Goal: Task Accomplishment & Management: Complete application form

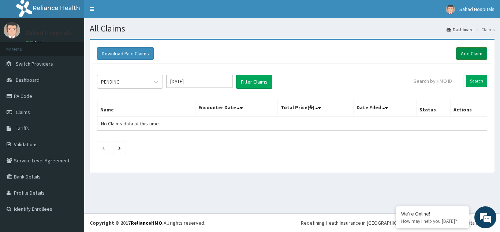
click at [469, 50] on link "Add Claim" at bounding box center [471, 53] width 31 height 12
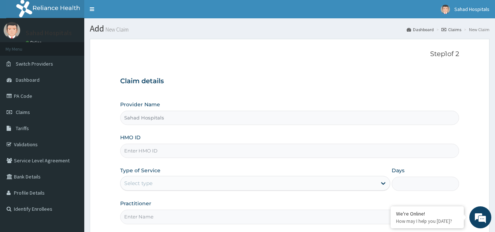
type input "Sahad Hospitals"
click at [165, 149] on input "HMO ID" at bounding box center [289, 151] width 339 height 14
paste input "RELIANCE HMO (IHF/10012/A)"
click at [165, 151] on input "RELIANCE HMO (IHF/10012/A" at bounding box center [289, 151] width 339 height 14
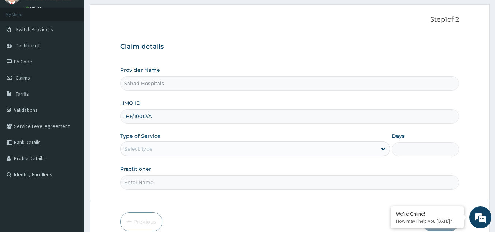
scroll to position [69, 0]
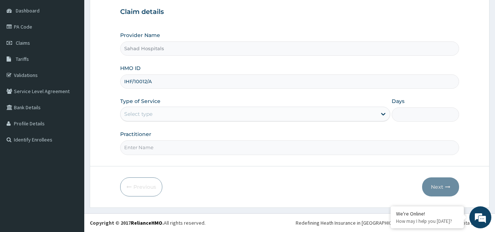
type input "IHF/10012/A"
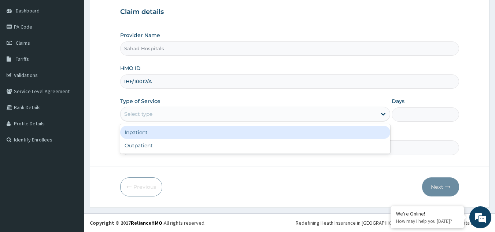
click at [147, 112] on div "Select type" at bounding box center [138, 113] width 28 height 7
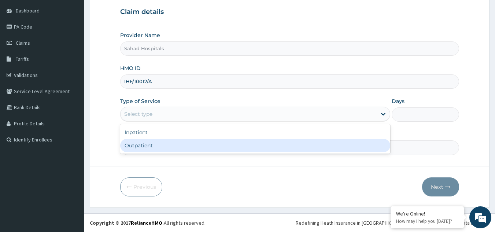
click at [153, 145] on div "Outpatient" at bounding box center [255, 145] width 270 height 13
type input "1"
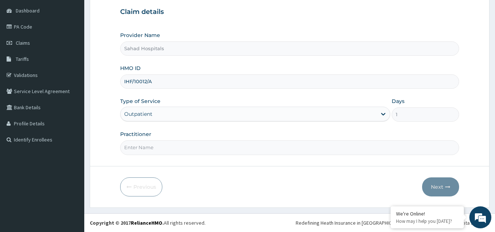
click at [147, 146] on input "Practitioner" at bounding box center [289, 147] width 339 height 14
type input "gp"
click at [438, 182] on button "Next" at bounding box center [440, 186] width 37 height 19
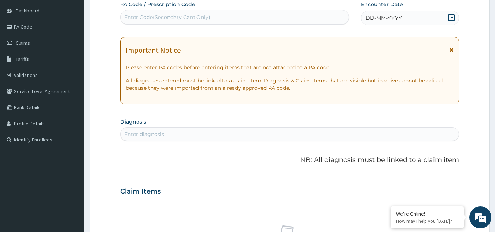
click at [165, 16] on div "Enter Code(Secondary Care Only)" at bounding box center [167, 17] width 86 height 7
paste input "PA/1E9F20"
type input "PA/1E9F20"
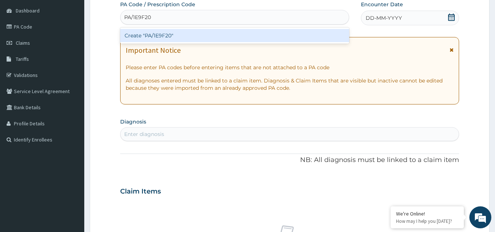
click at [170, 33] on div "Create "PA/1E9F20"" at bounding box center [234, 35] width 229 height 13
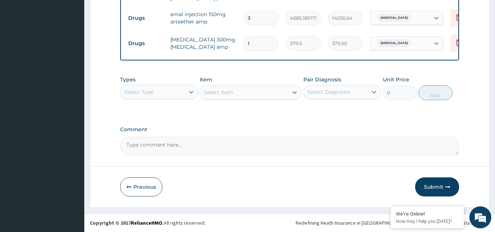
scroll to position [322, 0]
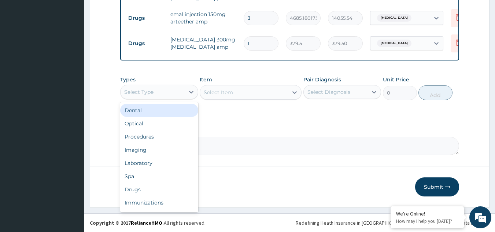
click at [170, 89] on div "Select Type" at bounding box center [152, 92] width 64 height 12
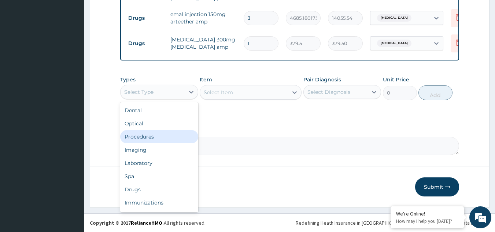
click at [171, 138] on div "Procedures" at bounding box center [159, 136] width 78 height 13
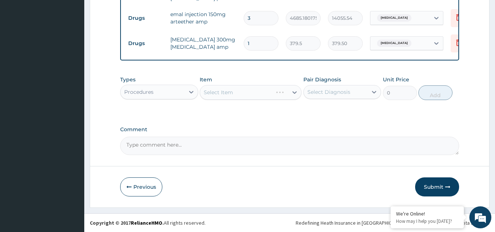
click at [323, 96] on div "Select Diagnosis" at bounding box center [336, 92] width 64 height 12
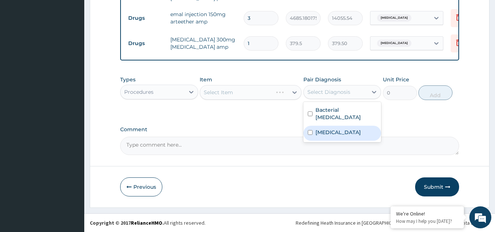
click at [327, 129] on label "Malaria" at bounding box center [337, 132] width 45 height 7
checkbox input "true"
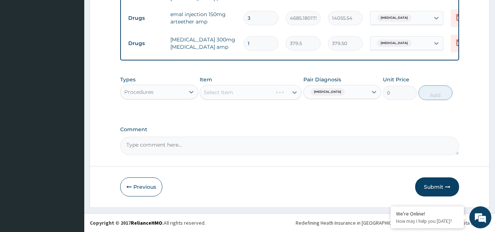
click at [259, 95] on div "Select Item" at bounding box center [251, 92] width 102 height 15
click at [259, 95] on div "Select Item" at bounding box center [244, 92] width 88 height 12
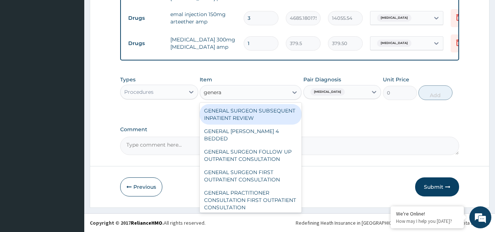
type input "general"
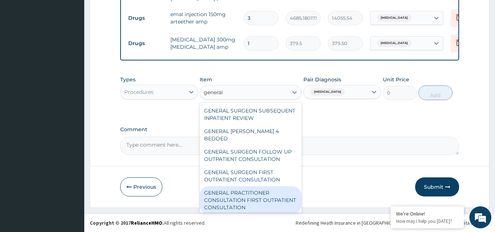
click at [257, 197] on div "GENERAL PRACTITIONER CONSULTATION FIRST OUTPATIENT CONSULTATION" at bounding box center [251, 200] width 102 height 28
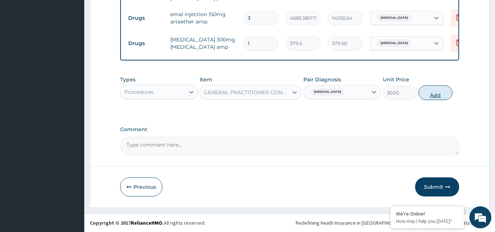
click at [439, 92] on button "Add" at bounding box center [435, 92] width 34 height 15
type input "0"
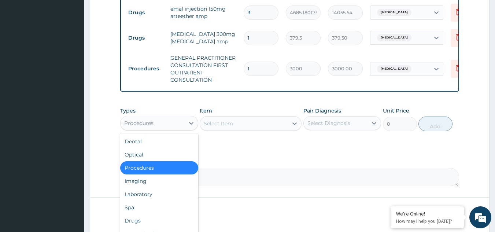
click at [170, 128] on div "Procedures" at bounding box center [152, 123] width 64 height 12
click at [169, 196] on div "Laboratory" at bounding box center [159, 194] width 78 height 13
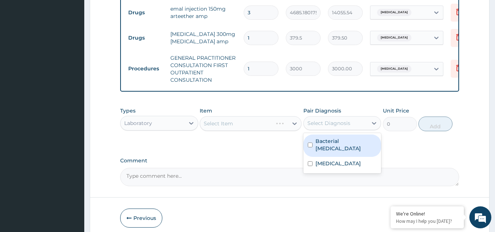
click at [333, 127] on div "Select Diagnosis" at bounding box center [328, 122] width 43 height 7
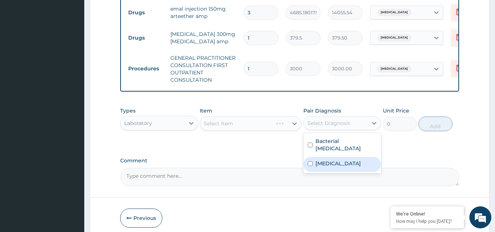
click at [340, 165] on div "Malaria" at bounding box center [342, 164] width 78 height 15
checkbox input "true"
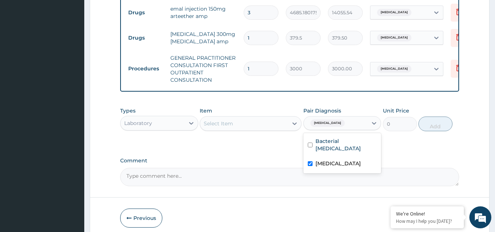
click at [256, 127] on div "Select Item" at bounding box center [244, 124] width 88 height 12
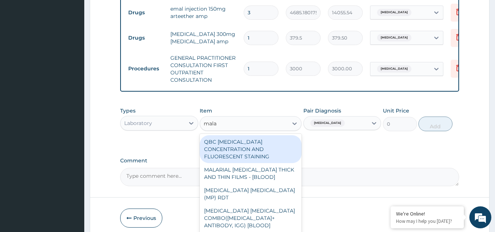
type input "malar"
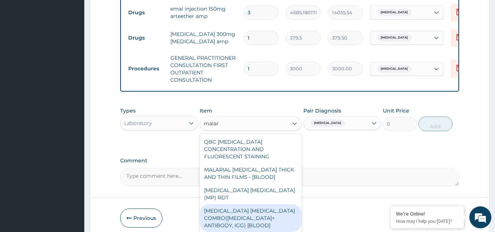
click at [253, 218] on div "MALARIA PARASITE COMBO(BLOOD FILM+ ANTIBODY, IGG) [BLOOD]" at bounding box center [251, 218] width 102 height 28
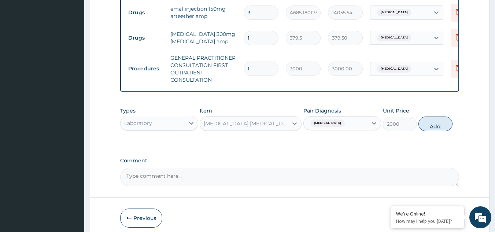
click at [432, 130] on button "Add" at bounding box center [435, 123] width 34 height 15
type input "0"
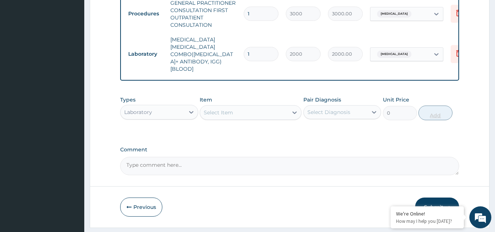
scroll to position [387, 0]
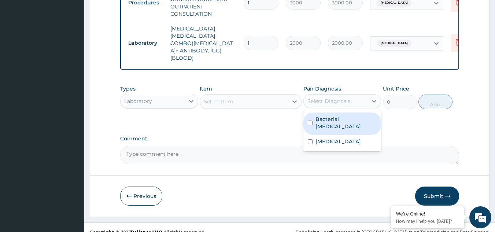
click at [337, 97] on div "Select Diagnosis" at bounding box center [328, 100] width 43 height 7
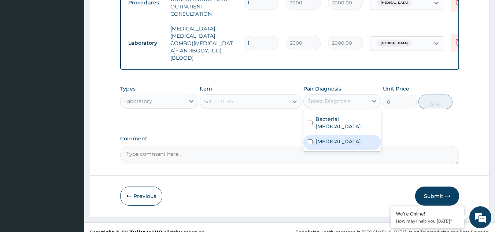
click at [340, 135] on div "Malaria" at bounding box center [342, 142] width 78 height 15
checkbox input "true"
click at [237, 96] on div "Select Item" at bounding box center [244, 102] width 88 height 12
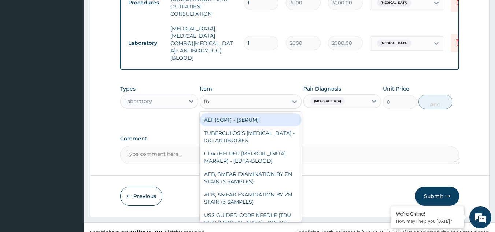
type input "fbc"
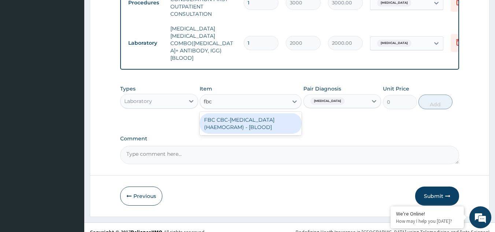
click at [238, 113] on div "FBC CBC-COMPLETE BLOOD COUNT (HAEMOGRAM) - [BLOOD]" at bounding box center [251, 123] width 102 height 21
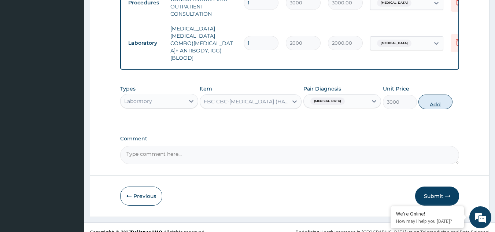
click at [436, 94] on button "Add" at bounding box center [435, 101] width 34 height 15
type input "0"
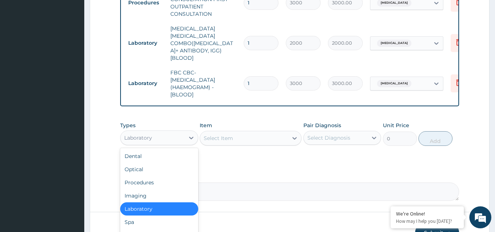
click at [137, 134] on div "Laboratory" at bounding box center [138, 137] width 28 height 7
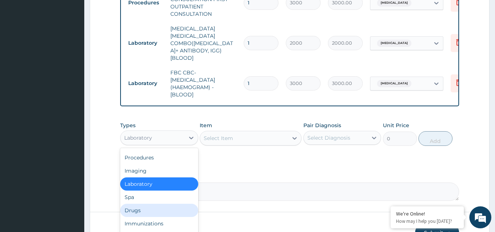
click at [145, 204] on div "Drugs" at bounding box center [159, 210] width 78 height 13
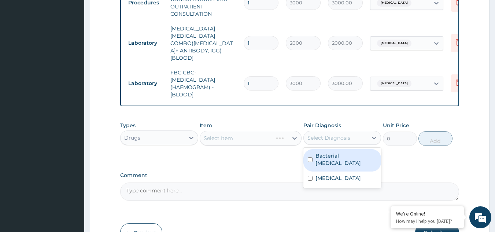
click at [344, 134] on div "Select Diagnosis" at bounding box center [328, 137] width 43 height 7
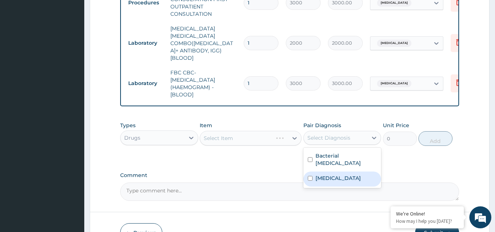
click at [344, 171] on div "Malaria" at bounding box center [342, 178] width 78 height 15
checkbox input "true"
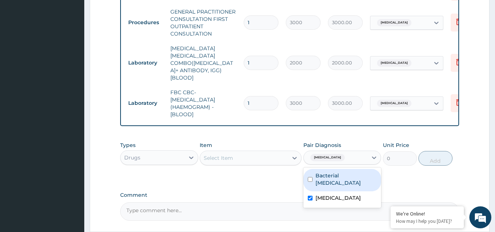
scroll to position [424, 0]
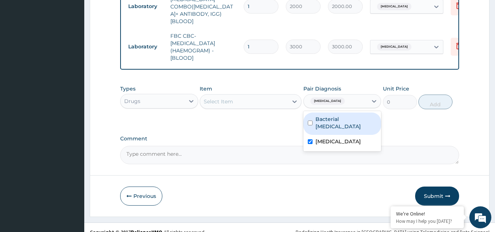
click at [241, 96] on div "Select Item" at bounding box center [244, 102] width 88 height 12
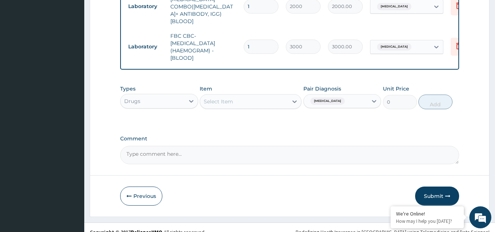
click at [241, 96] on div "Select Item" at bounding box center [244, 102] width 88 height 12
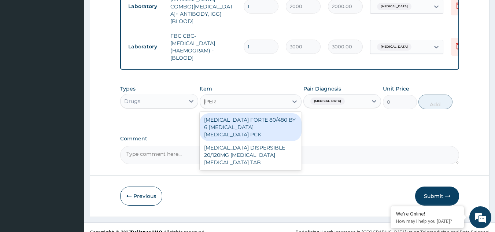
type input "coart"
click at [244, 113] on div "COARTEM FORTE 80/480 BY 6 ARTEMETHER LUMEFANTRINE PCK" at bounding box center [251, 127] width 102 height 28
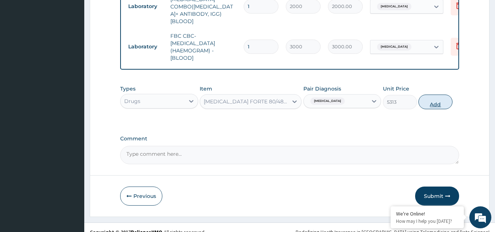
click at [434, 94] on button "Add" at bounding box center [435, 101] width 34 height 15
type input "0"
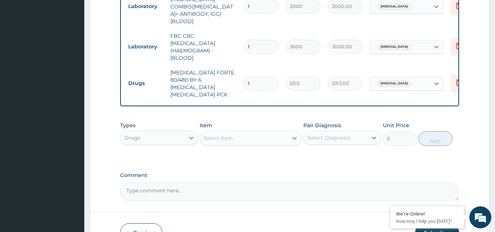
click at [321, 134] on div "Select Diagnosis" at bounding box center [328, 137] width 43 height 7
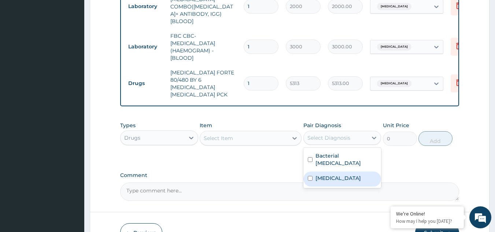
click at [327, 174] on label "Malaria" at bounding box center [337, 177] width 45 height 7
checkbox input "true"
click at [257, 132] on div "Select Item" at bounding box center [244, 138] width 88 height 12
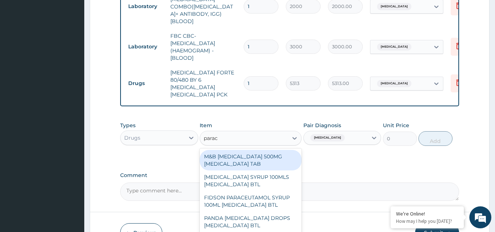
type input "parace"
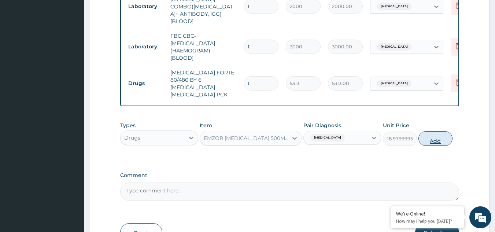
click at [437, 131] on button "Add" at bounding box center [435, 138] width 34 height 15
type input "0"
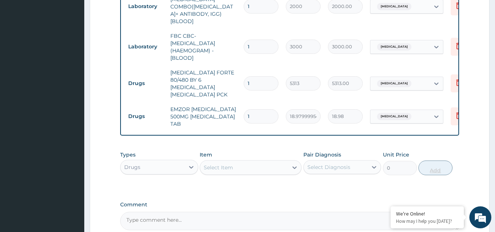
type input "12"
type input "227.76"
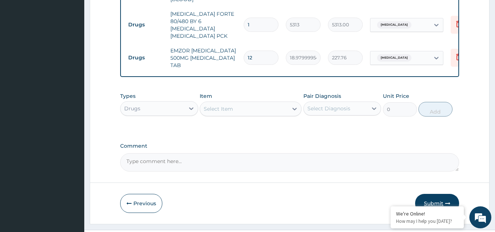
type input "12"
click at [440, 194] on button "Submit" at bounding box center [437, 203] width 44 height 19
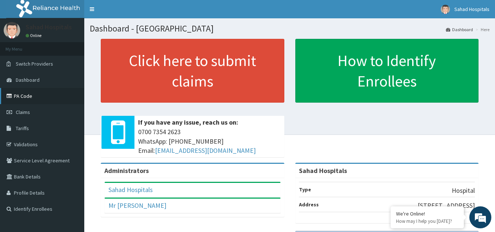
click at [43, 94] on link "PA Code" at bounding box center [42, 96] width 84 height 16
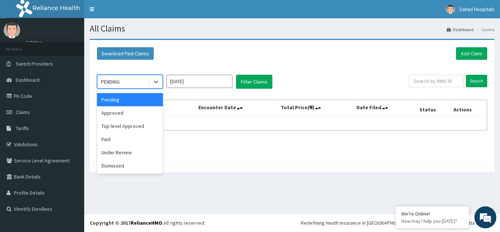
click at [126, 81] on div "PENDING" at bounding box center [122, 82] width 51 height 12
click at [127, 116] on div "Approved" at bounding box center [130, 112] width 66 height 13
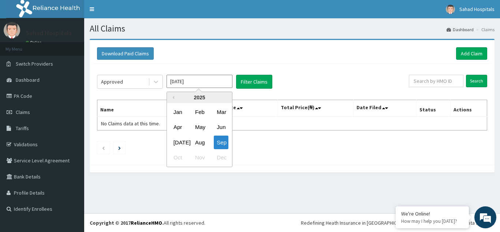
click at [207, 82] on input "[DATE]" at bounding box center [200, 81] width 66 height 13
click at [200, 142] on div "Aug" at bounding box center [199, 142] width 15 height 14
type input "Aug 2025"
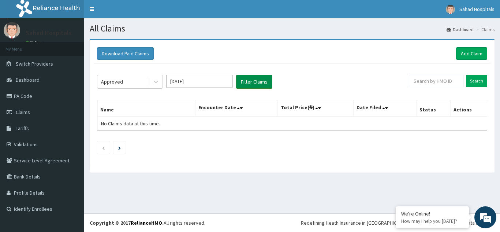
click at [252, 82] on button "Filter Claims" at bounding box center [254, 82] width 36 height 14
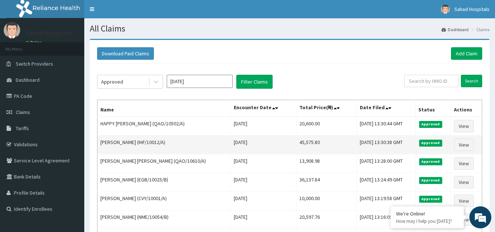
click at [304, 141] on td "45,575.80" at bounding box center [326, 144] width 61 height 19
copy td "45,575.80"
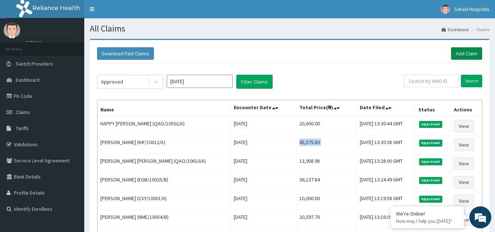
click at [464, 51] on link "Add Claim" at bounding box center [466, 53] width 31 height 12
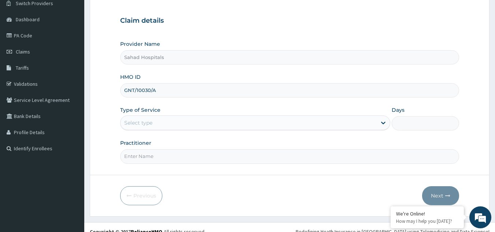
scroll to position [69, 0]
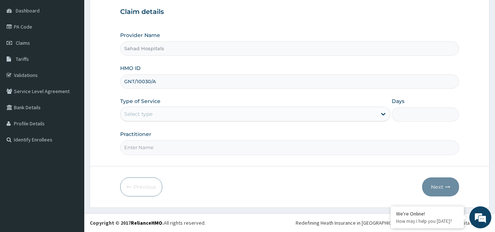
type input "GNT/10030/A"
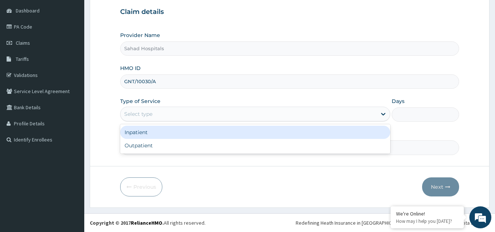
click at [151, 111] on div "Select type" at bounding box center [138, 113] width 28 height 7
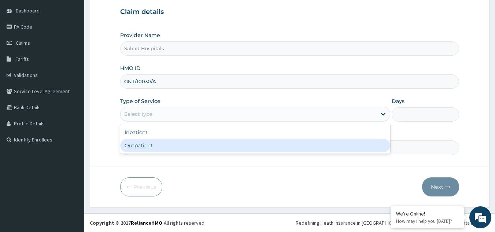
click at [154, 144] on div "Outpatient" at bounding box center [255, 145] width 270 height 13
type input "1"
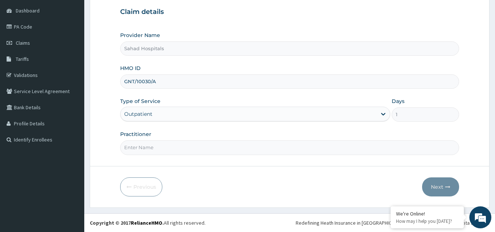
click at [145, 145] on input "Practitioner" at bounding box center [289, 147] width 339 height 14
type input "gp"
click at [437, 183] on button "Next" at bounding box center [440, 186] width 37 height 19
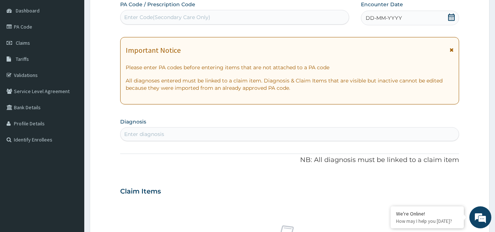
click at [132, 16] on div "Enter Code(Secondary Care Only)" at bounding box center [167, 17] width 86 height 7
paste input "PA/553DE2"
type input "PA/553DE2"
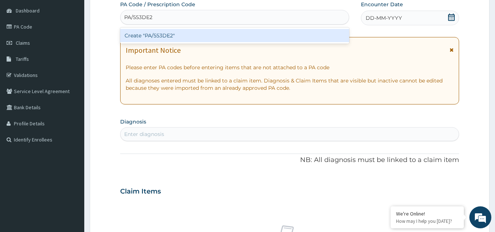
click at [146, 36] on div "Create "PA/553DE2"" at bounding box center [234, 35] width 229 height 13
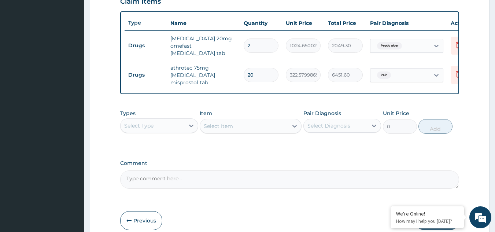
scroll to position [292, 0]
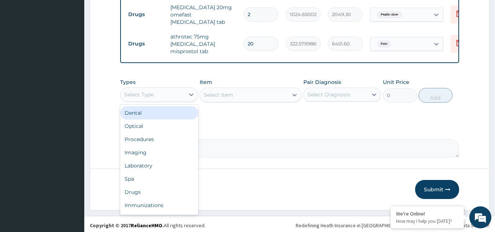
click at [160, 93] on div "Select Type" at bounding box center [152, 95] width 64 height 12
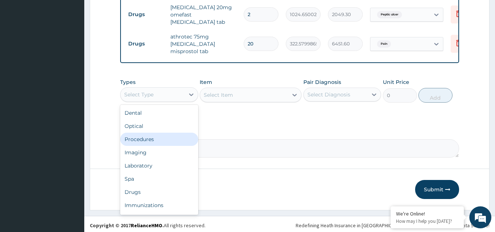
click at [164, 135] on div "Procedures" at bounding box center [159, 139] width 78 height 13
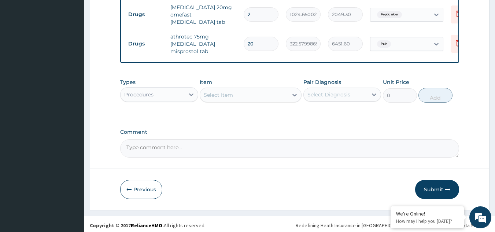
click at [341, 91] on div "Select Diagnosis" at bounding box center [328, 94] width 43 height 7
click at [336, 109] on label "Peptic ulcer" at bounding box center [331, 112] width 32 height 7
checkbox input "true"
click at [240, 92] on div "Select Item" at bounding box center [244, 95] width 88 height 12
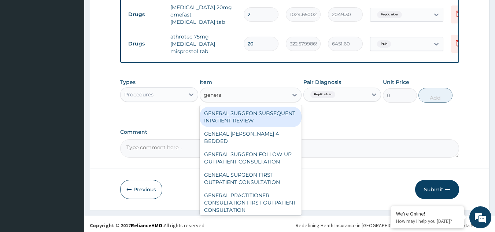
type input "general"
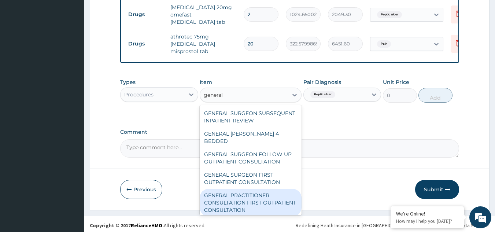
click at [267, 203] on div "GENERAL PRACTITIONER CONSULTATION FIRST OUTPATIENT CONSULTATION" at bounding box center [251, 203] width 102 height 28
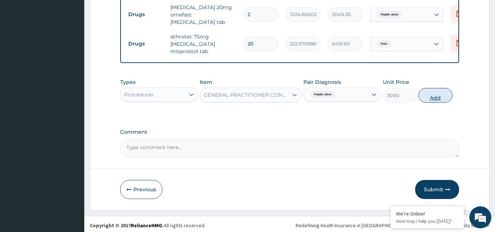
click at [435, 90] on button "Add" at bounding box center [435, 95] width 34 height 15
type input "0"
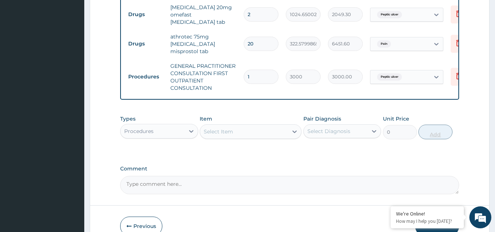
scroll to position [329, 0]
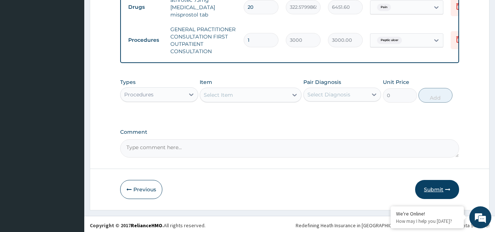
click at [434, 182] on button "Submit" at bounding box center [437, 189] width 44 height 19
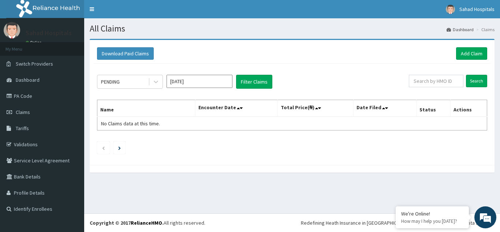
click at [201, 83] on input "[DATE]" at bounding box center [200, 81] width 66 height 13
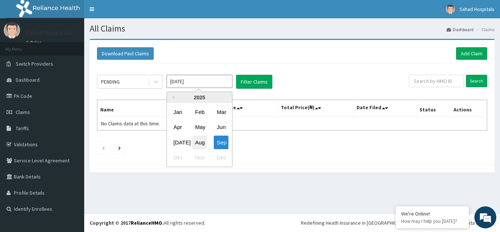
click at [200, 145] on div "Aug" at bounding box center [199, 142] width 15 height 14
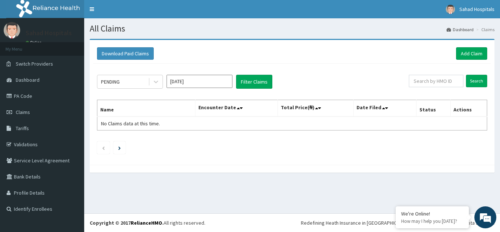
type input "[DATE]"
click at [252, 80] on button "Filter Claims" at bounding box center [254, 82] width 36 height 14
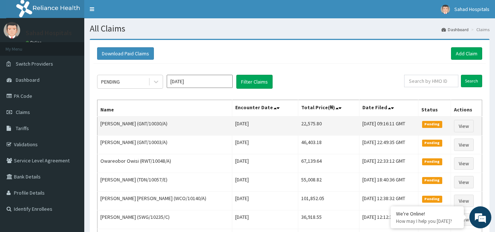
click at [298, 122] on td "22,575.80" at bounding box center [328, 125] width 61 height 19
copy td "22,575.80"
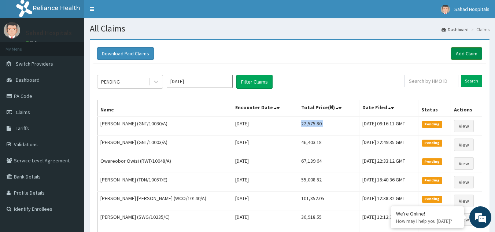
click at [464, 51] on link "Add Claim" at bounding box center [466, 53] width 31 height 12
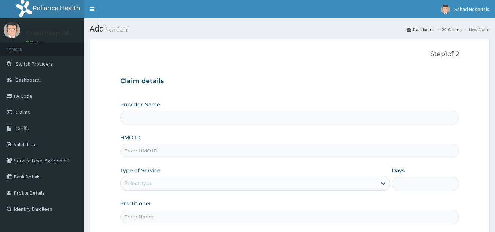
scroll to position [69, 0]
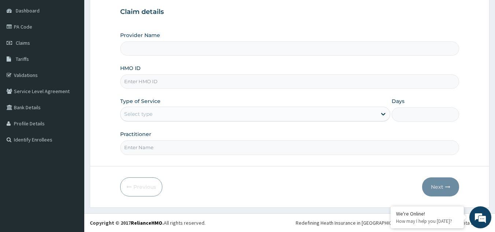
type input "Sahad Hospitals"
click at [144, 81] on input "HMO ID" at bounding box center [289, 81] width 339 height 14
paste input "RELIANCE HMO (SCP/10164/A)"
click at [165, 81] on input "RELIANCE HMO (SCP/10164/A" at bounding box center [289, 81] width 339 height 14
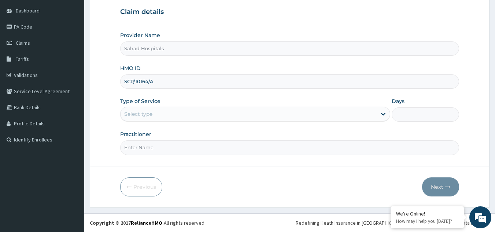
type input "SCP/10164/A"
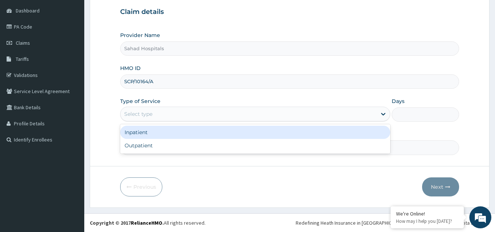
click at [153, 114] on div "Select type" at bounding box center [248, 114] width 256 height 12
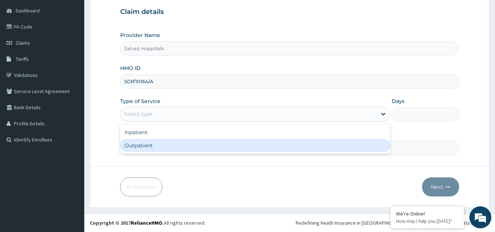
click at [155, 145] on div "Outpatient" at bounding box center [255, 145] width 270 height 13
type input "1"
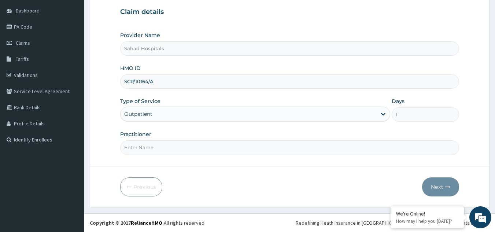
click at [145, 144] on input "Practitioner" at bounding box center [289, 147] width 339 height 14
type input "GP"
click at [443, 185] on button "Next" at bounding box center [440, 186] width 37 height 19
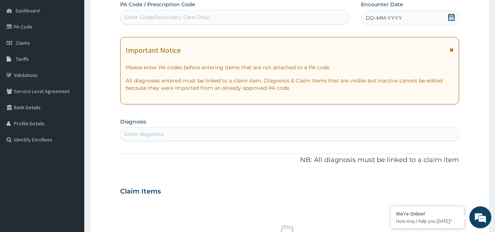
click at [451, 15] on icon at bounding box center [451, 17] width 7 height 7
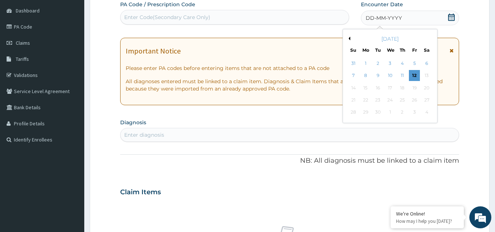
click at [349, 36] on div "September 2025" at bounding box center [390, 38] width 88 height 7
click at [350, 38] on button "Previous Month" at bounding box center [348, 39] width 4 height 4
click at [414, 84] on div "15" at bounding box center [414, 87] width 11 height 11
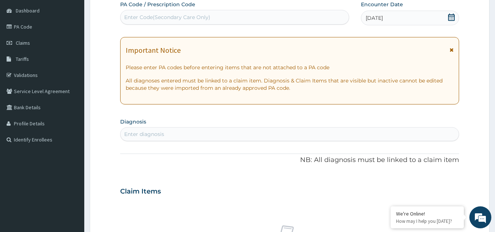
click at [146, 135] on div "Enter diagnosis" at bounding box center [144, 133] width 40 height 7
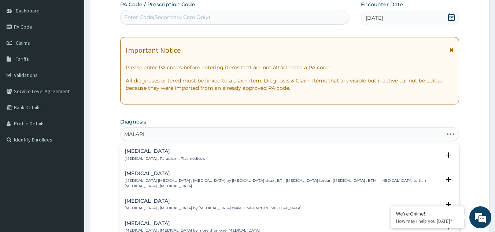
type input "MALARIA"
click at [152, 155] on div "Malaria Malaria , Paludism , Plasmodiosis" at bounding box center [165, 154] width 81 height 13
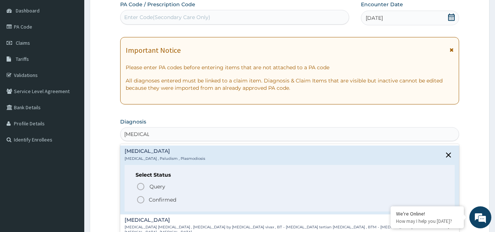
click at [140, 197] on icon "status option filled" at bounding box center [140, 199] width 9 height 9
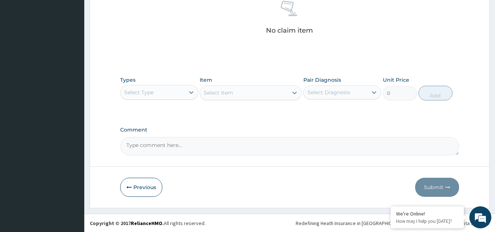
scroll to position [296, 0]
click at [159, 85] on div "Select Type" at bounding box center [159, 92] width 78 height 15
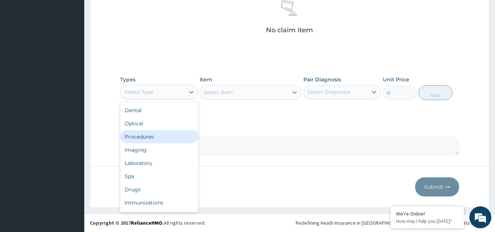
click at [159, 137] on div "Procedures" at bounding box center [159, 136] width 78 height 13
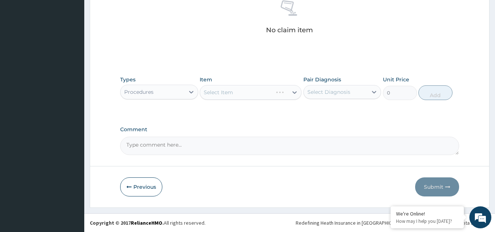
click at [339, 89] on div "Select Diagnosis" at bounding box center [328, 91] width 43 height 7
click at [339, 110] on div "Malaria" at bounding box center [342, 110] width 78 height 15
checkbox input "true"
click at [263, 96] on div "Select Item" at bounding box center [251, 92] width 102 height 15
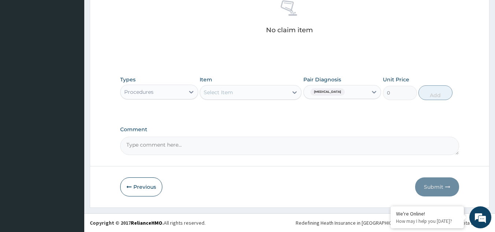
click at [263, 96] on div "Select Item" at bounding box center [244, 92] width 88 height 12
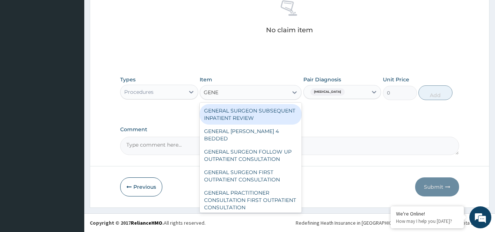
type input "GENER"
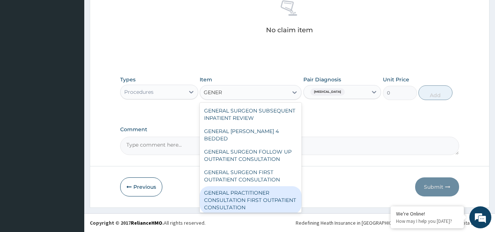
click at [259, 192] on div "GENERAL PRACTITIONER CONSULTATION FIRST OUTPATIENT CONSULTATION" at bounding box center [251, 200] width 102 height 28
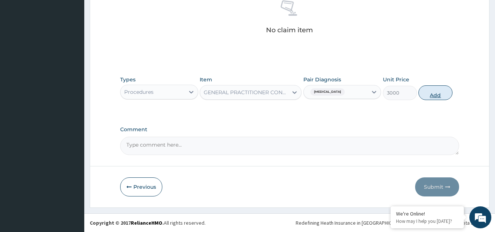
click at [434, 91] on button "Add" at bounding box center [435, 92] width 34 height 15
type input "0"
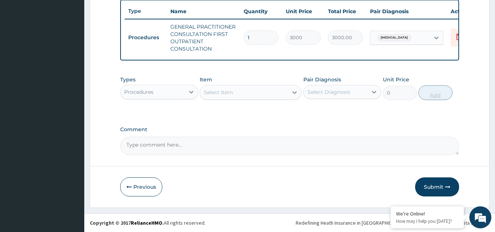
scroll to position [278, 0]
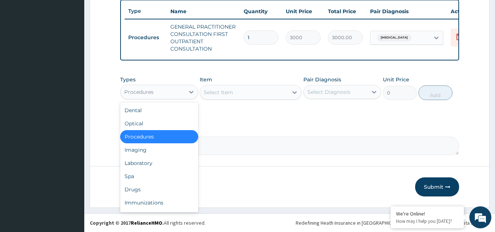
click at [166, 92] on div "Procedures" at bounding box center [152, 92] width 64 height 12
click at [173, 165] on div "Laboratory" at bounding box center [159, 162] width 78 height 13
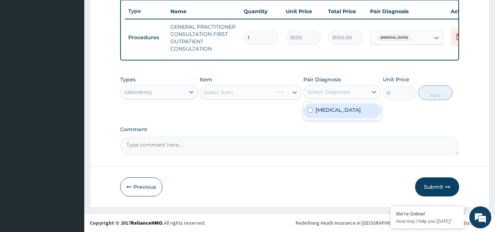
click at [329, 91] on div "Select Diagnosis" at bounding box center [328, 91] width 43 height 7
click at [332, 111] on label "Malaria" at bounding box center [337, 109] width 45 height 7
checkbox input "true"
click at [230, 94] on div "Select Item" at bounding box center [251, 92] width 102 height 15
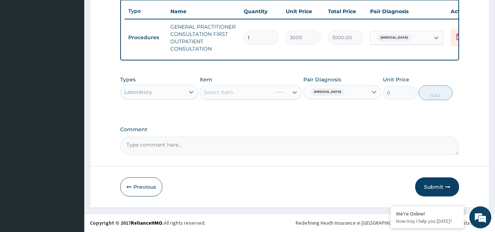
click at [231, 94] on div "Select Item" at bounding box center [251, 92] width 102 height 15
click at [231, 94] on div "Select Item" at bounding box center [218, 92] width 29 height 7
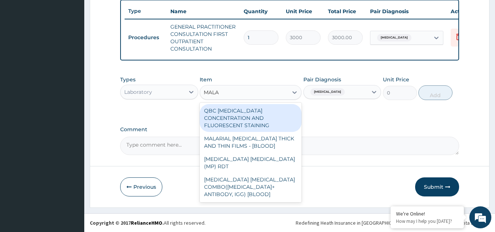
type input "MALAR"
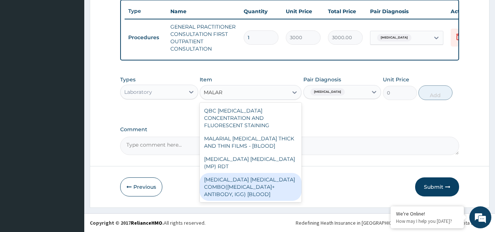
click at [241, 173] on div "MALARIA PARASITE COMBO(BLOOD FILM+ ANTIBODY, IGG) [BLOOD]" at bounding box center [251, 187] width 102 height 28
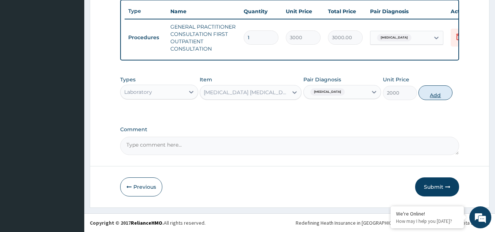
click at [431, 91] on button "Add" at bounding box center [435, 92] width 34 height 15
type input "0"
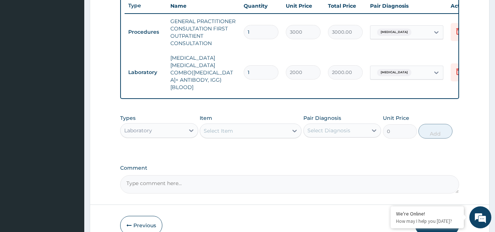
click at [327, 127] on div "Select Diagnosis" at bounding box center [328, 130] width 43 height 7
click at [333, 144] on div "Malaria" at bounding box center [342, 149] width 78 height 15
checkbox input "true"
click at [219, 127] on div "Select Item" at bounding box center [218, 130] width 29 height 7
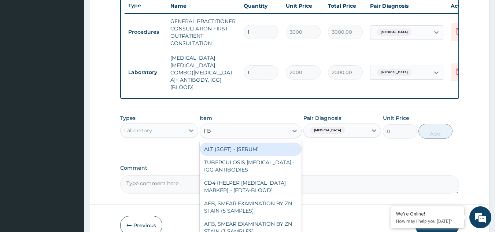
type input "FBC"
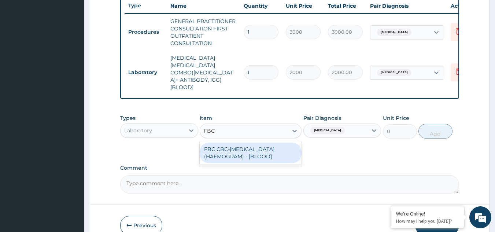
click at [233, 142] on div "FBC CBC-COMPLETE BLOOD COUNT (HAEMOGRAM) - [BLOOD]" at bounding box center [251, 152] width 102 height 21
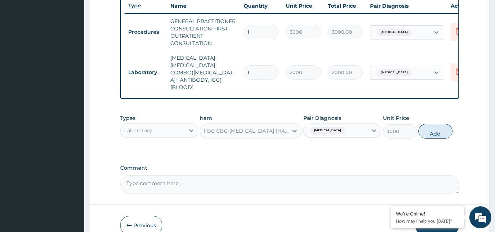
click at [436, 124] on button "Add" at bounding box center [435, 131] width 34 height 15
type input "0"
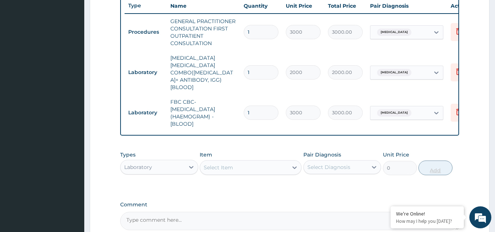
scroll to position [344, 0]
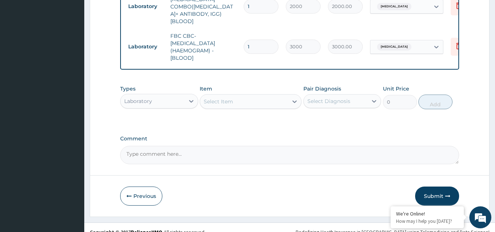
click at [152, 95] on div "Laboratory" at bounding box center [152, 101] width 64 height 12
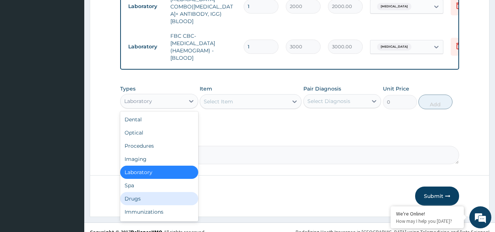
click at [159, 192] on div "Drugs" at bounding box center [159, 198] width 78 height 13
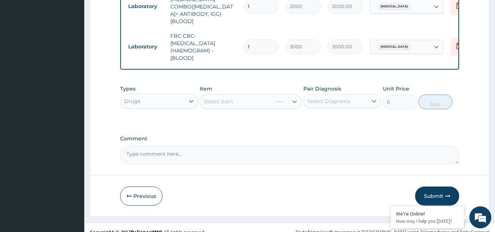
click at [320, 97] on div "Select Diagnosis" at bounding box center [328, 100] width 43 height 7
click at [327, 115] on label "Malaria" at bounding box center [337, 118] width 45 height 7
checkbox input "true"
click at [249, 94] on div "Select Item" at bounding box center [251, 101] width 102 height 15
click at [249, 96] on div "Select Item" at bounding box center [244, 102] width 88 height 12
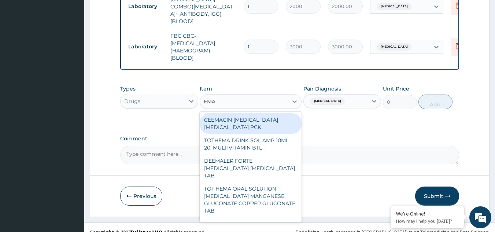
type input "EMAL"
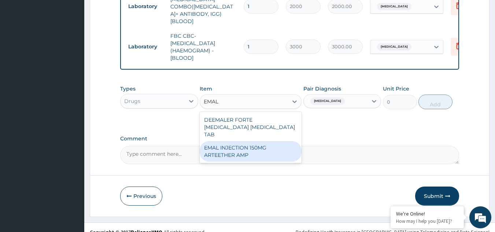
click at [259, 141] on div "EMAL INJECTION 150MG ARTEETHER AMP" at bounding box center [251, 151] width 102 height 21
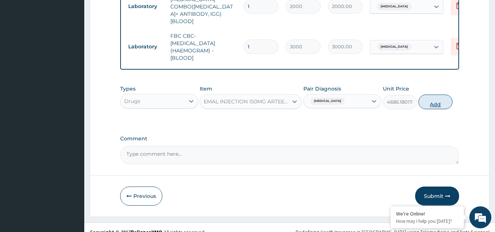
click at [436, 94] on button "Add" at bounding box center [435, 101] width 34 height 15
type input "0"
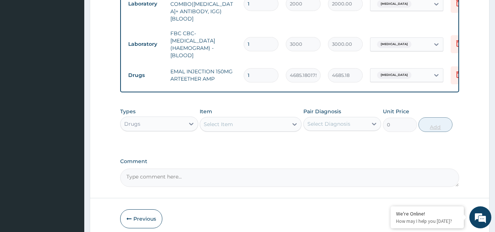
scroll to position [370, 0]
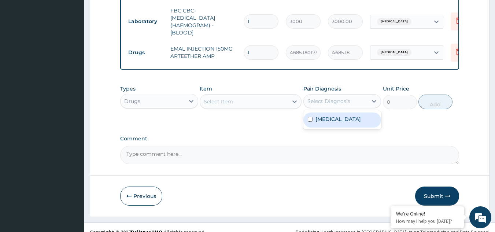
click at [337, 97] on div "Select Diagnosis" at bounding box center [328, 100] width 43 height 7
click at [338, 112] on div "Malaria" at bounding box center [342, 119] width 78 height 15
checkbox input "true"
click at [240, 96] on div "Select Item" at bounding box center [244, 102] width 88 height 12
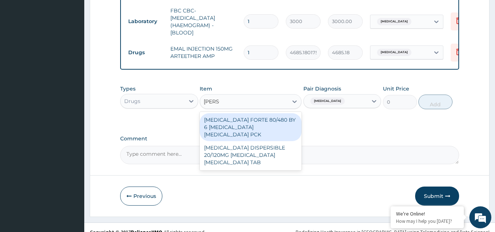
type input "COART"
click at [246, 113] on div "COARTEM FORTE 80/480 BY 6 ARTEMETHER LUMEFANTRINE PCK" at bounding box center [251, 127] width 102 height 28
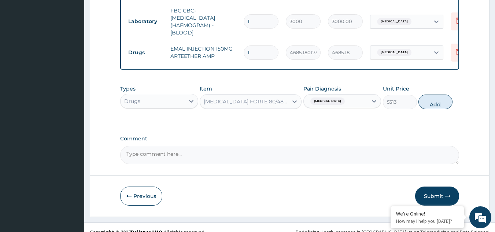
click at [433, 94] on button "Add" at bounding box center [435, 101] width 34 height 15
type input "0"
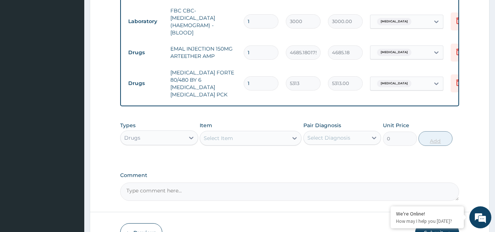
scroll to position [399, 0]
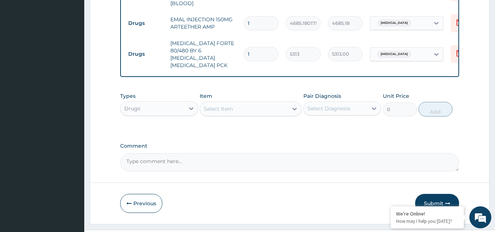
click at [323, 105] on div "Select Diagnosis" at bounding box center [328, 108] width 43 height 7
click at [327, 123] on label "Malaria" at bounding box center [337, 126] width 45 height 7
checkbox input "true"
click at [240, 103] on div "Select Item" at bounding box center [244, 109] width 88 height 12
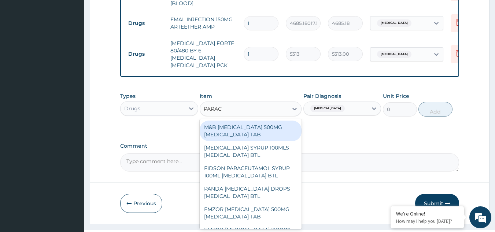
type input "PARACE"
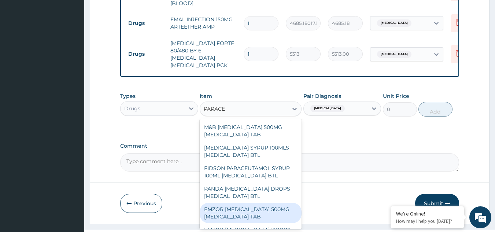
click at [261, 203] on div "EMZOR PARACETAMOL 500MG ACETAMINOPHEN TAB" at bounding box center [251, 213] width 102 height 21
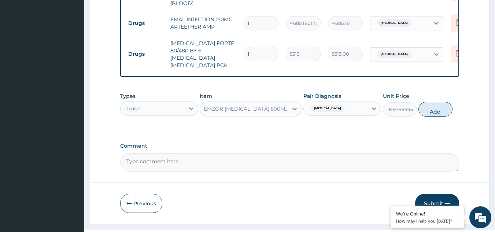
click at [437, 102] on button "Add" at bounding box center [435, 109] width 34 height 15
type input "0"
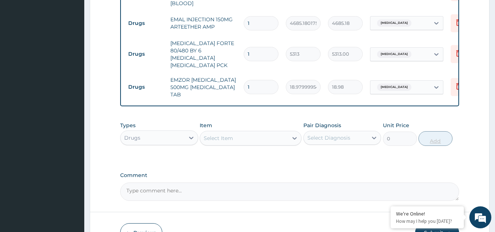
type input "12"
type input "227.76"
type input "12"
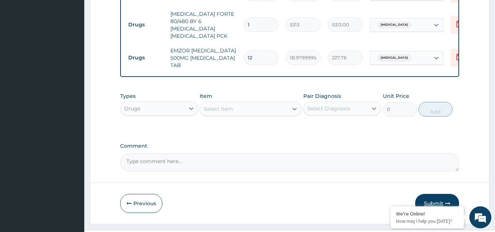
click at [435, 194] on button "Submit" at bounding box center [437, 203] width 44 height 19
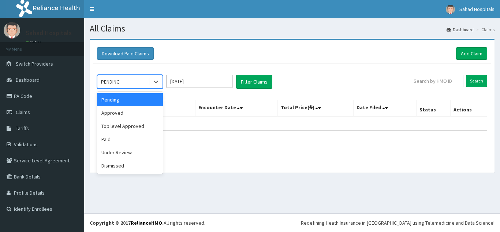
click at [133, 82] on div "PENDING" at bounding box center [122, 82] width 51 height 12
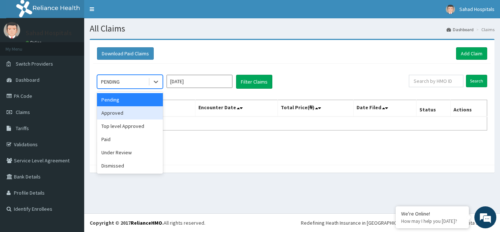
click at [133, 111] on div "Approved" at bounding box center [130, 112] width 66 height 13
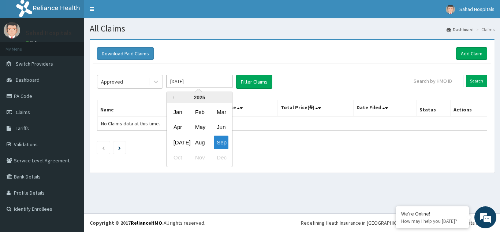
click at [205, 81] on input "Sep 2025" at bounding box center [200, 81] width 66 height 13
click at [201, 137] on div "Aug" at bounding box center [199, 142] width 15 height 14
type input "Aug 2025"
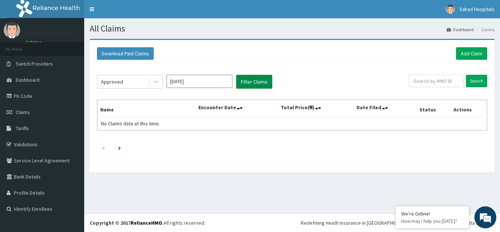
click at [256, 79] on button "Filter Claims" at bounding box center [254, 82] width 36 height 14
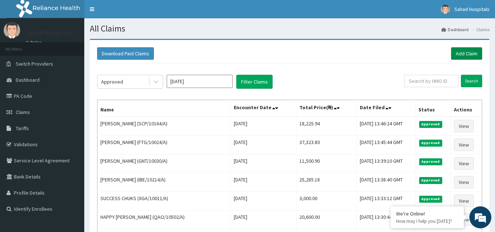
click at [463, 50] on link "Add Claim" at bounding box center [466, 53] width 31 height 12
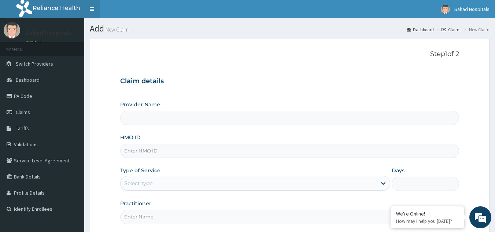
type input "Sahad Hospitals"
click at [151, 153] on input "HMO ID" at bounding box center [289, 151] width 339 height 14
paste input "RELIANCE HMO (IBE/10094/A)"
click at [166, 151] on input "RELIANCE HMO (IBE/10094/A" at bounding box center [289, 151] width 339 height 14
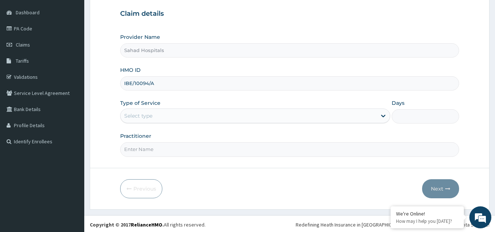
scroll to position [69, 0]
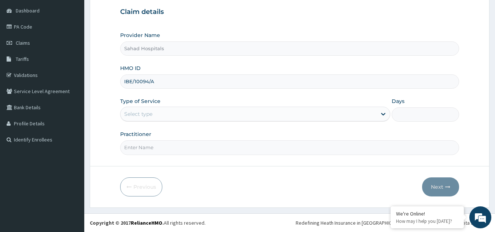
type input "IBE/10094/A"
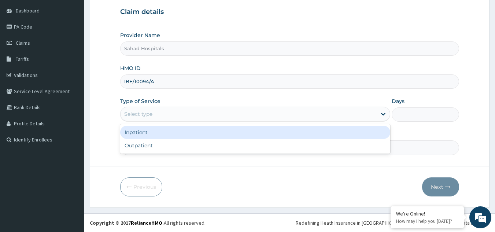
click at [165, 113] on div "Select type" at bounding box center [248, 114] width 256 height 12
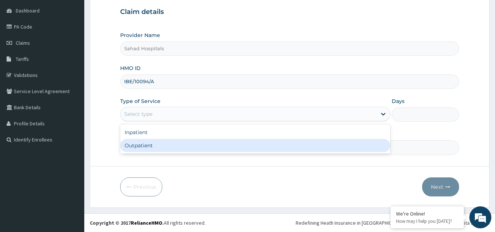
click at [165, 143] on div "Outpatient" at bounding box center [255, 145] width 270 height 13
type input "1"
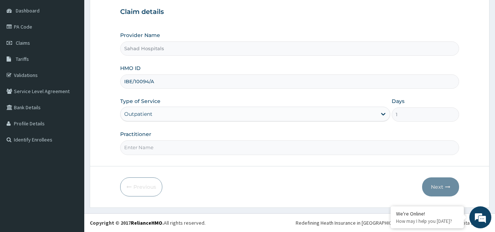
click at [157, 144] on input "Practitioner" at bounding box center [289, 147] width 339 height 14
type input "GP"
click at [438, 184] on button "Next" at bounding box center [440, 186] width 37 height 19
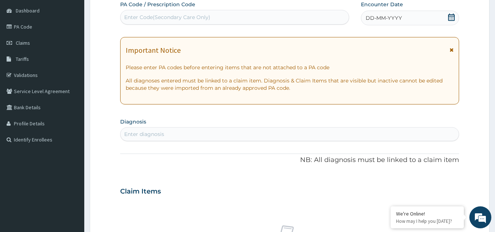
click at [451, 13] on div "DD-MM-YYYY" at bounding box center [410, 18] width 98 height 15
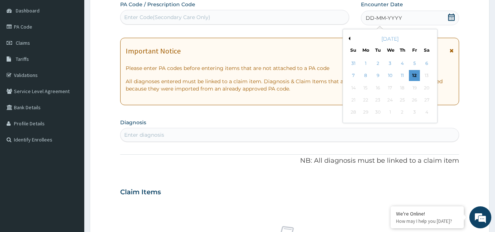
click at [348, 36] on div "[DATE]" at bounding box center [390, 38] width 88 height 7
click at [349, 38] on button "Previous Month" at bounding box center [348, 39] width 4 height 4
click at [415, 86] on div "15" at bounding box center [414, 87] width 11 height 11
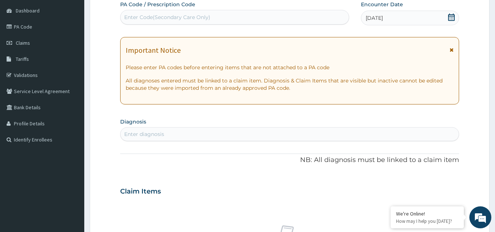
click at [150, 131] on div "Enter diagnosis" at bounding box center [144, 133] width 40 height 7
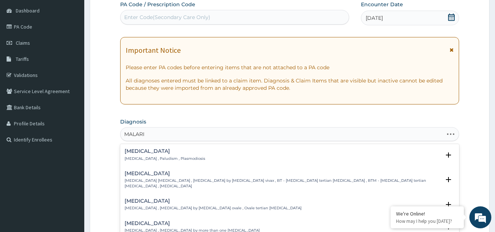
type input "[MEDICAL_DATA]"
click at [151, 155] on div "[MEDICAL_DATA] [MEDICAL_DATA] , Paludism , Plasmodiosis" at bounding box center [165, 154] width 81 height 13
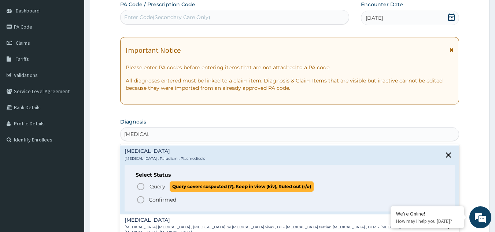
click at [141, 185] on icon "status option query" at bounding box center [140, 186] width 9 height 9
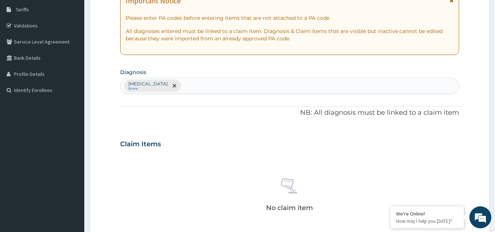
scroll to position [296, 0]
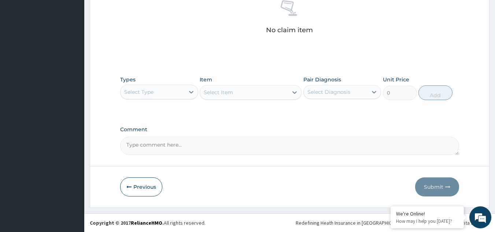
click at [174, 89] on div "Select Type" at bounding box center [152, 92] width 64 height 12
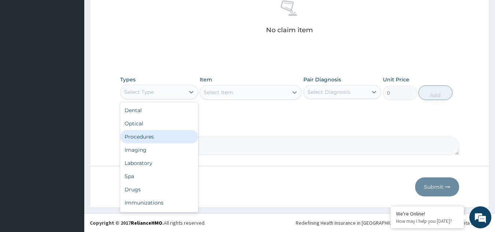
click at [165, 133] on div "Procedures" at bounding box center [159, 136] width 78 height 13
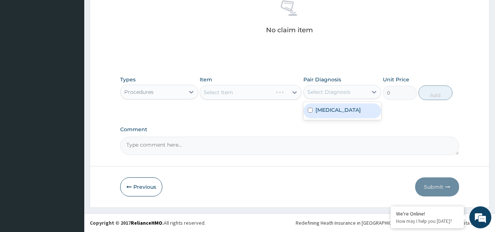
click at [348, 91] on div "Select Diagnosis" at bounding box center [328, 91] width 43 height 7
click at [334, 111] on div "[MEDICAL_DATA]" at bounding box center [342, 110] width 78 height 15
checkbox input "true"
click at [257, 94] on div "Select Item" at bounding box center [251, 92] width 102 height 15
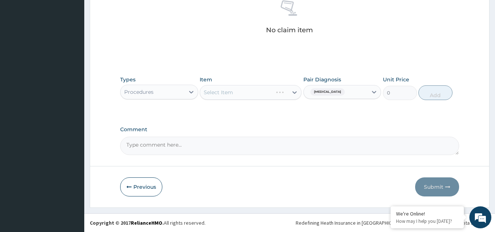
click at [257, 94] on div "Select Item" at bounding box center [251, 92] width 102 height 15
click at [257, 94] on div "Select Item" at bounding box center [244, 92] width 88 height 12
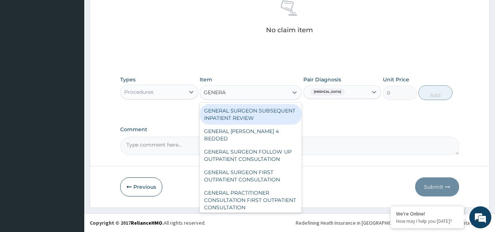
type input "GENERAL"
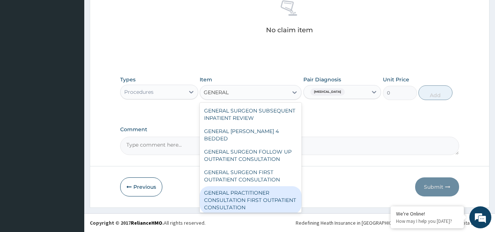
click at [256, 193] on div "GENERAL PRACTITIONER CONSULTATION FIRST OUTPATIENT CONSULTATION" at bounding box center [251, 200] width 102 height 28
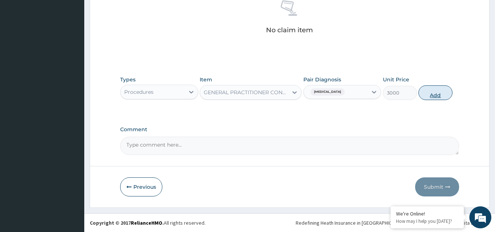
click at [436, 89] on button "Add" at bounding box center [435, 92] width 34 height 15
type input "0"
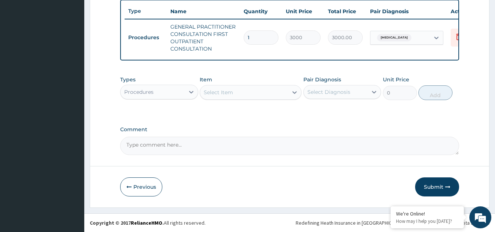
click at [162, 94] on div "Procedures" at bounding box center [152, 92] width 64 height 12
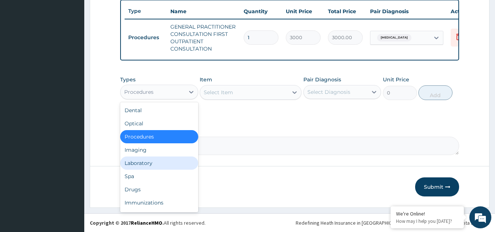
click at [154, 159] on div "Laboratory" at bounding box center [159, 162] width 78 height 13
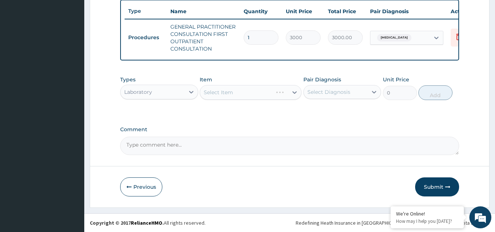
click at [335, 88] on div "Select Diagnosis" at bounding box center [328, 91] width 43 height 7
click at [336, 108] on div "[MEDICAL_DATA]" at bounding box center [342, 110] width 78 height 15
click at [334, 109] on label "[MEDICAL_DATA]" at bounding box center [337, 109] width 45 height 7
checkbox input "true"
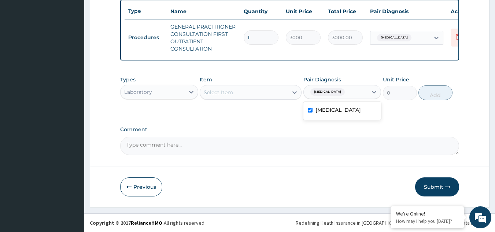
click at [252, 92] on div "Select Item" at bounding box center [244, 92] width 88 height 12
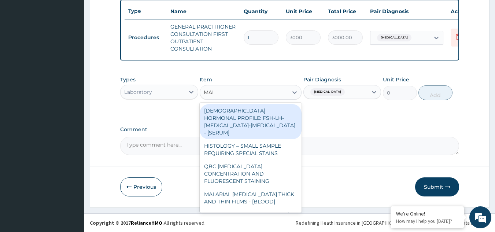
type input "MALA"
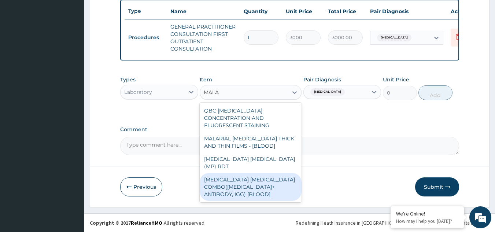
click at [261, 174] on div "[MEDICAL_DATA] [MEDICAL_DATA] COMBO([MEDICAL_DATA]+ ANTIBODY, IGG) [BLOOD]" at bounding box center [251, 187] width 102 height 28
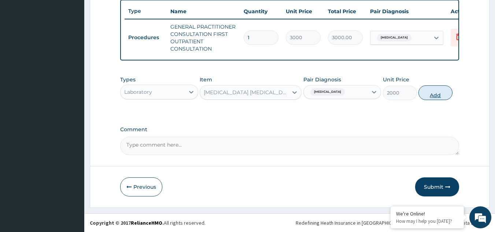
click at [433, 89] on button "Add" at bounding box center [435, 92] width 34 height 15
type input "0"
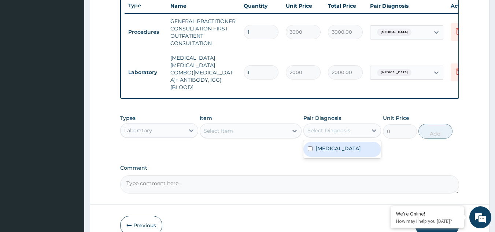
click at [330, 127] on div "Select Diagnosis" at bounding box center [328, 130] width 43 height 7
click at [330, 145] on label "[MEDICAL_DATA]" at bounding box center [337, 148] width 45 height 7
checkbox input "true"
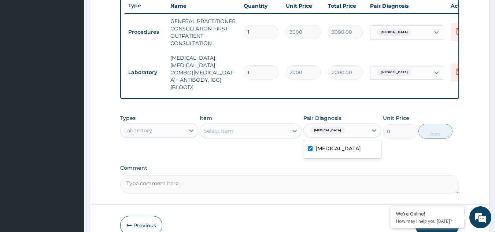
click at [244, 125] on div "Select Item" at bounding box center [244, 131] width 88 height 12
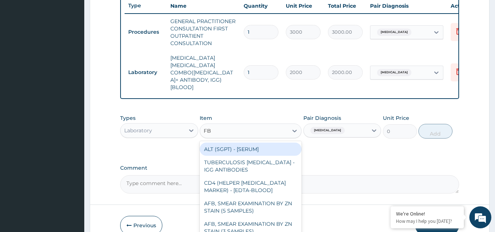
type input "FBC"
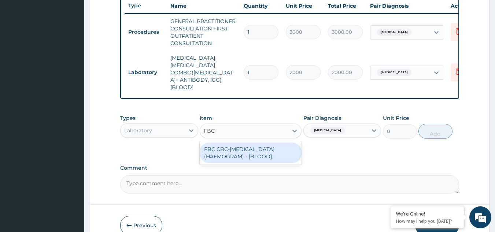
click at [244, 144] on div "FBC CBC-[MEDICAL_DATA] (HAEMOGRAM) - [BLOOD]" at bounding box center [251, 152] width 102 height 21
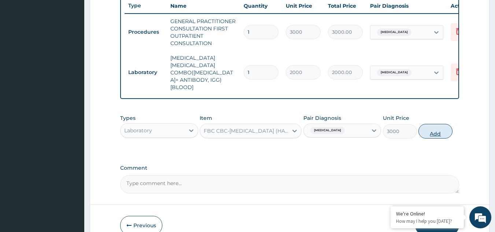
click at [432, 124] on button "Add" at bounding box center [435, 131] width 34 height 15
type input "0"
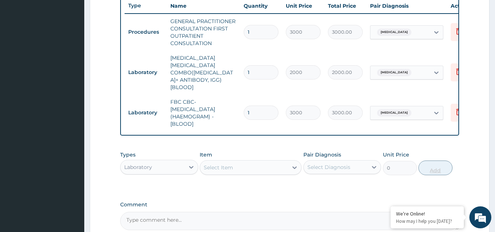
scroll to position [344, 0]
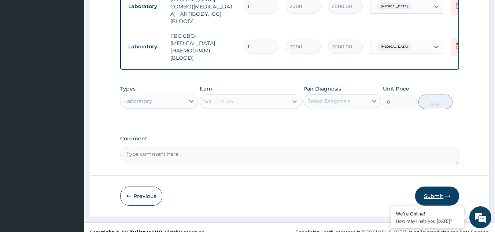
click at [436, 186] on button "Submit" at bounding box center [437, 195] width 44 height 19
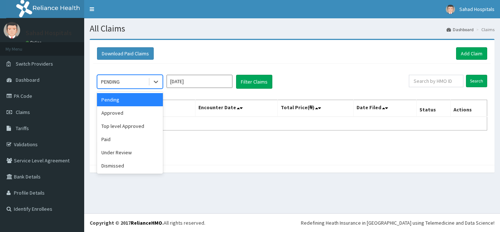
click at [113, 77] on div "PENDING" at bounding box center [122, 82] width 51 height 12
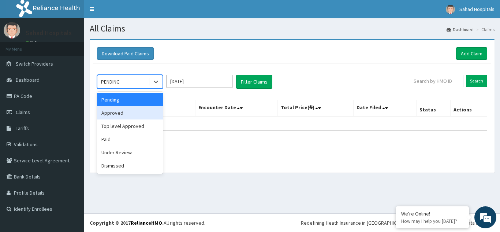
click at [124, 112] on div "Approved" at bounding box center [130, 112] width 66 height 13
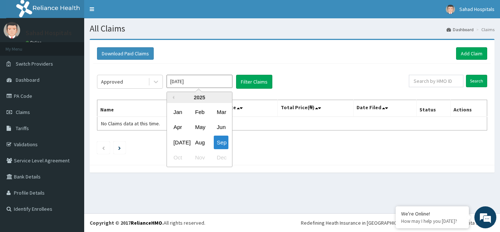
click at [207, 84] on input "[DATE]" at bounding box center [200, 81] width 66 height 13
click at [198, 140] on div "Aug" at bounding box center [199, 142] width 15 height 14
type input "[DATE]"
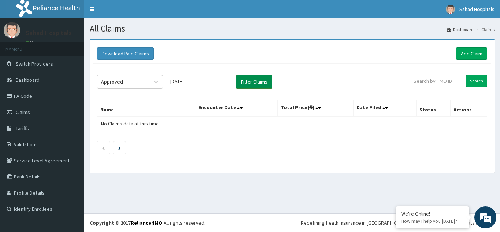
click at [253, 78] on button "Filter Claims" at bounding box center [254, 82] width 36 height 14
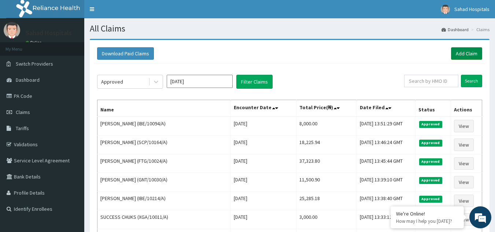
click at [467, 48] on link "Add Claim" at bounding box center [466, 53] width 31 height 12
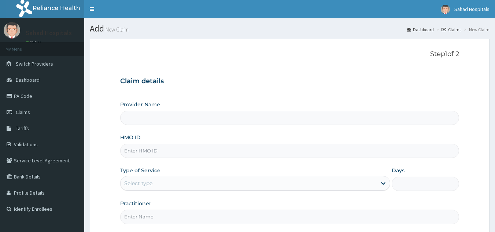
type input "Sahad Hospitals"
click at [144, 152] on input "HMO ID" at bounding box center [289, 151] width 339 height 14
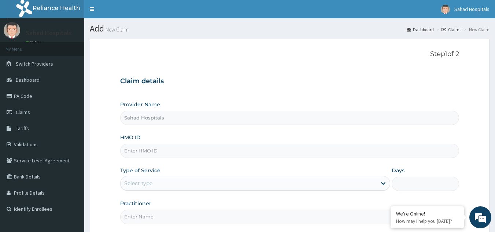
paste input "RELIANCE HMO (MCE/10098/A)"
click at [166, 150] on input "RELIANCE HMO (MCE/10098/A" at bounding box center [289, 151] width 339 height 14
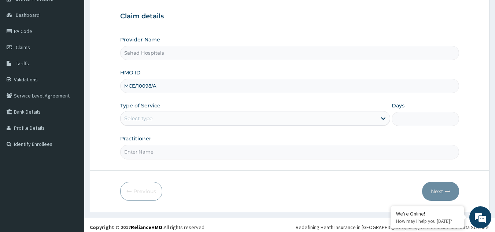
scroll to position [69, 0]
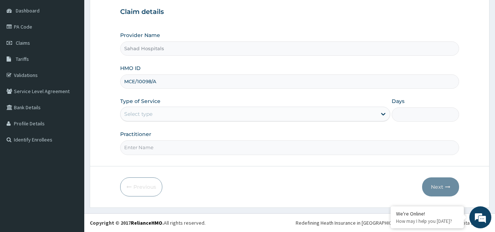
type input "MCE/10098/A"
click at [165, 114] on div "Select type" at bounding box center [248, 114] width 256 height 12
click at [151, 113] on div "Select type" at bounding box center [138, 113] width 28 height 7
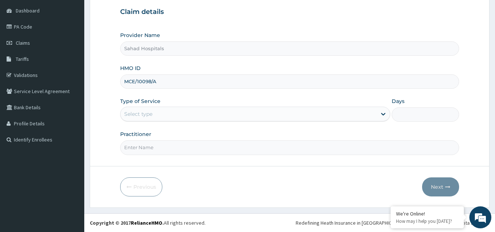
click at [151, 113] on div "Select type" at bounding box center [138, 113] width 28 height 7
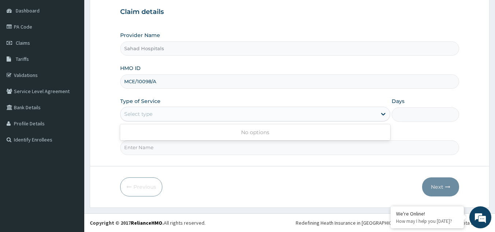
click at [151, 113] on div "Select type" at bounding box center [138, 113] width 28 height 7
click at [166, 114] on div "Select type" at bounding box center [248, 114] width 256 height 12
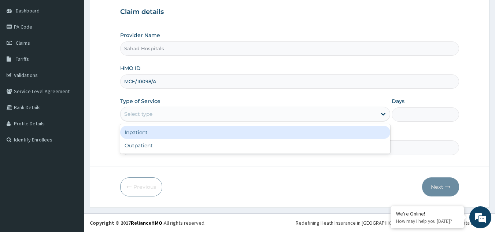
click at [166, 114] on div "Select type" at bounding box center [248, 114] width 256 height 12
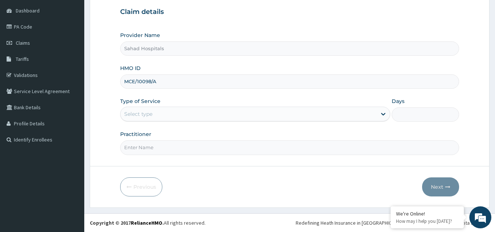
click at [167, 114] on div "Select type" at bounding box center [248, 114] width 256 height 12
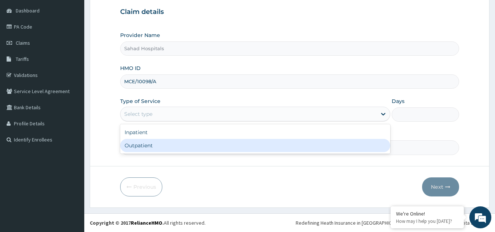
click at [166, 142] on div "Outpatient" at bounding box center [255, 145] width 270 height 13
type input "1"
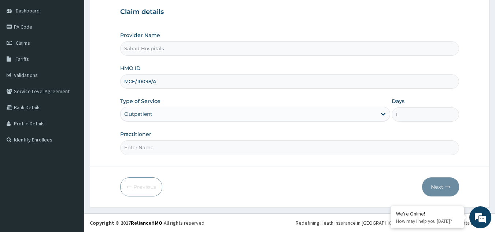
click at [158, 145] on input "Practitioner" at bounding box center [289, 147] width 339 height 14
type input "GP"
click at [441, 183] on button "Next" at bounding box center [440, 186] width 37 height 19
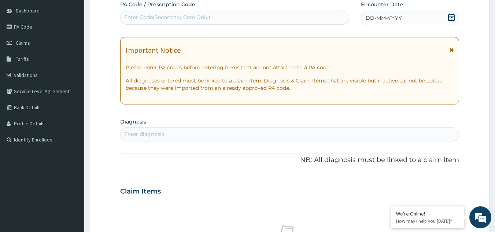
click at [163, 12] on div "Enter Code(Secondary Care Only)" at bounding box center [234, 17] width 229 height 12
paste input "PA/74F2F5"
type input "PA/74F2F5"
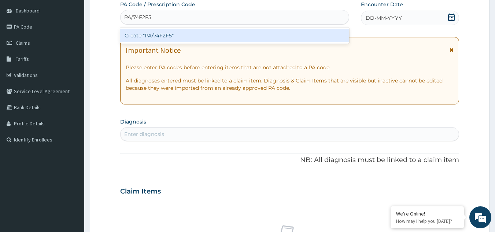
click at [164, 34] on div "Create "PA/74F2F5"" at bounding box center [234, 35] width 229 height 13
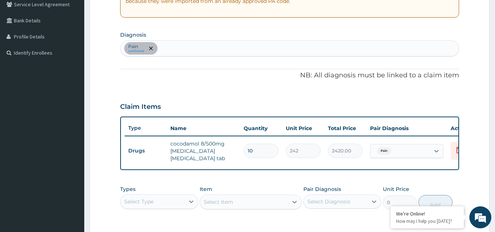
scroll to position [166, 0]
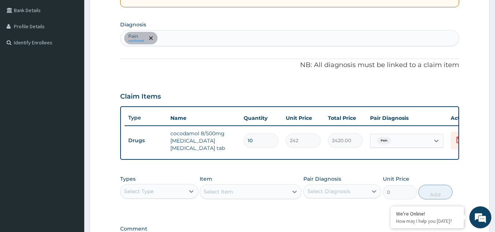
click at [168, 39] on div "Pain confirmed" at bounding box center [289, 37] width 338 height 15
type input "[MEDICAL_DATA]"
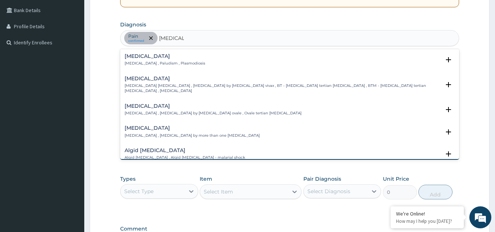
click at [157, 56] on h4 "[MEDICAL_DATA]" at bounding box center [165, 55] width 81 height 5
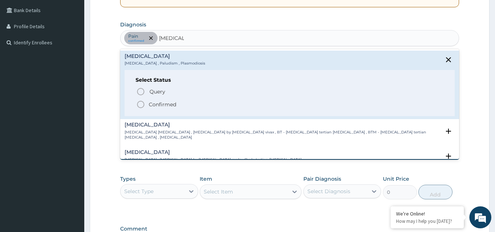
click at [140, 103] on icon "status option filled" at bounding box center [140, 104] width 9 height 9
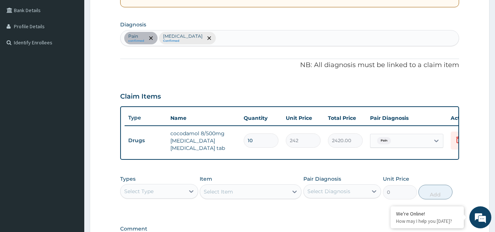
scroll to position [271, 0]
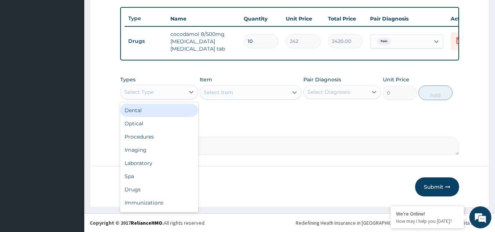
click at [151, 88] on div "Select Type" at bounding box center [138, 91] width 29 height 7
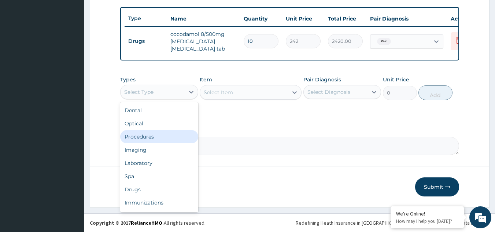
click at [160, 137] on div "Procedures" at bounding box center [159, 136] width 78 height 13
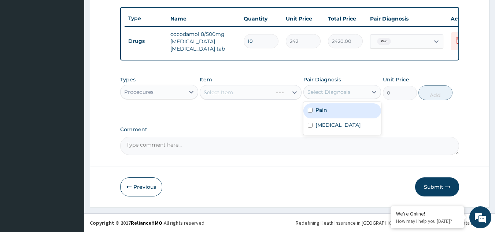
click at [339, 93] on div "Select Diagnosis" at bounding box center [328, 91] width 43 height 7
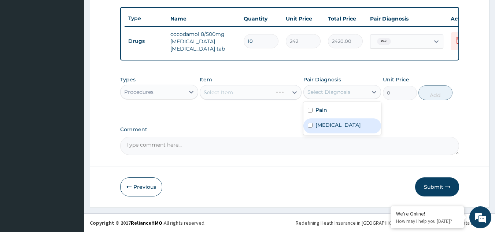
click at [340, 126] on div "[MEDICAL_DATA]" at bounding box center [342, 125] width 78 height 15
checkbox input "true"
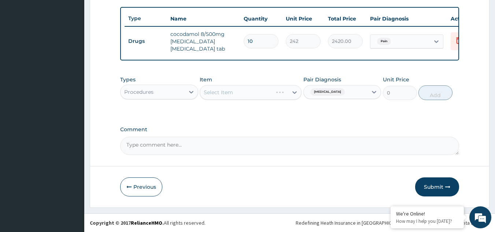
click at [241, 93] on div "Select Item" at bounding box center [251, 92] width 102 height 15
click at [241, 93] on div "Select Item" at bounding box center [244, 92] width 88 height 12
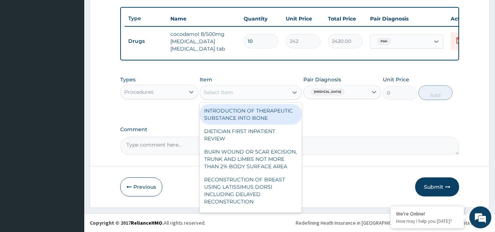
click at [241, 93] on div "Select Item" at bounding box center [244, 92] width 88 height 12
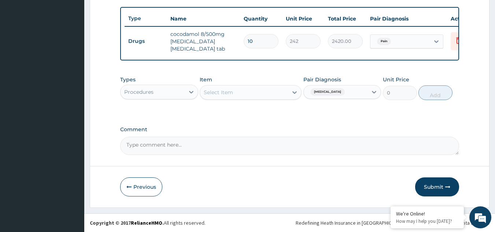
click at [242, 93] on div "Select Item" at bounding box center [244, 92] width 88 height 12
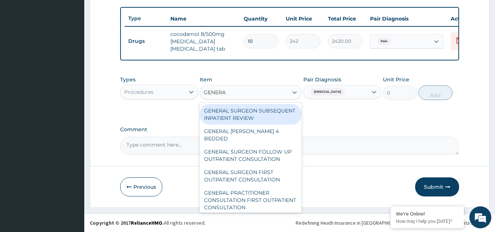
type input "GENERAL"
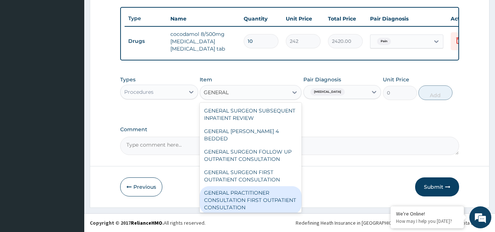
click at [245, 195] on div "GENERAL PRACTITIONER CONSULTATION FIRST OUTPATIENT CONSULTATION" at bounding box center [251, 200] width 102 height 28
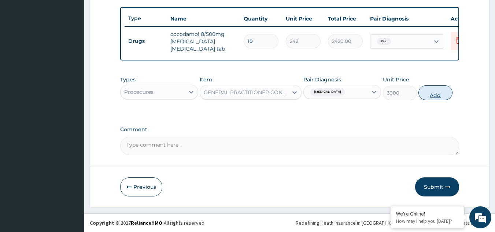
click at [433, 89] on button "Add" at bounding box center [435, 92] width 34 height 15
type input "0"
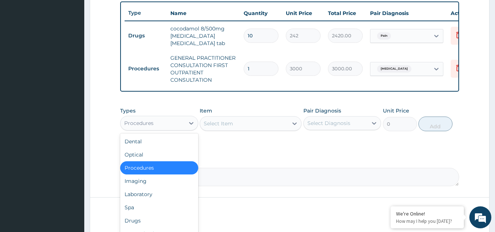
click at [138, 127] on div "Procedures" at bounding box center [138, 122] width 29 height 7
click at [159, 199] on div "Laboratory" at bounding box center [159, 194] width 78 height 13
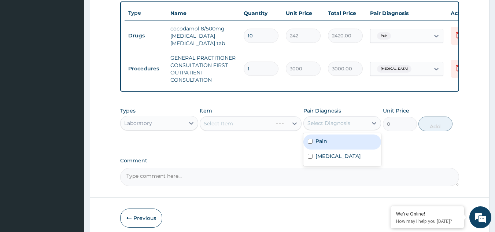
click at [331, 127] on div "Select Diagnosis" at bounding box center [328, 122] width 43 height 7
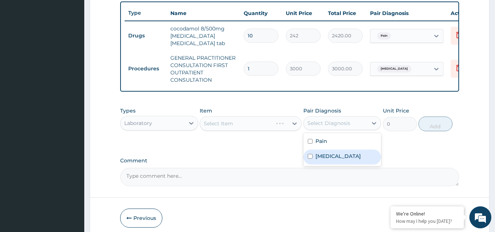
click at [336, 157] on div "[MEDICAL_DATA]" at bounding box center [342, 156] width 78 height 15
checkbox input "true"
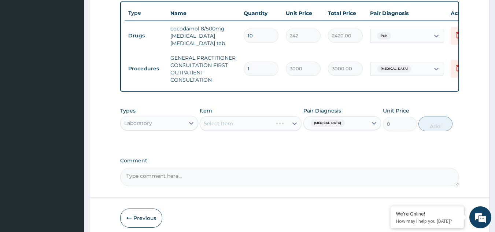
click at [256, 127] on div "Select Item" at bounding box center [251, 123] width 102 height 15
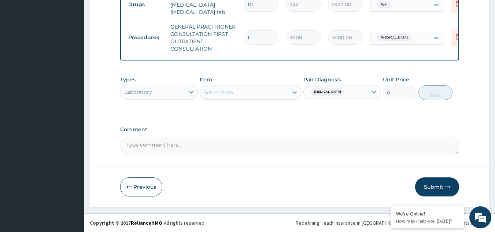
click at [249, 93] on div "Select Item" at bounding box center [244, 92] width 88 height 12
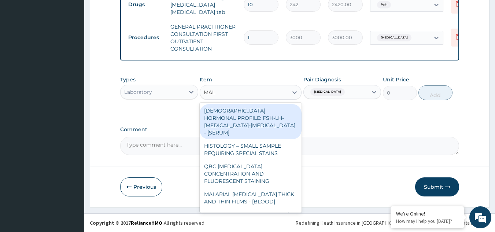
type input "MALA"
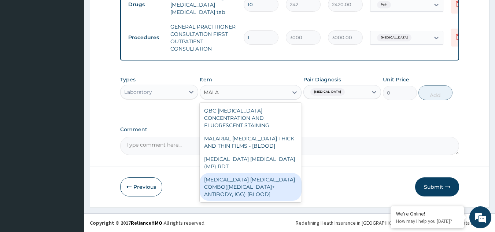
click at [252, 174] on div "[MEDICAL_DATA] [MEDICAL_DATA] COMBO([MEDICAL_DATA]+ ANTIBODY, IGG) [BLOOD]" at bounding box center [251, 187] width 102 height 28
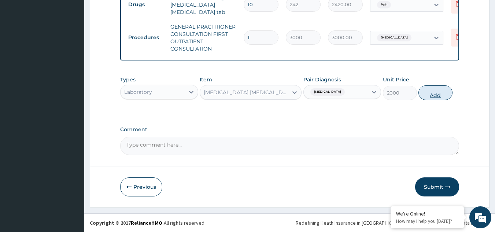
click at [433, 92] on button "Add" at bounding box center [435, 92] width 34 height 15
type input "0"
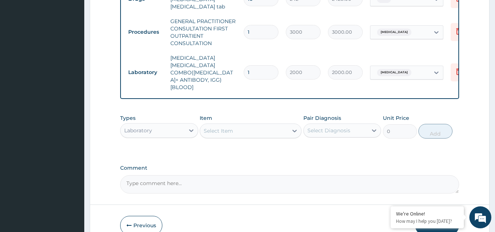
click at [341, 127] on div "Select Diagnosis" at bounding box center [328, 130] width 43 height 7
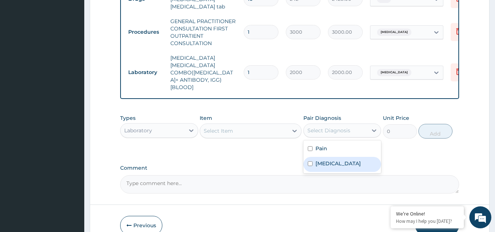
click at [341, 157] on div "Malaria" at bounding box center [342, 164] width 78 height 15
checkbox input "true"
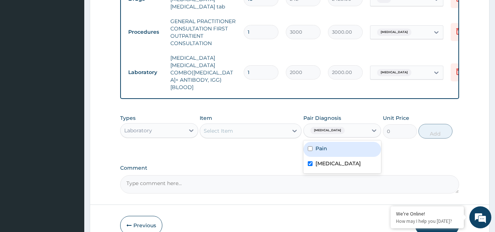
click at [248, 125] on div "Select Item" at bounding box center [244, 131] width 88 height 12
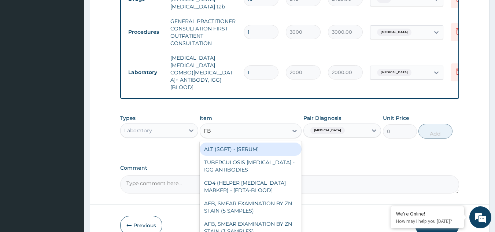
type input "FBC"
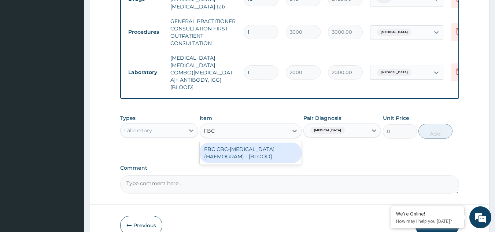
click at [250, 145] on div "FBC CBC-COMPLETE BLOOD COUNT (HAEMOGRAM) - [BLOOD]" at bounding box center [251, 152] width 102 height 21
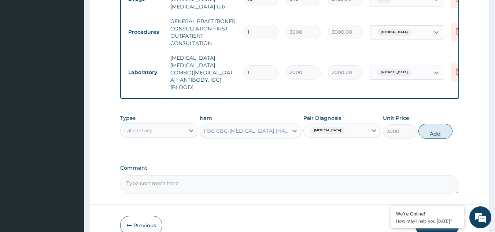
click at [435, 124] on button "Add" at bounding box center [435, 131] width 34 height 15
type input "0"
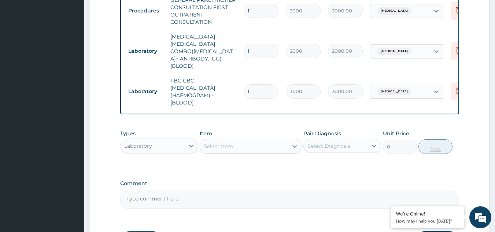
scroll to position [374, 0]
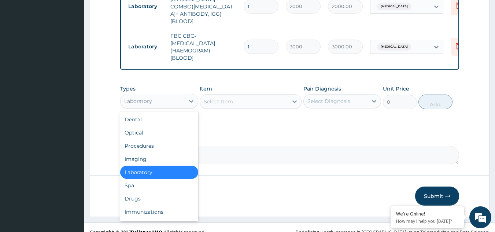
click at [148, 97] on div "Laboratory" at bounding box center [138, 100] width 28 height 7
click at [162, 192] on div "Drugs" at bounding box center [159, 198] width 78 height 13
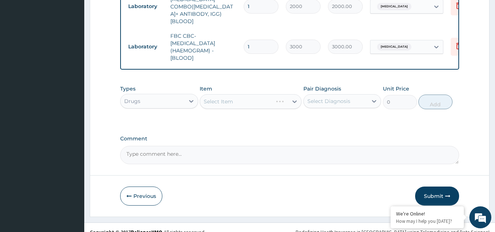
click at [323, 97] on div "Select Diagnosis" at bounding box center [328, 100] width 43 height 7
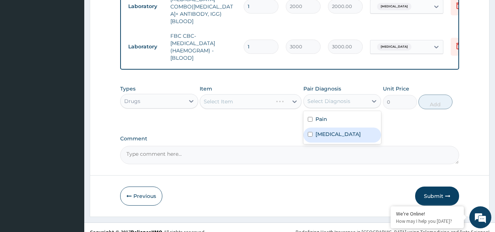
click at [331, 130] on label "Malaria" at bounding box center [337, 133] width 45 height 7
checkbox input "true"
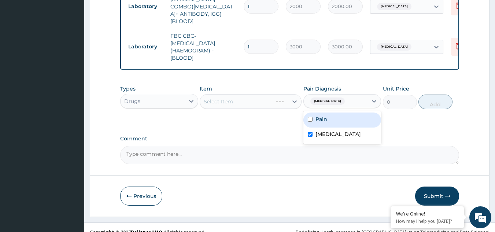
click at [259, 94] on div "Select Item" at bounding box center [251, 101] width 102 height 15
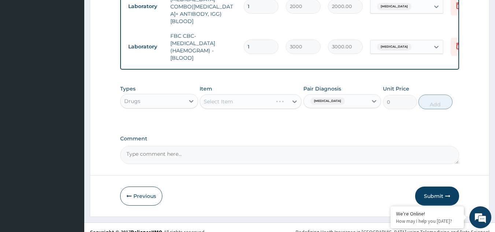
click at [259, 94] on div "Select Item" at bounding box center [251, 101] width 102 height 15
click at [259, 96] on div "Select Item" at bounding box center [244, 102] width 88 height 12
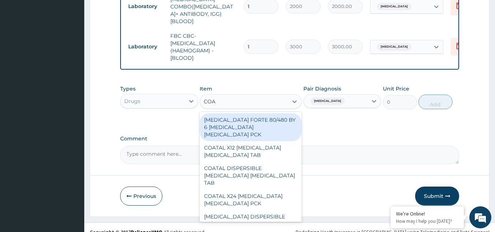
type input "COAR"
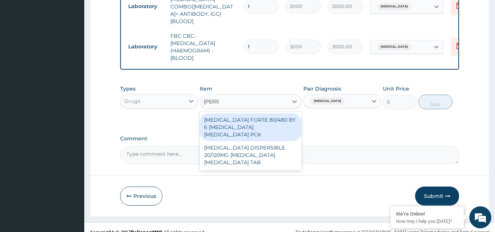
click at [259, 113] on div "[MEDICAL_DATA] FORTE 80/480 BY 6 [MEDICAL_DATA] [MEDICAL_DATA] PCK" at bounding box center [251, 127] width 102 height 28
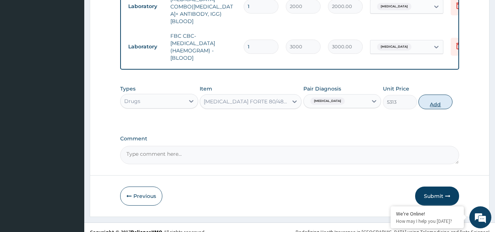
click at [436, 94] on button "Add" at bounding box center [435, 101] width 34 height 15
type input "0"
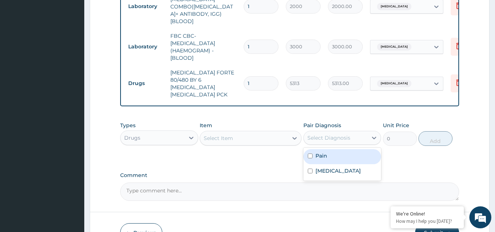
click at [335, 134] on div "Select Diagnosis" at bounding box center [328, 137] width 43 height 7
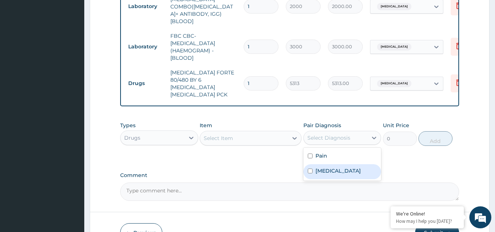
click at [337, 164] on div "[MEDICAL_DATA]" at bounding box center [342, 171] width 78 height 15
checkbox input "true"
click at [248, 132] on div "Select Item" at bounding box center [244, 138] width 88 height 12
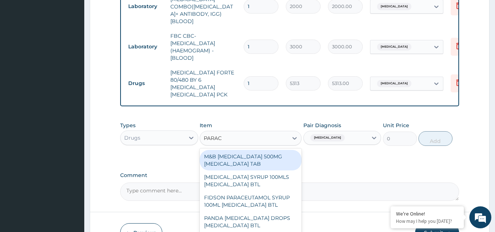
type input "PARACE"
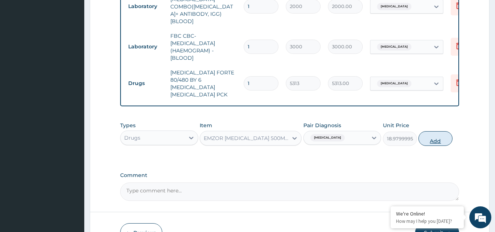
click at [435, 131] on button "Add" at bounding box center [435, 138] width 34 height 15
type input "0"
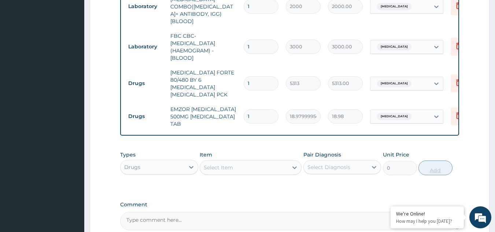
type input "12"
type input "227.76"
type input "12"
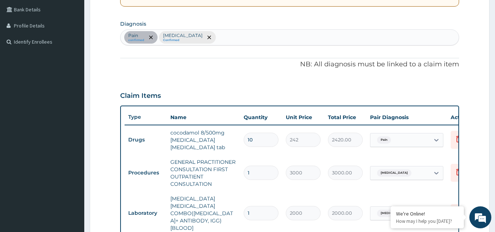
scroll to position [432, 0]
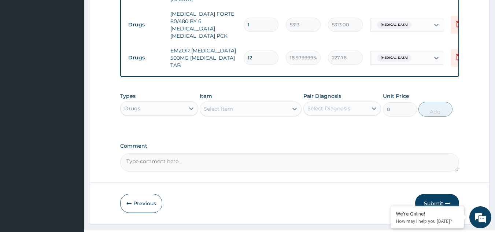
click at [434, 194] on button "Submit" at bounding box center [437, 203] width 44 height 19
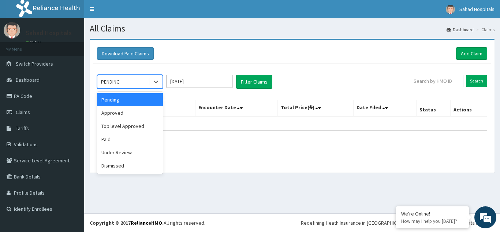
click at [126, 83] on div "PENDING" at bounding box center [122, 82] width 51 height 12
click at [134, 111] on div "Approved" at bounding box center [130, 112] width 66 height 13
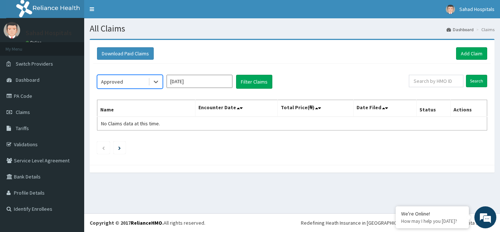
click at [199, 81] on input "[DATE]" at bounding box center [200, 81] width 66 height 13
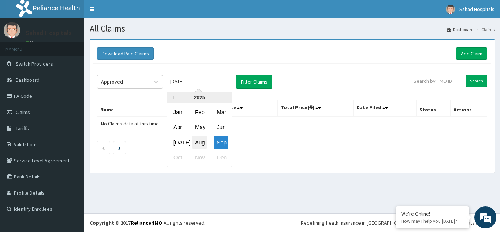
click at [200, 141] on div "Aug" at bounding box center [199, 142] width 15 height 14
type input "[DATE]"
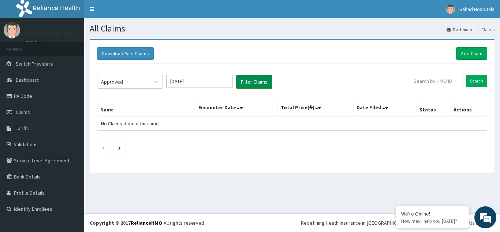
click at [254, 81] on button "Filter Claims" at bounding box center [254, 82] width 36 height 14
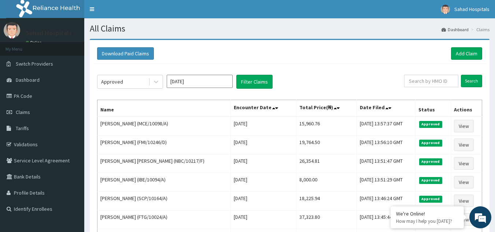
click at [465, 47] on div "Download Paid Claims Add Claim" at bounding box center [289, 54] width 392 height 20
click at [465, 51] on link "Add Claim" at bounding box center [466, 53] width 31 height 12
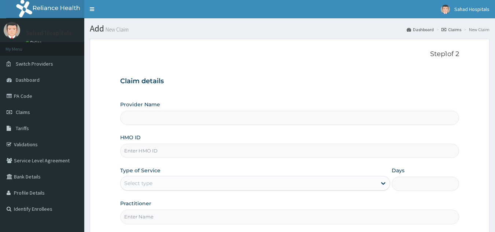
click at [144, 149] on input "HMO ID" at bounding box center [289, 151] width 339 height 14
type input "Sahad Hospitals"
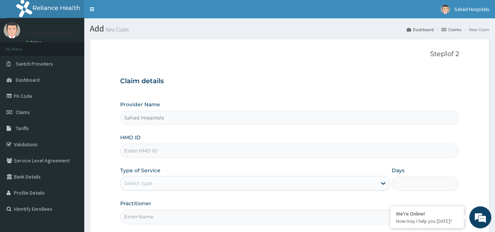
paste input "RELIANCE HMO (EGB/10010/A)"
click at [166, 149] on input "RELIANCE HMO (EGB/10010/A" at bounding box center [289, 151] width 339 height 14
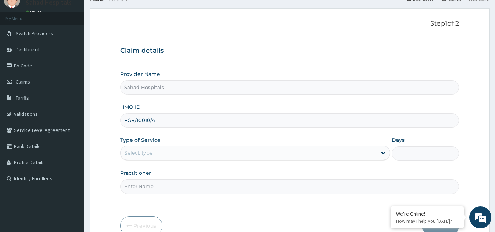
scroll to position [69, 0]
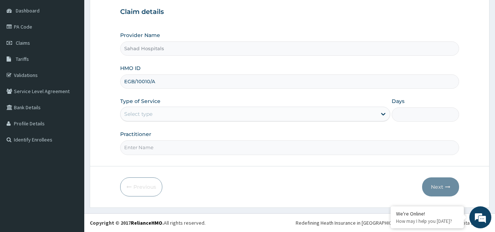
type input "EGB/10010/A"
click at [141, 111] on div "Select type" at bounding box center [138, 113] width 28 height 7
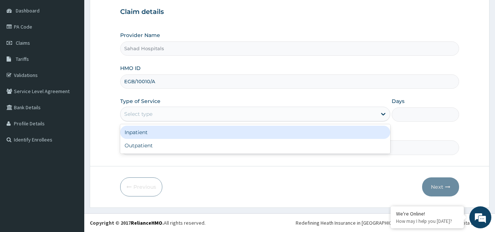
scroll to position [0, 0]
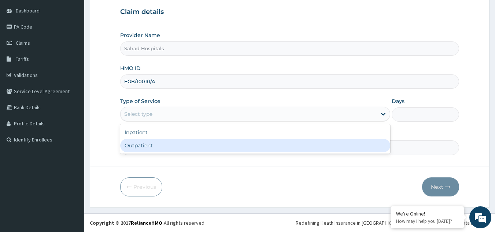
click at [151, 144] on div "Outpatient" at bounding box center [255, 145] width 270 height 13
type input "1"
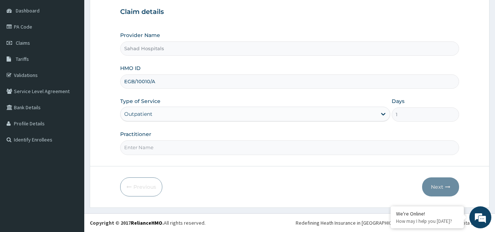
click at [145, 149] on input "Practitioner" at bounding box center [289, 147] width 339 height 14
type input "GP"
click at [438, 184] on button "Next" at bounding box center [440, 186] width 37 height 19
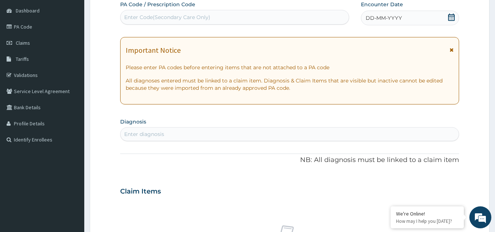
click at [163, 16] on div "Enter Code(Secondary Care Only)" at bounding box center [167, 17] width 86 height 7
paste input "PA/1849DC"
type input "PA/1849DC"
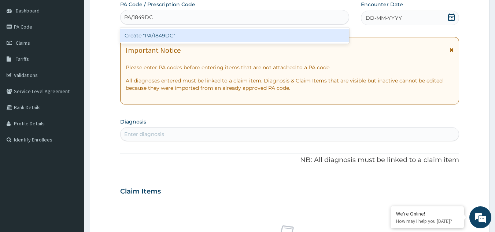
click at [169, 36] on div "Create "PA/1849DC"" at bounding box center [234, 35] width 229 height 13
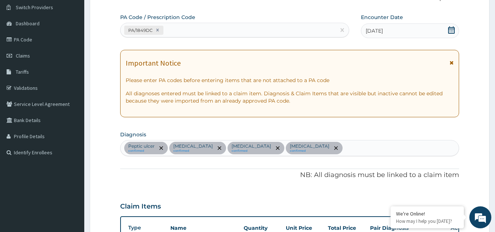
scroll to position [56, 0]
click at [294, 151] on div "Peptic ulcer confirmed Spasm confirmed Heartburn confirmed Pneumonia confirmed" at bounding box center [289, 148] width 338 height 15
type input "MALARIA"
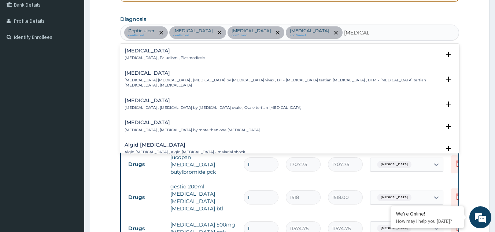
scroll to position [173, 0]
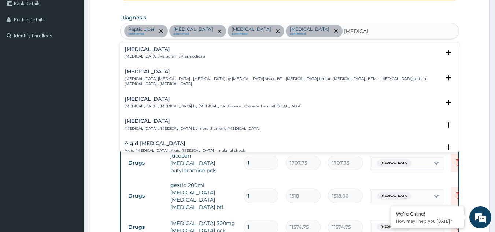
click at [144, 50] on h4 "Malaria" at bounding box center [165, 49] width 81 height 5
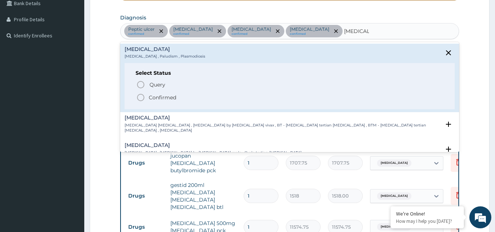
click at [140, 95] on icon "status option filled" at bounding box center [140, 97] width 9 height 9
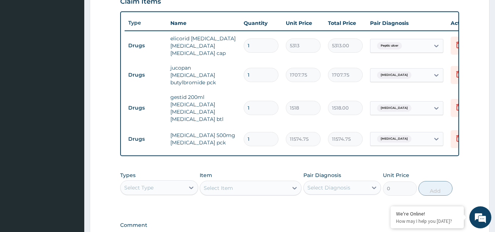
scroll to position [358, 0]
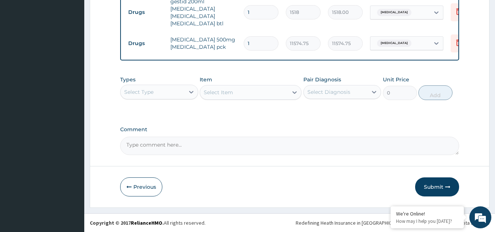
click at [154, 89] on div "Select Type" at bounding box center [152, 92] width 64 height 12
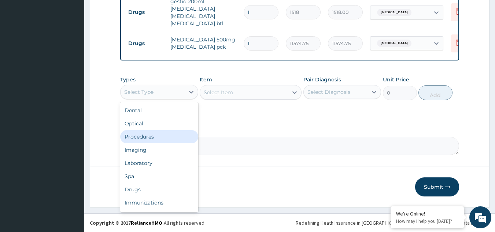
click at [160, 133] on div "Procedures" at bounding box center [159, 136] width 78 height 13
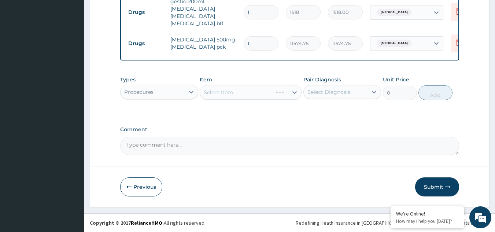
click at [335, 92] on div "Select Diagnosis" at bounding box center [328, 91] width 43 height 7
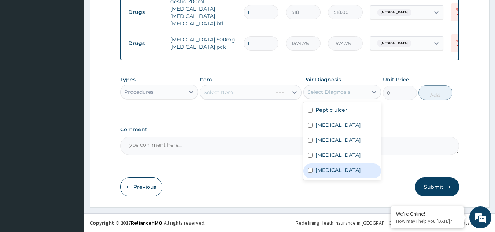
click at [346, 170] on div "[MEDICAL_DATA]" at bounding box center [342, 170] width 78 height 15
checkbox input "true"
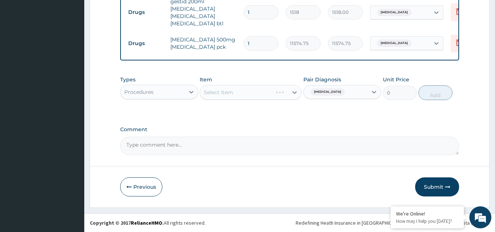
click at [245, 91] on div "Select Item" at bounding box center [251, 92] width 102 height 15
click at [245, 91] on div "Select Item" at bounding box center [244, 92] width 88 height 12
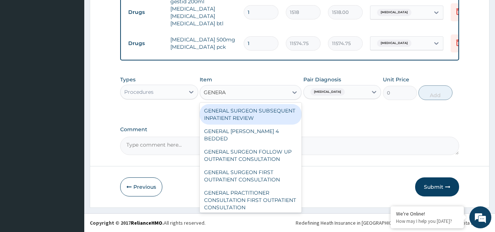
type input "GENERAL"
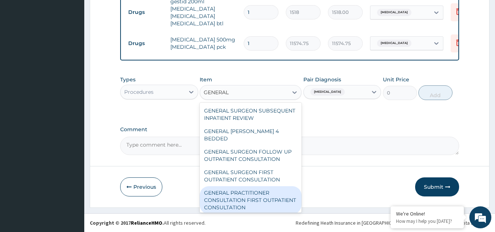
click at [254, 201] on div "GENERAL PRACTITIONER CONSULTATION FIRST OUTPATIENT CONSULTATION" at bounding box center [251, 200] width 102 height 28
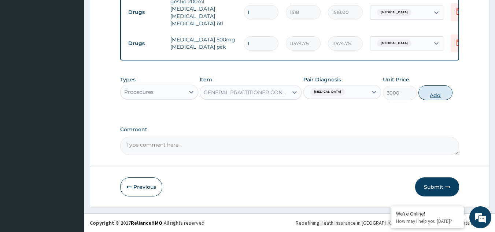
click at [433, 90] on button "Add" at bounding box center [435, 92] width 34 height 15
type input "0"
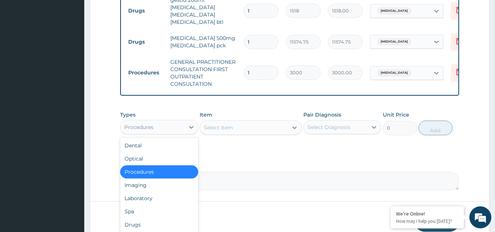
click at [170, 127] on div "Procedures" at bounding box center [152, 127] width 64 height 12
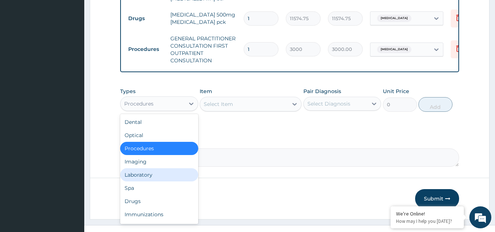
scroll to position [395, 0]
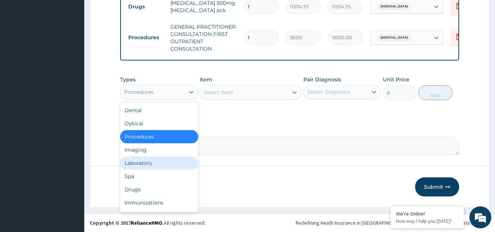
click at [165, 204] on div "Immunizations" at bounding box center [159, 202] width 78 height 13
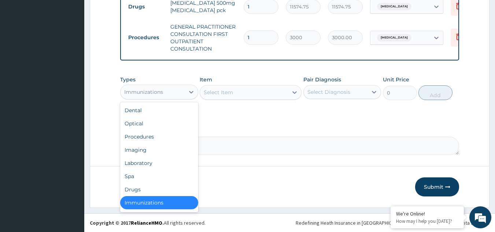
click at [167, 91] on div "Immunizations" at bounding box center [152, 92] width 64 height 12
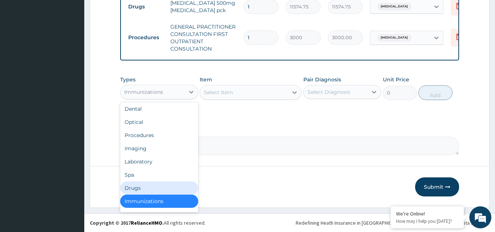
click at [171, 189] on div "Drugs" at bounding box center [159, 187] width 78 height 13
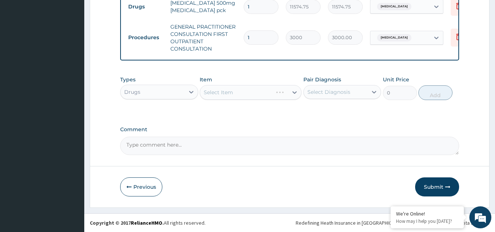
click at [171, 189] on div "Previous Submit" at bounding box center [289, 186] width 339 height 19
click at [336, 95] on div "Select Diagnosis" at bounding box center [328, 91] width 43 height 7
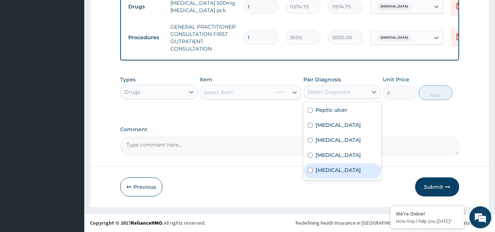
click at [340, 174] on div "[MEDICAL_DATA]" at bounding box center [342, 170] width 78 height 15
checkbox input "true"
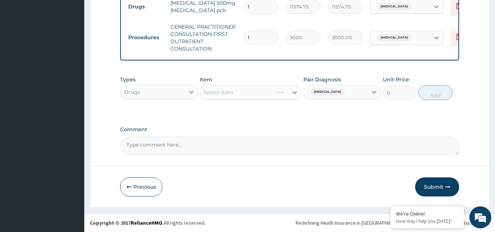
click at [244, 90] on div "Select Item" at bounding box center [251, 92] width 102 height 15
click at [244, 90] on div "Select Item" at bounding box center [244, 92] width 88 height 12
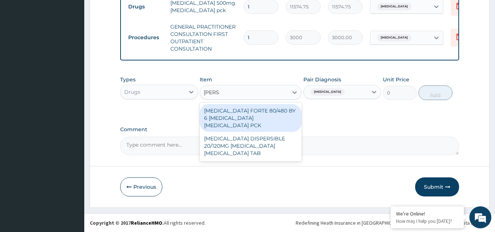
type input "COART"
click at [249, 116] on div "[MEDICAL_DATA] FORTE 80/480 BY 6 [MEDICAL_DATA] [MEDICAL_DATA] PCK" at bounding box center [251, 118] width 102 height 28
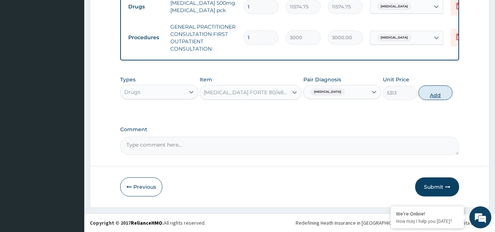
click at [434, 91] on button "Add" at bounding box center [435, 92] width 34 height 15
type input "0"
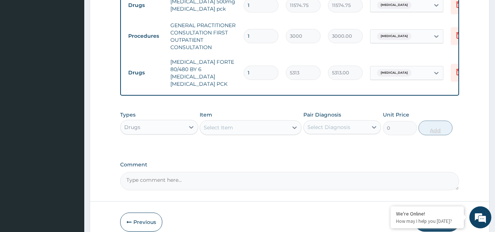
scroll to position [424, 0]
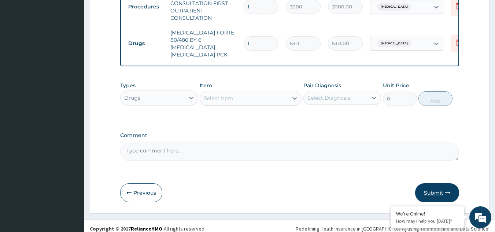
click at [436, 183] on button "Submit" at bounding box center [437, 192] width 44 height 19
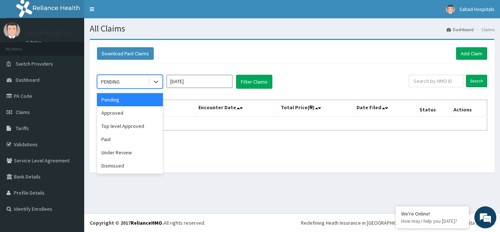
click at [124, 80] on div "PENDING" at bounding box center [122, 82] width 51 height 12
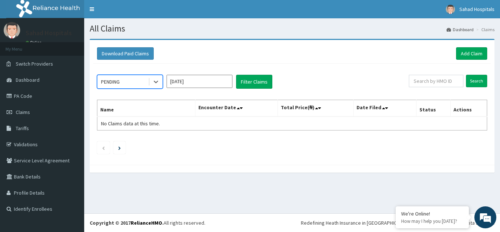
click at [135, 85] on div "PENDING" at bounding box center [122, 82] width 51 height 12
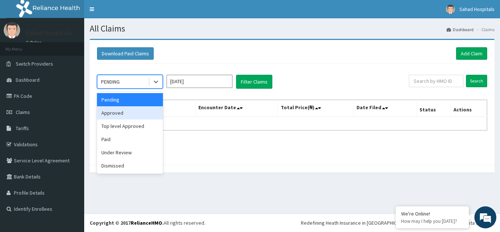
click at [134, 111] on div "Approved" at bounding box center [130, 112] width 66 height 13
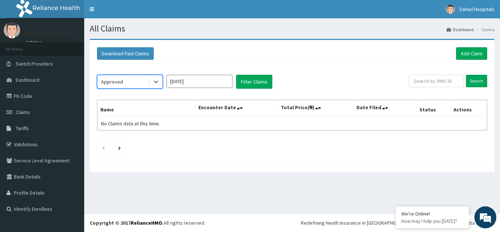
click at [196, 80] on input "[DATE]" at bounding box center [200, 81] width 66 height 13
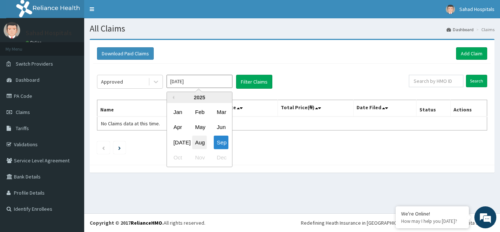
click at [200, 141] on div "Aug" at bounding box center [199, 142] width 15 height 14
type input "[DATE]"
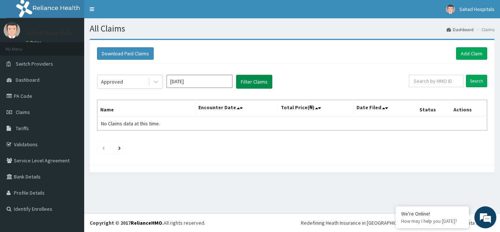
click at [253, 82] on button "Filter Claims" at bounding box center [254, 82] width 36 height 14
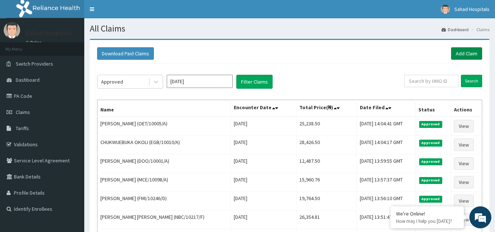
click at [465, 49] on link "Add Claim" at bounding box center [466, 53] width 31 height 12
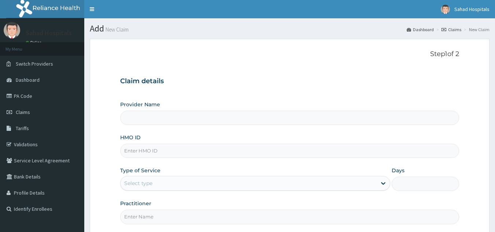
click at [155, 153] on input "HMO ID" at bounding box center [289, 151] width 339 height 14
type input "Sahad Hospitals"
paste input "RELIANCE HMO (FMI/10246/D)"
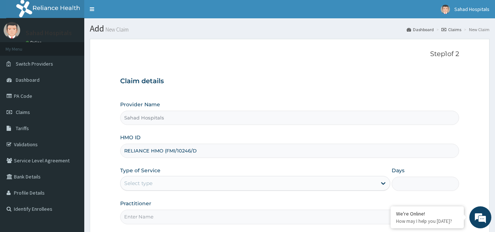
click at [166, 150] on input "RELIANCE HMO (FMI/10246/D" at bounding box center [289, 151] width 339 height 14
type input "FMI/10246/D"
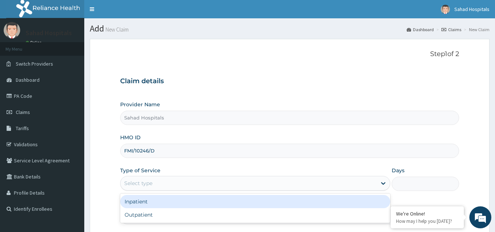
click at [153, 182] on div "Select type" at bounding box center [248, 183] width 256 height 12
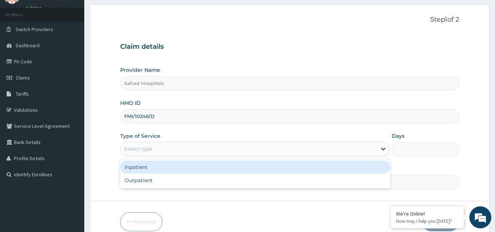
scroll to position [69, 0]
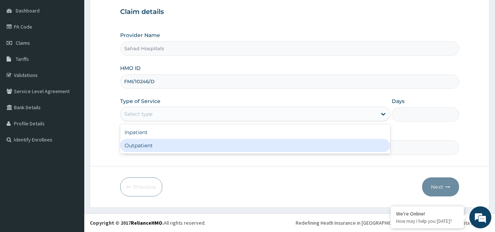
click at [162, 145] on div "Outpatient" at bounding box center [255, 145] width 270 height 13
type input "1"
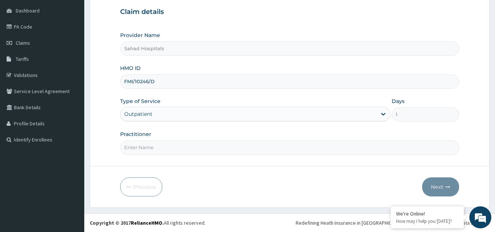
click at [151, 146] on input "Practitioner" at bounding box center [289, 147] width 339 height 14
type input "GP"
click at [439, 183] on button "Next" at bounding box center [440, 186] width 37 height 19
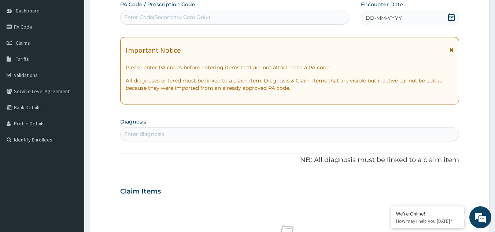
click at [174, 17] on div "Enter Code(Secondary Care Only)" at bounding box center [167, 17] width 86 height 7
paste input "PA/1459A1"
type input "PA/1459A1"
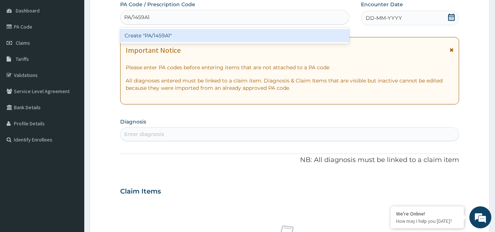
click at [174, 34] on div "Create "PA/1459A1"" at bounding box center [234, 35] width 229 height 13
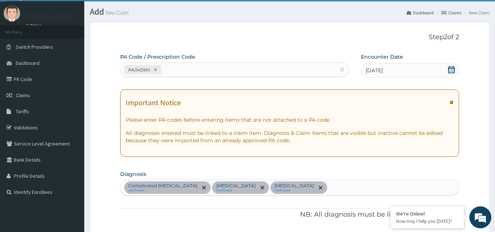
scroll to position [14, 0]
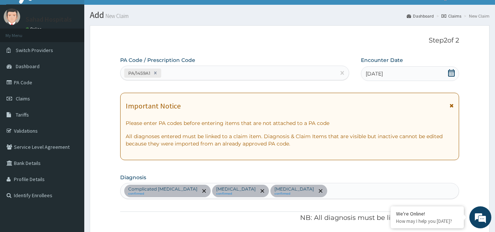
click at [278, 190] on div "Complicated malaria confirmed Bacterial sepsis confirmed Diarrhea confirmed" at bounding box center [289, 190] width 338 height 15
type input "[MEDICAL_DATA]"
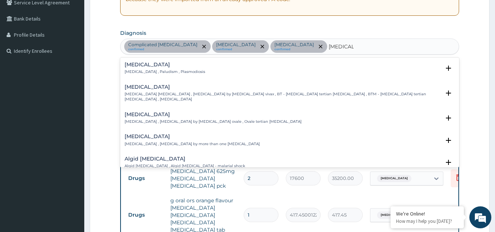
scroll to position [161, 0]
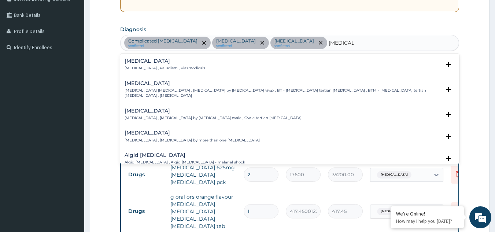
click at [148, 63] on h4 "[MEDICAL_DATA]" at bounding box center [165, 60] width 81 height 5
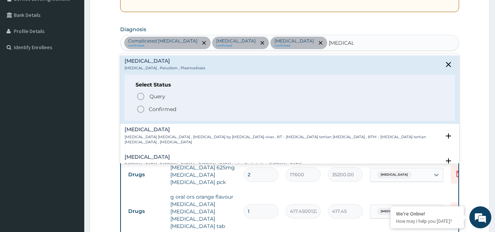
click at [140, 107] on icon "status option filled" at bounding box center [140, 109] width 9 height 9
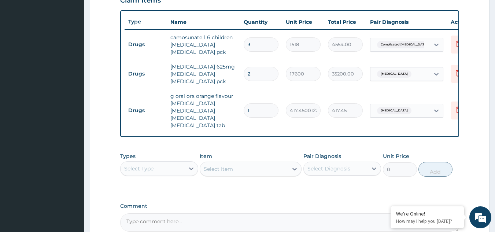
scroll to position [344, 0]
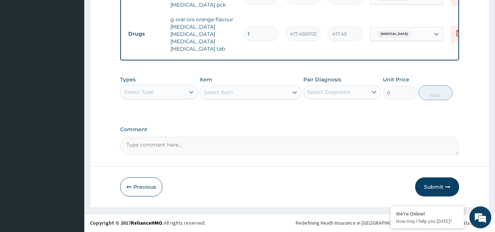
click at [156, 89] on div "Select Type" at bounding box center [152, 92] width 64 height 12
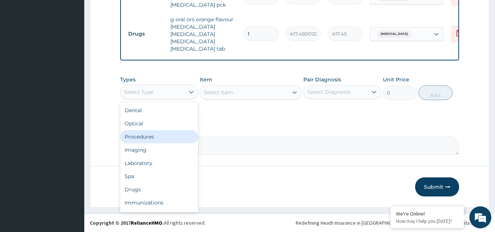
click at [163, 132] on div "Procedures" at bounding box center [159, 136] width 78 height 13
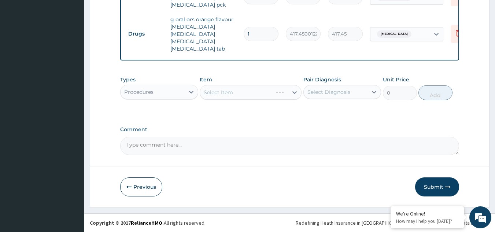
click at [318, 93] on div "Select Diagnosis" at bounding box center [328, 91] width 43 height 7
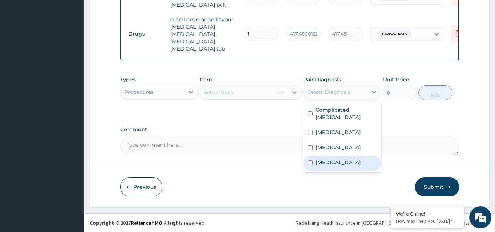
click at [330, 162] on div "Malaria" at bounding box center [342, 163] width 78 height 15
checkbox input "true"
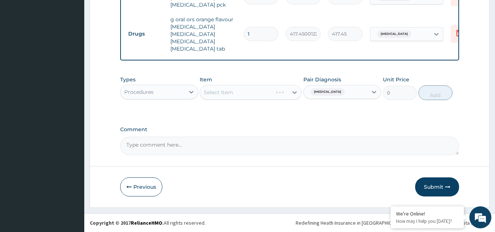
click at [248, 92] on div "Select Item" at bounding box center [251, 92] width 102 height 15
click at [248, 92] on div "Select Item" at bounding box center [244, 92] width 88 height 12
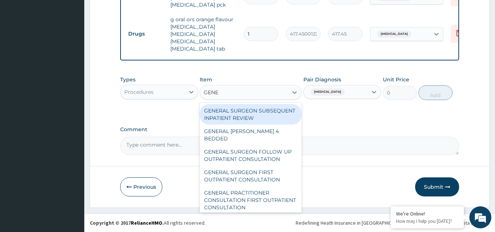
type input "GENER"
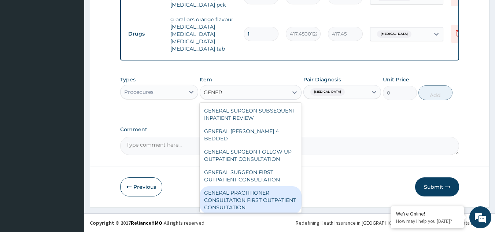
click at [236, 205] on div "GENERAL PRACTITIONER CONSULTATION FIRST OUTPATIENT CONSULTATION" at bounding box center [251, 200] width 102 height 28
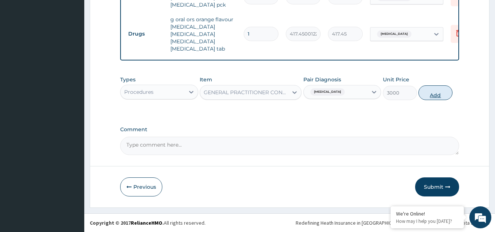
click at [438, 90] on button "Add" at bounding box center [435, 92] width 34 height 15
type input "0"
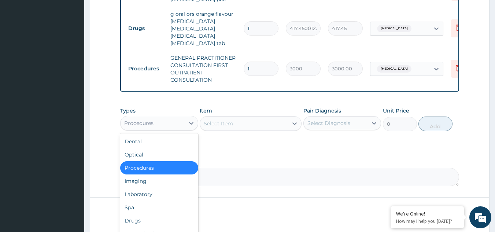
click at [156, 129] on div "Procedures" at bounding box center [152, 123] width 64 height 12
click at [172, 200] on div "Laboratory" at bounding box center [159, 194] width 78 height 13
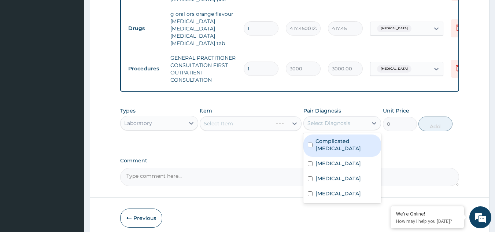
click at [338, 127] on div "Select Diagnosis" at bounding box center [328, 122] width 43 height 7
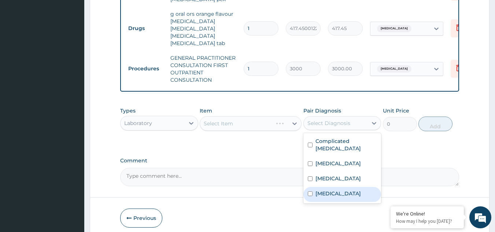
click at [336, 187] on div "Malaria" at bounding box center [342, 194] width 78 height 15
checkbox input "true"
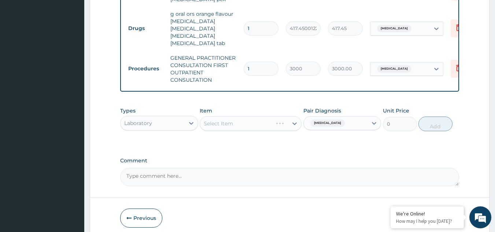
click at [247, 128] on div "Select Item" at bounding box center [251, 123] width 102 height 15
click at [247, 128] on div "Select Item" at bounding box center [236, 124] width 73 height 12
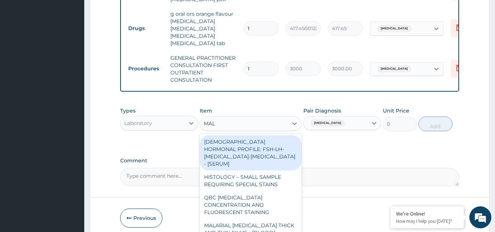
type input "MALA"
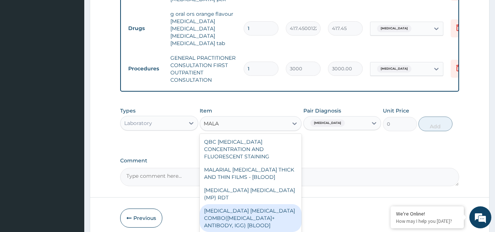
click at [252, 204] on div "MALARIA PARASITE COMBO(BLOOD FILM+ ANTIBODY, IGG) [BLOOD]" at bounding box center [251, 218] width 102 height 28
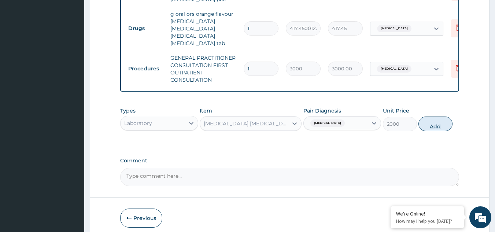
click at [433, 129] on button "Add" at bounding box center [435, 123] width 34 height 15
type input "0"
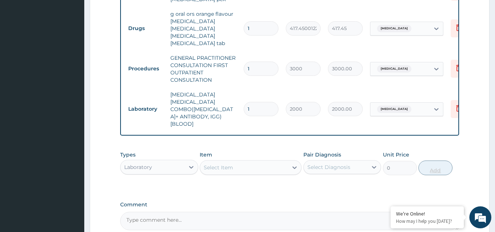
scroll to position [410, 0]
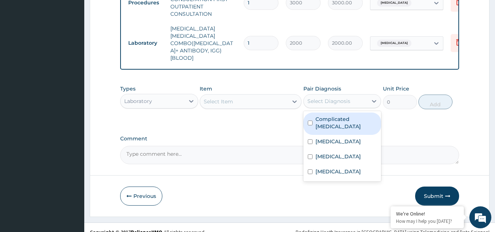
click at [348, 97] on div "Select Diagnosis" at bounding box center [328, 100] width 43 height 7
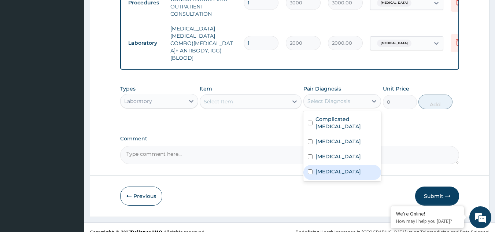
click at [337, 165] on div "Malaria" at bounding box center [342, 172] width 78 height 15
checkbox input "true"
click at [242, 96] on div "Select Item" at bounding box center [244, 102] width 88 height 12
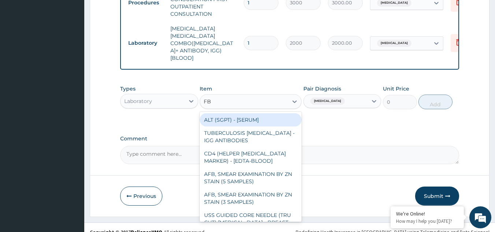
type input "FBC"
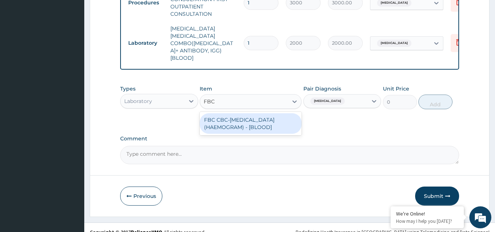
click at [246, 120] on div "FBC CBC-COMPLETE BLOOD COUNT (HAEMOGRAM) - [BLOOD]" at bounding box center [251, 123] width 102 height 21
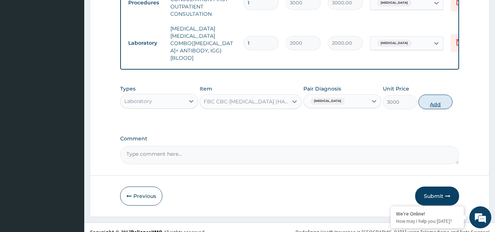
click at [436, 94] on button "Add" at bounding box center [435, 101] width 34 height 15
type input "0"
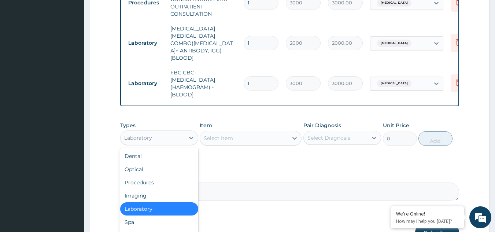
click at [148, 134] on div "Laboratory" at bounding box center [138, 137] width 28 height 7
click at [159, 229] on div "Drugs" at bounding box center [159, 235] width 78 height 13
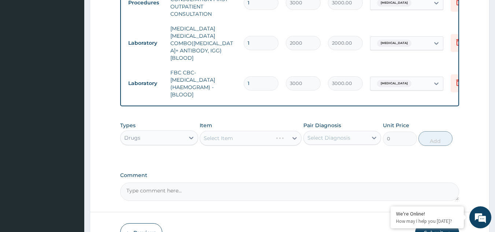
click at [336, 134] on div "Select Diagnosis" at bounding box center [328, 137] width 43 height 7
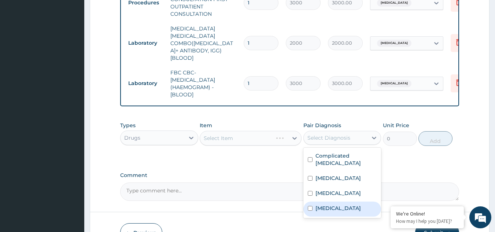
click at [342, 201] on div "Malaria" at bounding box center [342, 208] width 78 height 15
checkbox input "true"
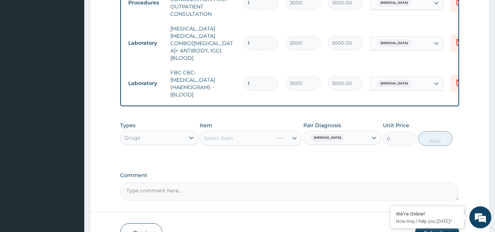
click at [246, 131] on div "Select Item" at bounding box center [251, 138] width 102 height 15
click at [247, 131] on div "Select Item" at bounding box center [251, 138] width 102 height 15
click at [247, 132] on div "Select Item" at bounding box center [244, 138] width 88 height 12
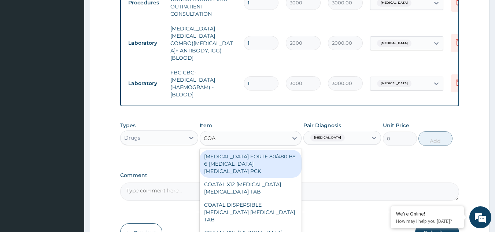
type input "COAR"
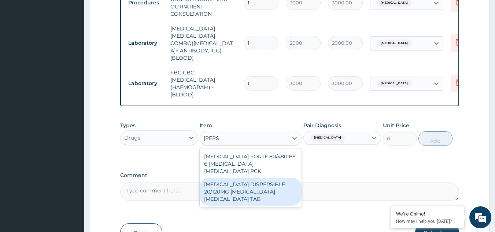
click at [252, 178] on div "COARTEM DISPERSIBLE 20/120MG ARTEMETHER LUMEFANTRINE TAB" at bounding box center [251, 192] width 102 height 28
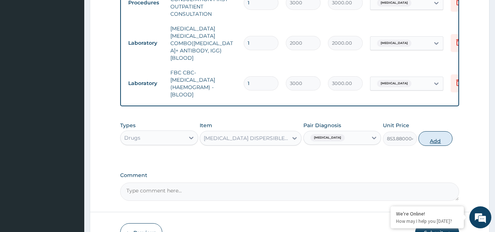
click at [434, 131] on button "Add" at bounding box center [435, 138] width 34 height 15
type input "0"
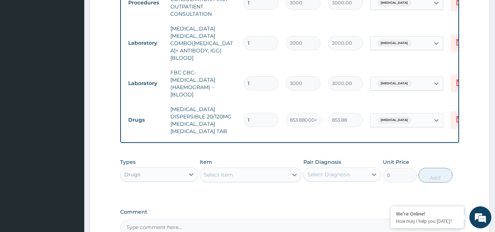
scroll to position [476, 0]
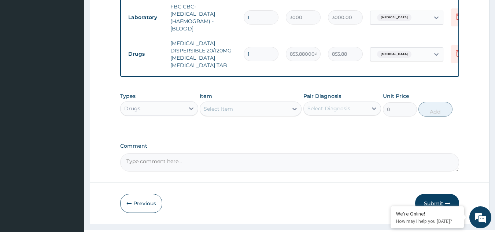
click at [432, 194] on button "Submit" at bounding box center [437, 203] width 44 height 19
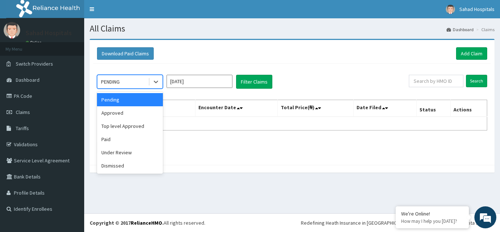
click at [129, 82] on div "PENDING" at bounding box center [122, 82] width 51 height 12
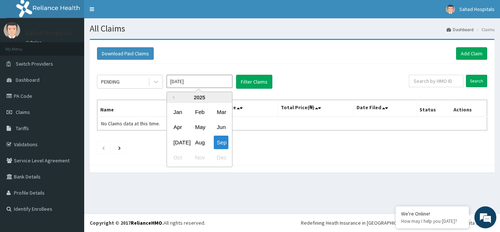
click at [204, 82] on input "[DATE]" at bounding box center [200, 81] width 66 height 13
click at [201, 140] on div "Aug" at bounding box center [199, 142] width 15 height 14
type input "[DATE]"
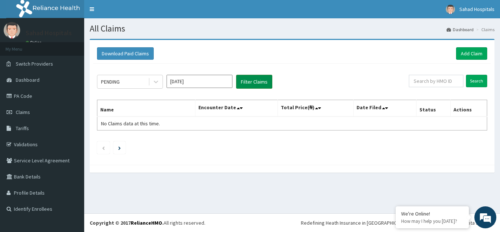
click at [256, 81] on button "Filter Claims" at bounding box center [254, 82] width 36 height 14
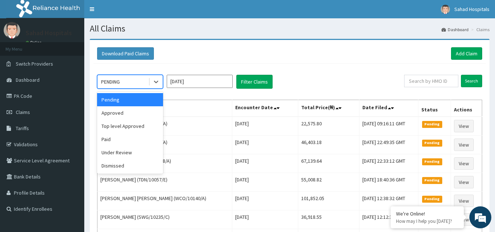
click at [131, 78] on div "PENDING" at bounding box center [122, 82] width 51 height 12
click at [127, 112] on div "Approved" at bounding box center [130, 112] width 66 height 13
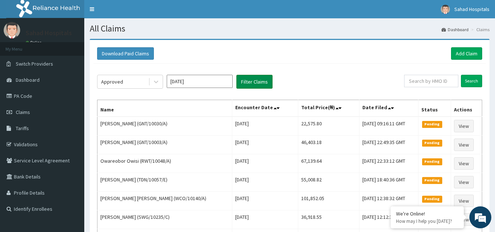
click at [250, 81] on button "Filter Claims" at bounding box center [254, 82] width 36 height 14
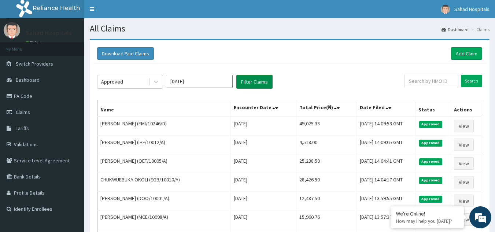
click at [250, 81] on button "Filter Claims" at bounding box center [254, 82] width 36 height 14
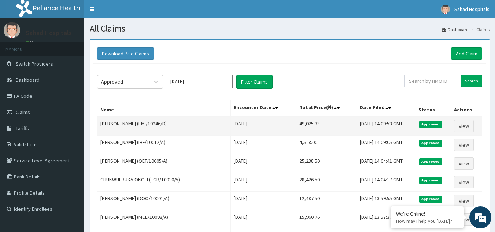
click at [303, 120] on td "49,025.33" at bounding box center [326, 125] width 61 height 19
click at [303, 121] on td "49,025.33" at bounding box center [326, 125] width 61 height 19
copy td "49,025.33"
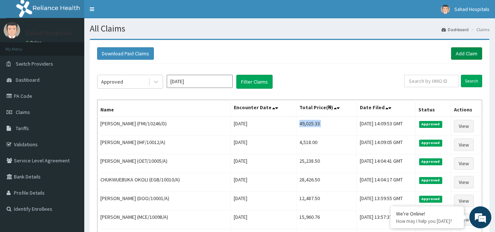
click at [465, 52] on link "Add Claim" at bounding box center [466, 53] width 31 height 12
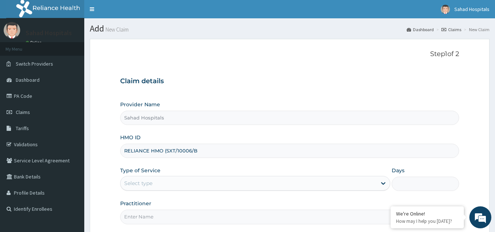
click at [166, 149] on input "RELIANCE HMO (SXT/10006/B" at bounding box center [289, 151] width 339 height 14
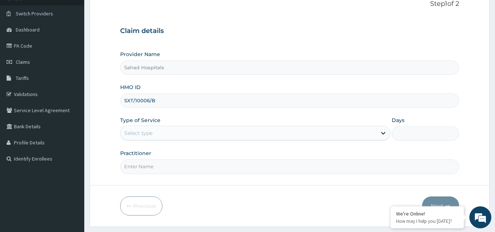
scroll to position [69, 0]
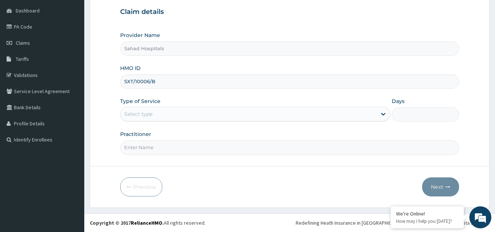
type input "SXT/10006/B"
click at [150, 112] on div "Select type" at bounding box center [138, 113] width 28 height 7
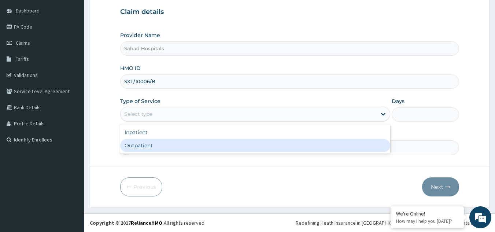
click at [154, 144] on div "Outpatient" at bounding box center [255, 145] width 270 height 13
type input "1"
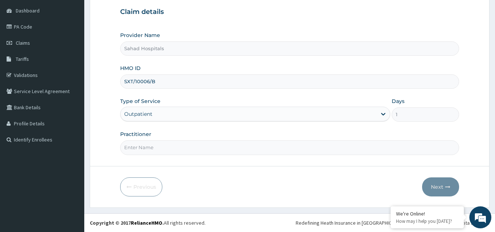
click at [147, 147] on input "Practitioner" at bounding box center [289, 147] width 339 height 14
type input "GP"
click at [437, 183] on button "Next" at bounding box center [440, 186] width 37 height 19
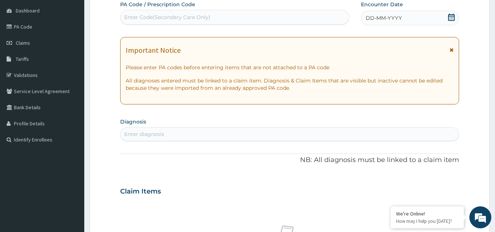
click at [450, 15] on icon at bounding box center [451, 17] width 7 height 7
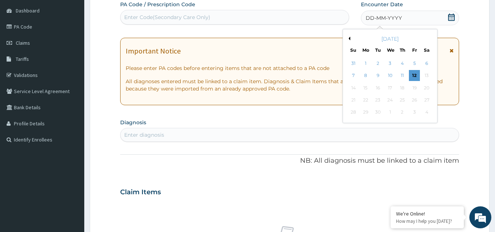
click at [349, 37] on button "Previous Month" at bounding box center [348, 39] width 4 height 4
click at [427, 86] on div "16" at bounding box center [426, 87] width 11 height 11
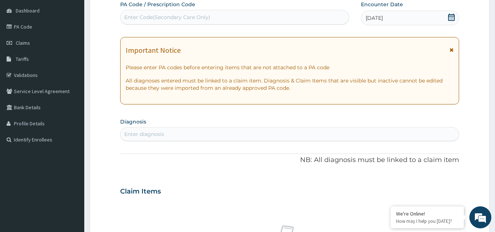
click at [152, 134] on div "Enter diagnosis" at bounding box center [144, 133] width 40 height 7
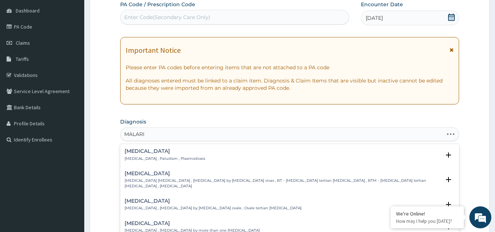
type input "[MEDICAL_DATA]"
click at [142, 150] on h4 "[MEDICAL_DATA]" at bounding box center [165, 150] width 81 height 5
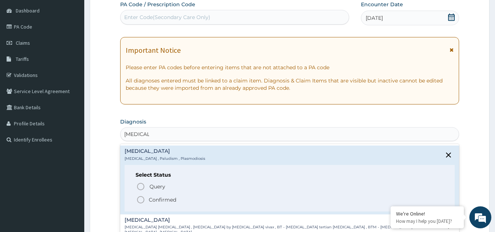
click at [141, 197] on icon "status option filled" at bounding box center [140, 199] width 9 height 9
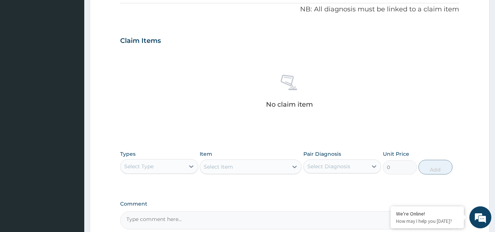
scroll to position [296, 0]
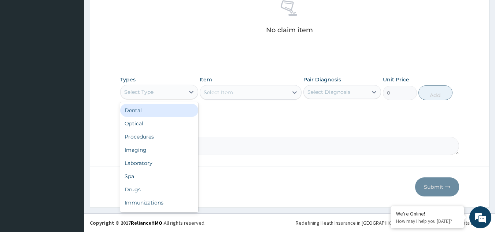
click at [150, 90] on div "Select Type" at bounding box center [138, 91] width 29 height 7
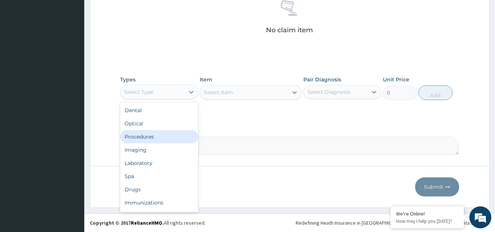
click at [161, 135] on div "Procedures" at bounding box center [159, 136] width 78 height 13
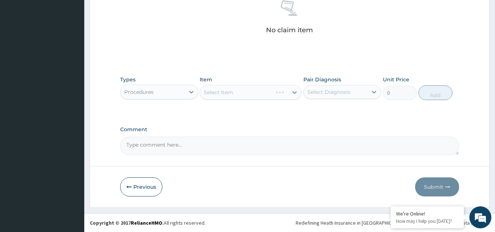
click at [335, 90] on div "Select Diagnosis" at bounding box center [328, 91] width 43 height 7
click at [336, 109] on div "Malaria" at bounding box center [342, 110] width 78 height 15
checkbox input "true"
click at [267, 94] on div "Select Item" at bounding box center [251, 92] width 102 height 15
click at [267, 94] on div "Select Item" at bounding box center [244, 92] width 88 height 12
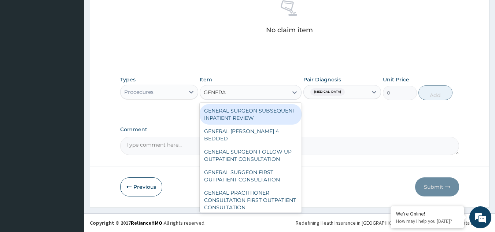
type input "GENERAL"
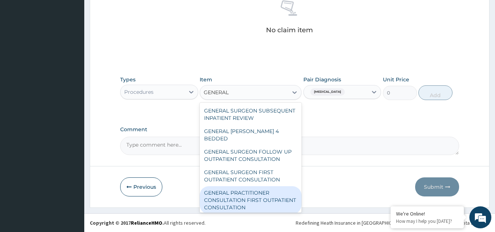
click at [249, 197] on div "GENERAL PRACTITIONER CONSULTATION FIRST OUTPATIENT CONSULTATION" at bounding box center [251, 200] width 102 height 28
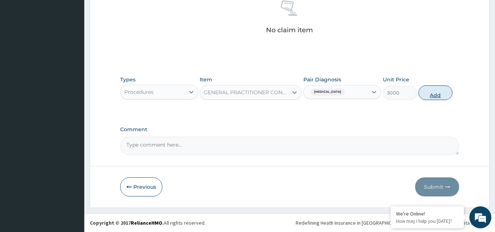
click at [437, 89] on button "Add" at bounding box center [435, 92] width 34 height 15
type input "0"
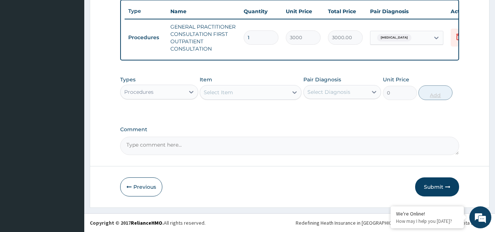
scroll to position [278, 0]
click at [164, 91] on div "Procedures" at bounding box center [152, 92] width 64 height 12
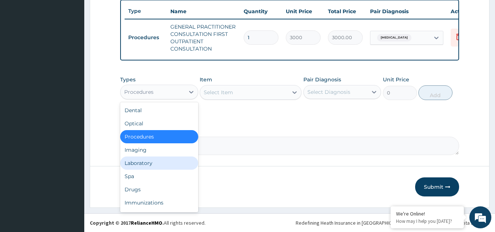
click at [164, 160] on div "Laboratory" at bounding box center [159, 162] width 78 height 13
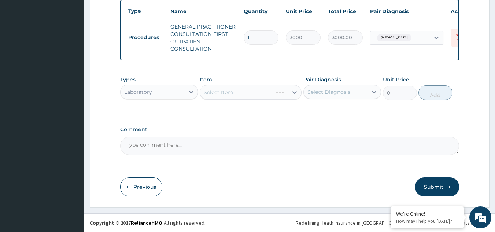
click at [338, 90] on div "Select Diagnosis" at bounding box center [328, 91] width 43 height 7
click at [334, 112] on label "Malaria" at bounding box center [337, 109] width 45 height 7
checkbox input "true"
click at [266, 92] on div "Select Item" at bounding box center [251, 92] width 102 height 15
click at [266, 92] on div "Select Item" at bounding box center [244, 92] width 88 height 12
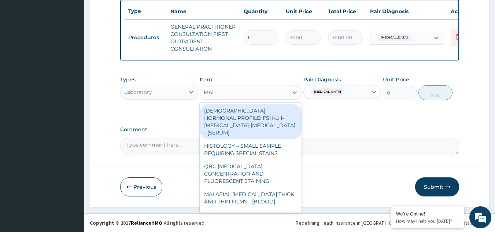
type input "MALA"
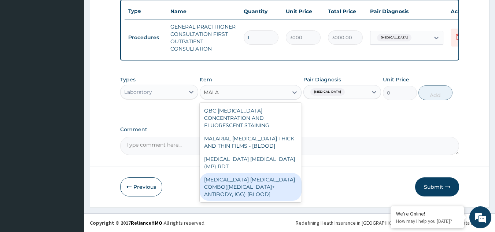
click at [260, 173] on div "MALARIA PARASITE COMBO(BLOOD FILM+ ANTIBODY, IGG) [BLOOD]" at bounding box center [251, 187] width 102 height 28
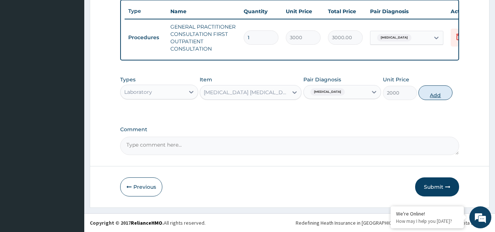
click at [437, 90] on button "Add" at bounding box center [435, 92] width 34 height 15
type input "0"
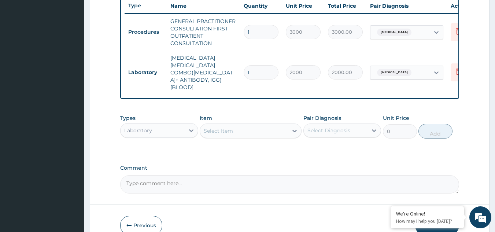
click at [334, 127] on div "Select Diagnosis" at bounding box center [328, 130] width 43 height 7
click at [335, 142] on div "Malaria" at bounding box center [342, 149] width 78 height 15
checkbox input "true"
click at [259, 125] on div "Select Item" at bounding box center [244, 131] width 88 height 12
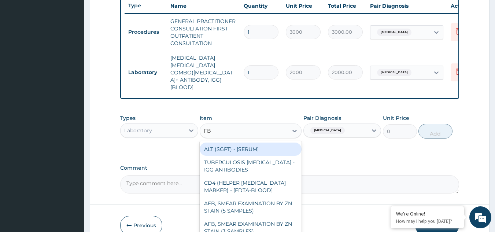
type input "FBC"
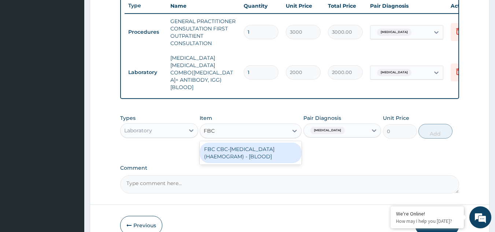
click at [257, 143] on div "FBC CBC-COMPLETE BLOOD COUNT (HAEMOGRAM) - [BLOOD]" at bounding box center [251, 152] width 102 height 21
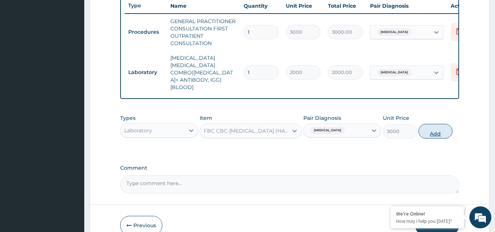
click at [438, 124] on button "Add" at bounding box center [435, 131] width 34 height 15
type input "0"
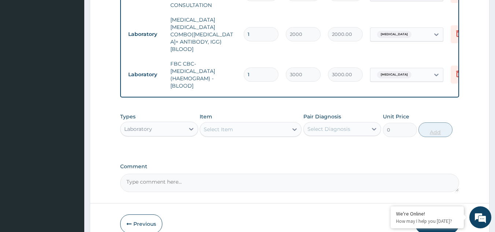
scroll to position [344, 0]
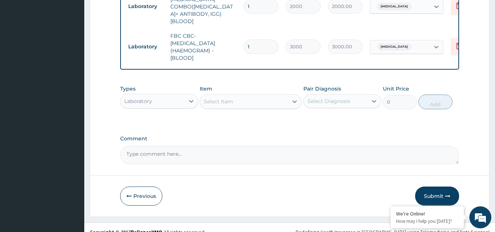
click at [171, 95] on div "Laboratory" at bounding box center [152, 101] width 64 height 12
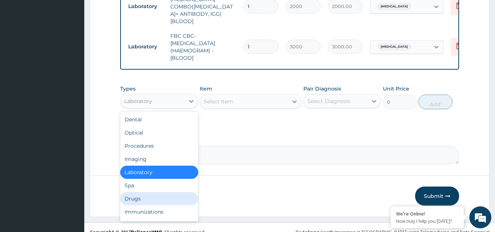
click at [166, 192] on div "Drugs" at bounding box center [159, 198] width 78 height 13
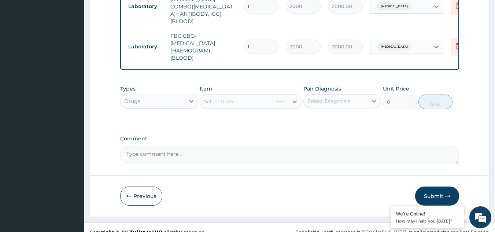
click at [326, 97] on div "Select Diagnosis" at bounding box center [328, 100] width 43 height 7
click at [327, 115] on label "Malaria" at bounding box center [337, 118] width 45 height 7
checkbox input "true"
click at [271, 94] on div "Select Item" at bounding box center [251, 101] width 102 height 15
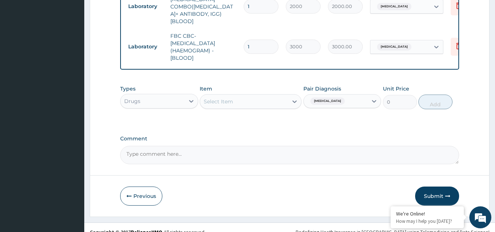
click at [271, 96] on div "Select Item" at bounding box center [244, 102] width 88 height 12
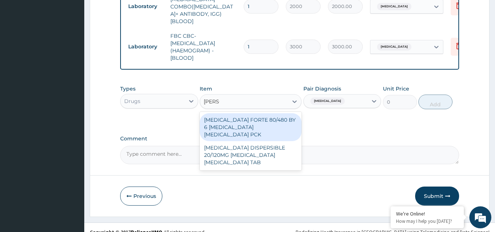
type input "COART"
click at [242, 116] on div "COARTEM FORTE 80/480 BY 6 ARTEMETHER LUMEFANTRINE PCK" at bounding box center [251, 127] width 102 height 28
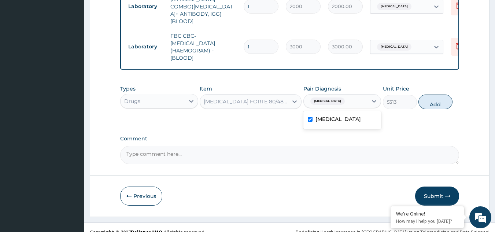
click at [370, 99] on div "Malaria" at bounding box center [342, 101] width 78 height 14
click at [428, 94] on button "Add" at bounding box center [435, 101] width 34 height 15
type input "0"
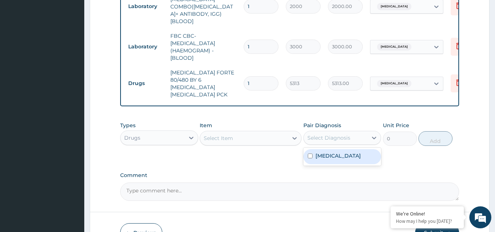
click at [323, 134] on div "Select Diagnosis" at bounding box center [328, 137] width 43 height 7
click at [324, 149] on div "Malaria" at bounding box center [342, 156] width 78 height 15
checkbox input "true"
click at [245, 132] on div "Select Item" at bounding box center [244, 138] width 88 height 12
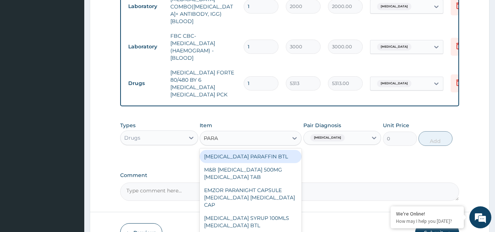
type input "PARAC"
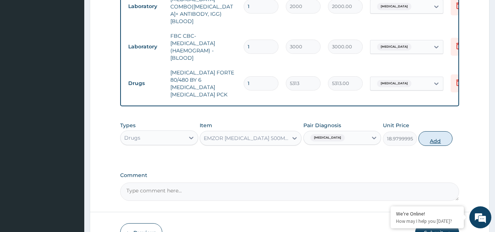
click at [435, 131] on button "Add" at bounding box center [435, 138] width 34 height 15
type input "0"
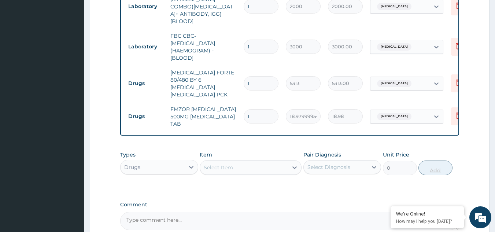
type input "12"
type input "227.76"
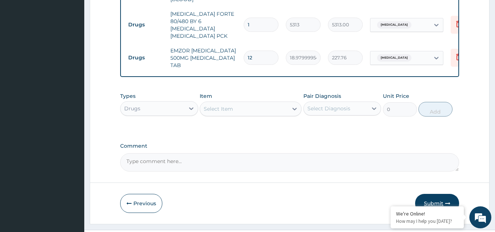
type input "12"
click at [436, 194] on button "Submit" at bounding box center [437, 203] width 44 height 19
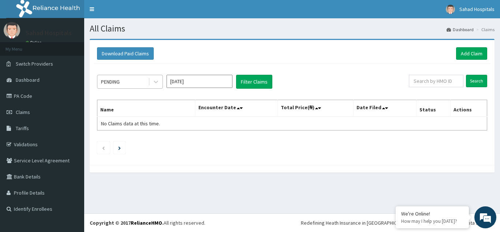
click at [133, 85] on div "PENDING" at bounding box center [122, 82] width 51 height 12
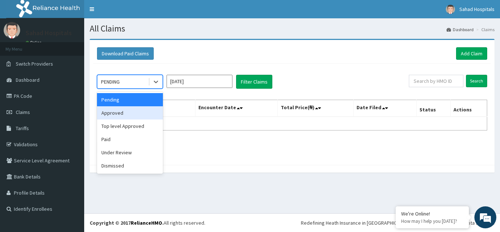
click at [133, 112] on div "Approved" at bounding box center [130, 112] width 66 height 13
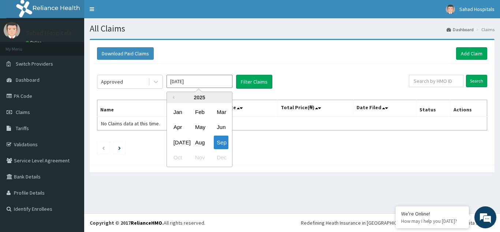
click at [203, 83] on input "[DATE]" at bounding box center [200, 81] width 66 height 13
click at [195, 138] on div "Aug" at bounding box center [199, 142] width 15 height 14
type input "[DATE]"
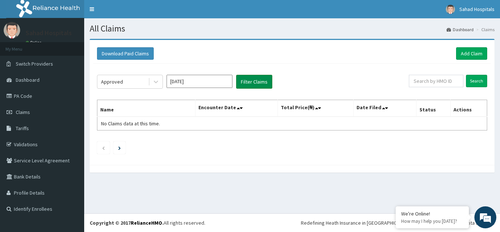
click at [258, 79] on button "Filter Claims" at bounding box center [254, 82] width 36 height 14
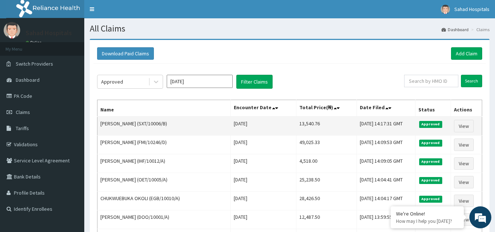
click at [301, 122] on td "13,540.76" at bounding box center [326, 125] width 61 height 19
click at [301, 123] on td "13,540.76" at bounding box center [326, 125] width 61 height 19
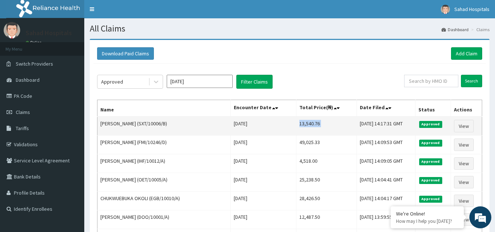
click at [301, 123] on td "13,540.76" at bounding box center [326, 125] width 61 height 19
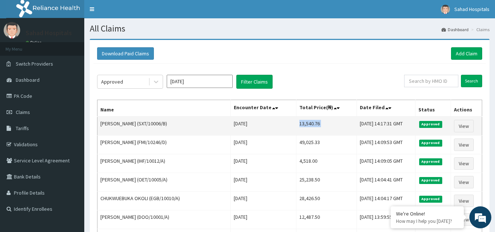
copy td "13,540.76"
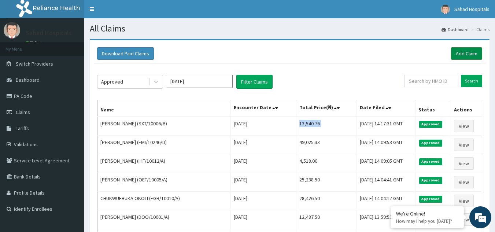
click at [463, 48] on link "Add Claim" at bounding box center [466, 53] width 31 height 12
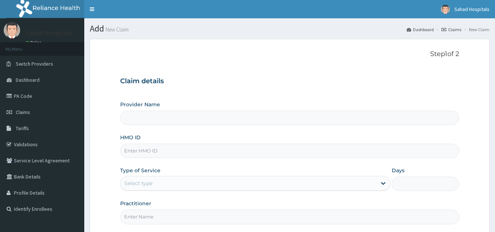
click at [155, 148] on input "HMO ID" at bounding box center [289, 151] width 339 height 14
type input "Sahad Hospitals"
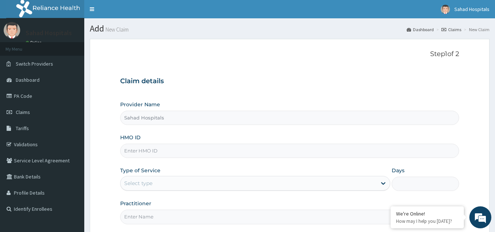
paste input "RELIANCE HMO (SXT/10006/A)"
click at [166, 150] on input "RELIANCE HMO (SXT/10006/A" at bounding box center [289, 151] width 339 height 14
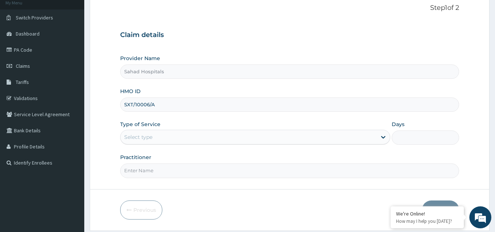
scroll to position [69, 0]
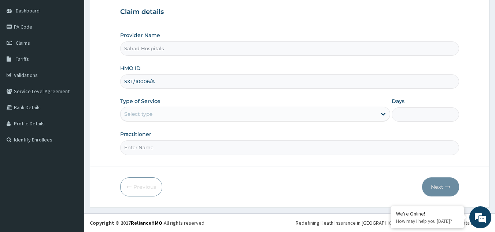
type input "SXT/10006/A"
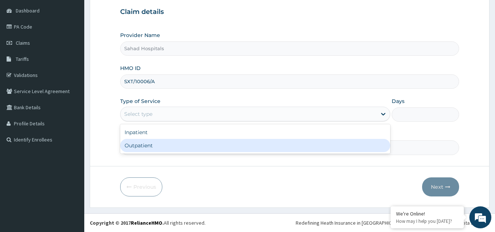
click at [162, 146] on div "Outpatient" at bounding box center [255, 145] width 270 height 13
type input "1"
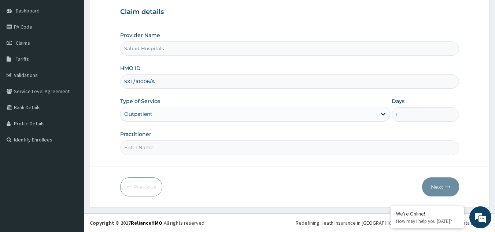
click at [151, 146] on input "Practitioner" at bounding box center [289, 147] width 339 height 14
type input "GP"
click at [436, 180] on button "Next" at bounding box center [440, 186] width 37 height 19
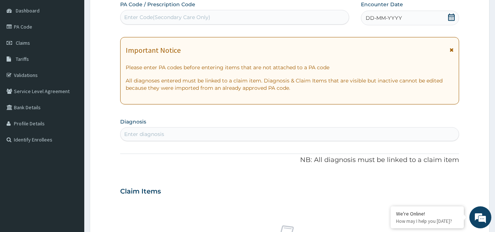
click at [450, 15] on icon at bounding box center [451, 17] width 7 height 7
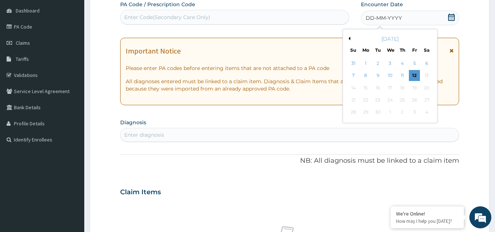
click at [349, 37] on button "Previous Month" at bounding box center [348, 39] width 4 height 4
click at [425, 85] on div "16" at bounding box center [426, 87] width 11 height 11
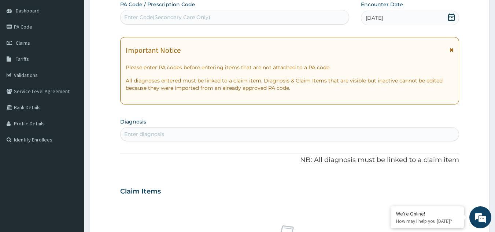
click at [141, 132] on div "Enter diagnosis" at bounding box center [144, 133] width 40 height 7
type input "MALARIA"
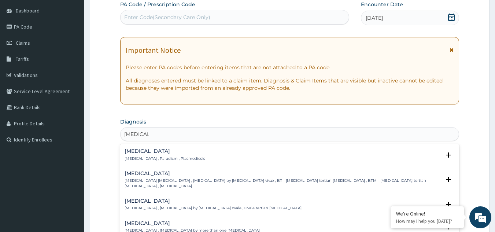
click at [139, 153] on h4 "Malaria" at bounding box center [165, 150] width 81 height 5
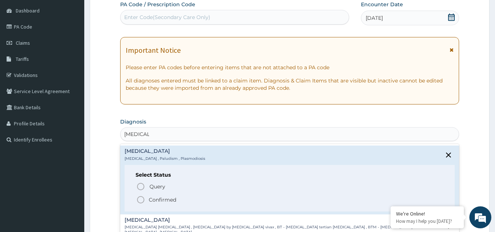
click at [140, 196] on circle "status option filled" at bounding box center [140, 199] width 7 height 7
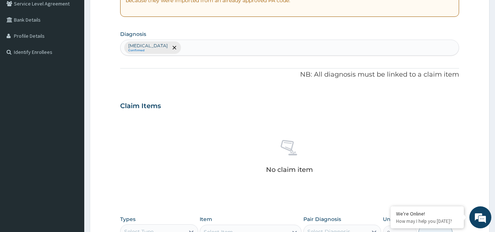
scroll to position [296, 0]
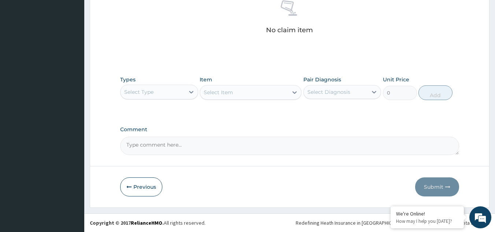
click at [160, 91] on div "Select Type" at bounding box center [152, 92] width 64 height 12
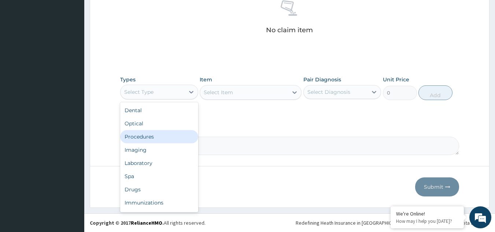
click at [165, 137] on div "Procedures" at bounding box center [159, 136] width 78 height 13
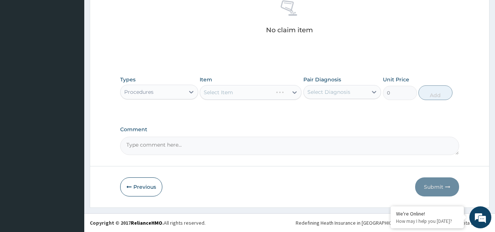
click at [330, 90] on div "Select Diagnosis" at bounding box center [328, 91] width 43 height 7
click at [333, 111] on label "Malaria" at bounding box center [337, 109] width 45 height 7
checkbox input "true"
click at [256, 94] on div "Select Item" at bounding box center [251, 92] width 102 height 15
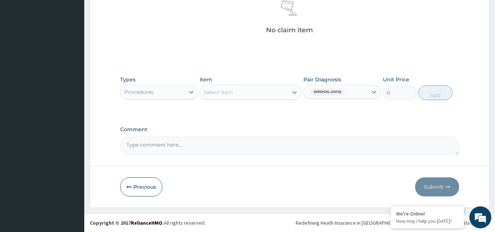
click at [256, 94] on div "Select Item" at bounding box center [244, 92] width 88 height 12
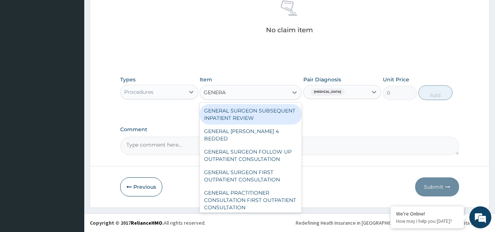
type input "GENERAL"
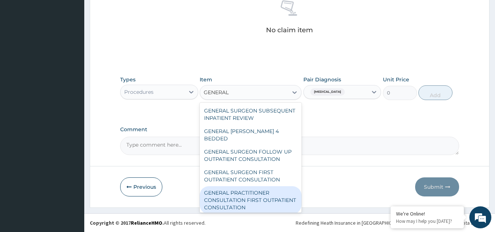
click at [263, 209] on div "GENERAL PRACTITIONER CONSULTATION FIRST OUTPATIENT CONSULTATION" at bounding box center [251, 200] width 102 height 28
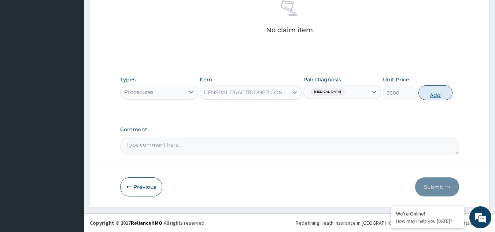
click at [437, 92] on button "Add" at bounding box center [435, 92] width 34 height 15
type input "0"
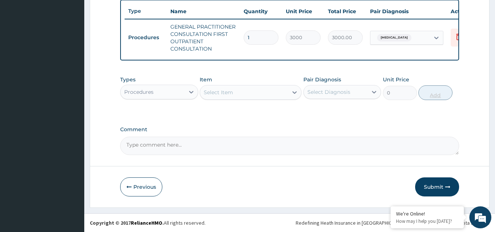
scroll to position [278, 0]
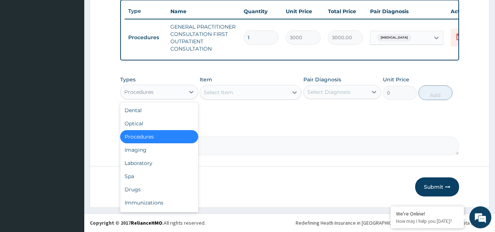
click at [163, 90] on div "Procedures" at bounding box center [152, 92] width 64 height 12
click at [166, 164] on div "Laboratory" at bounding box center [159, 162] width 78 height 13
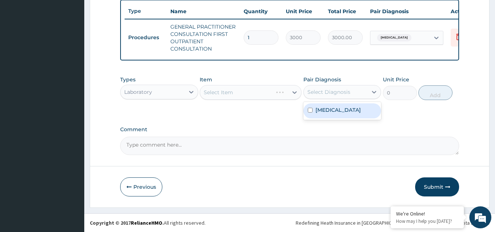
click at [340, 92] on div "Select Diagnosis" at bounding box center [328, 91] width 43 height 7
click at [341, 111] on div "Malaria" at bounding box center [342, 110] width 78 height 15
checkbox input "true"
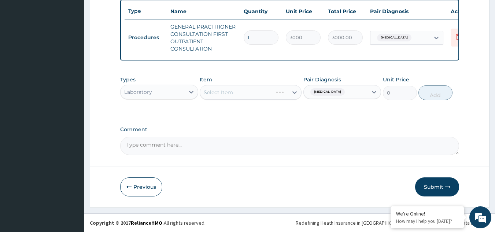
click at [252, 92] on div "Select Item" at bounding box center [251, 92] width 102 height 15
click at [252, 92] on div "Select Item" at bounding box center [244, 92] width 88 height 12
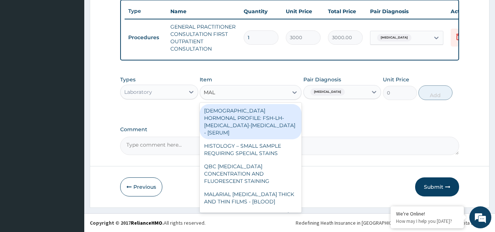
type input "MALA"
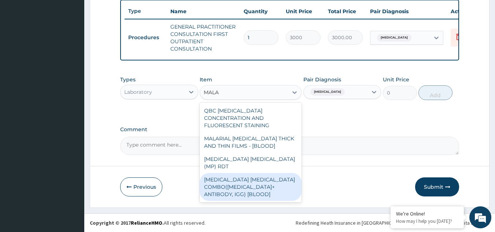
click at [251, 177] on div "MALARIA PARASITE COMBO(BLOOD FILM+ ANTIBODY, IGG) [BLOOD]" at bounding box center [251, 187] width 102 height 28
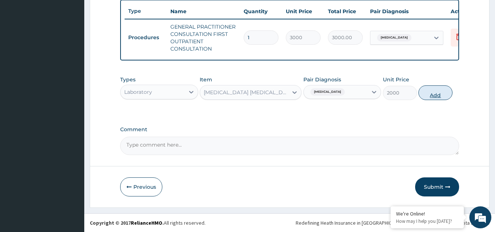
click at [434, 89] on button "Add" at bounding box center [435, 92] width 34 height 15
type input "0"
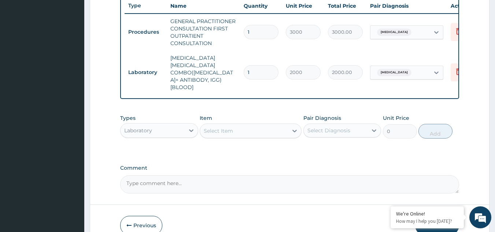
click at [337, 127] on div "Select Diagnosis" at bounding box center [328, 130] width 43 height 7
click at [338, 142] on div "Malaria" at bounding box center [342, 149] width 78 height 15
checkbox input "true"
click at [243, 125] on div "Select Item" at bounding box center [244, 131] width 88 height 12
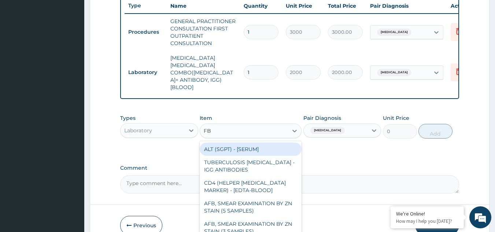
type input "FBC"
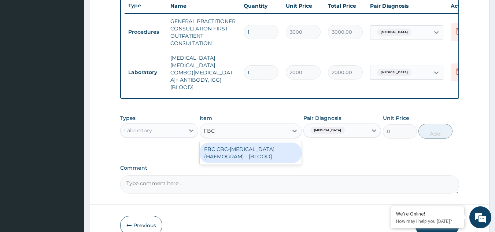
click at [246, 150] on div "FBC CBC-COMPLETE BLOOD COUNT (HAEMOGRAM) - [BLOOD]" at bounding box center [251, 152] width 102 height 21
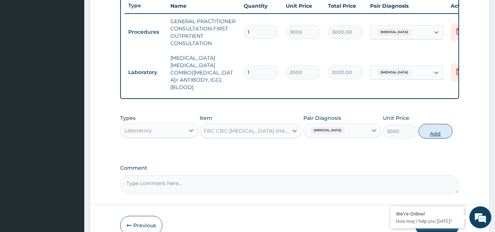
click at [431, 124] on button "Add" at bounding box center [435, 131] width 34 height 15
type input "0"
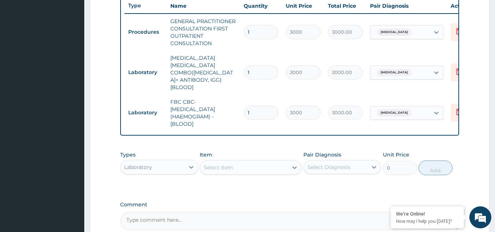
click at [333, 163] on div "Select Diagnosis" at bounding box center [328, 166] width 43 height 7
click at [334, 181] on label "Malaria" at bounding box center [337, 184] width 45 height 7
checkbox input "true"
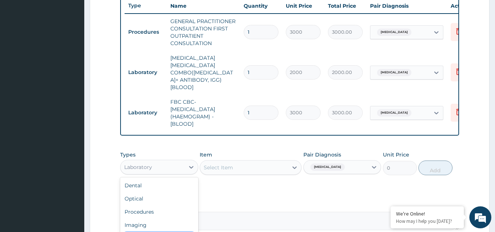
click at [157, 161] on div "Laboratory" at bounding box center [152, 167] width 64 height 12
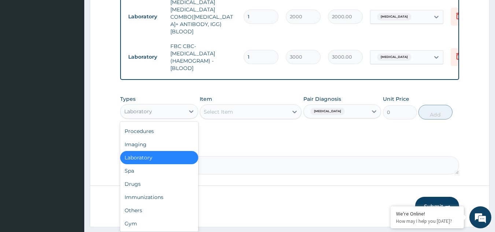
scroll to position [344, 0]
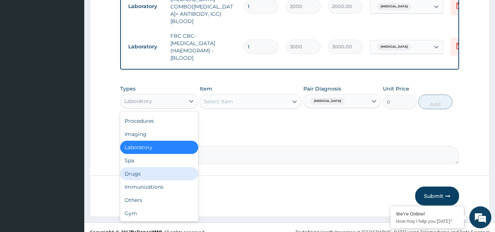
click at [153, 167] on div "Drugs" at bounding box center [159, 173] width 78 height 13
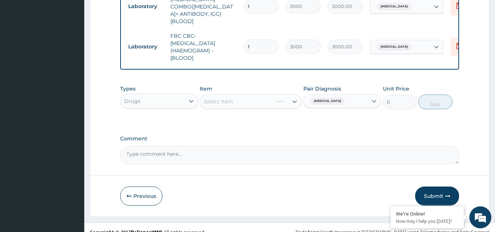
click at [243, 94] on div "Select Item" at bounding box center [251, 101] width 102 height 15
click at [243, 96] on div "Select Item" at bounding box center [244, 102] width 88 height 12
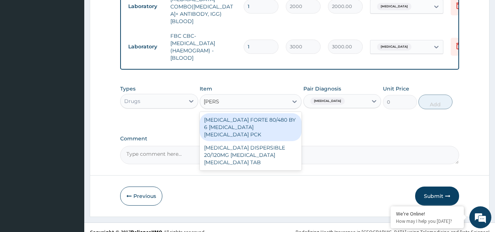
type input "COART"
click at [248, 116] on div "COARTEM FORTE 80/480 BY 6 ARTEMETHER LUMEFANTRINE PCK" at bounding box center [251, 127] width 102 height 28
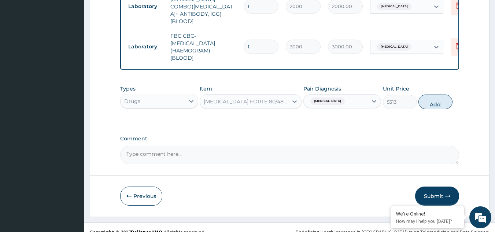
click at [432, 94] on button "Add" at bounding box center [435, 101] width 34 height 15
type input "0"
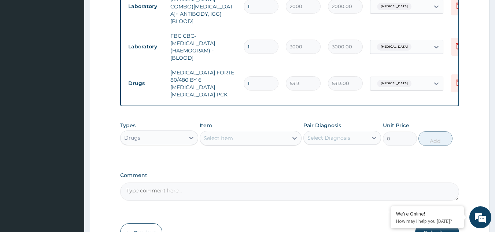
click at [329, 134] on div "Select Diagnosis" at bounding box center [328, 137] width 43 height 7
click at [332, 152] on label "Malaria" at bounding box center [337, 155] width 45 height 7
checkbox input "true"
click at [242, 132] on div "Select Item" at bounding box center [244, 138] width 88 height 12
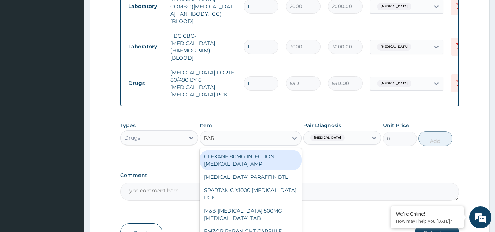
type input "PARA"
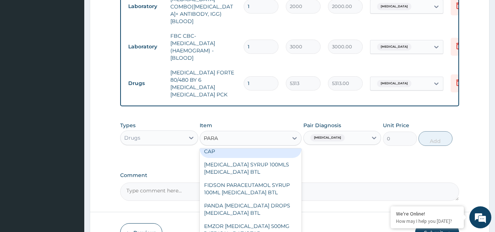
scroll to position [56, 0]
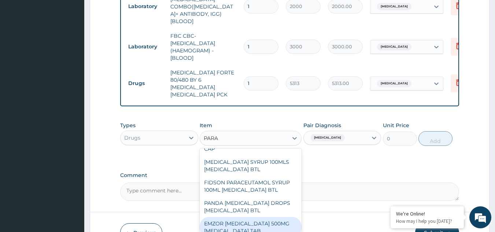
click at [253, 217] on div "EMZOR PARACETAMOL 500MG ACETAMINOPHEN TAB" at bounding box center [251, 227] width 102 height 21
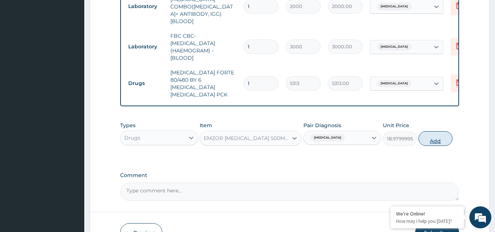
click at [434, 131] on button "Add" at bounding box center [435, 138] width 34 height 15
type input "0"
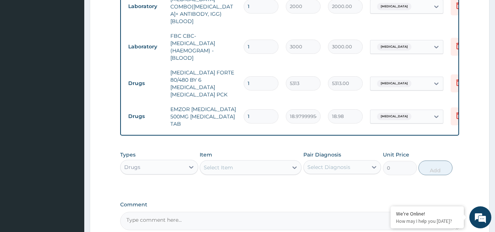
scroll to position [403, 0]
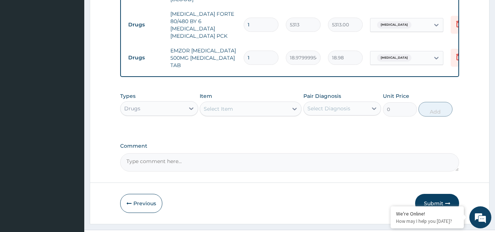
type input "12"
type input "227.76"
type input "12"
click at [437, 194] on button "Submit" at bounding box center [437, 203] width 44 height 19
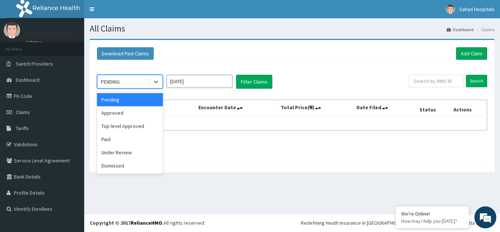
click at [125, 80] on div "PENDING" at bounding box center [122, 82] width 51 height 12
click at [130, 107] on div "Approved" at bounding box center [130, 112] width 66 height 13
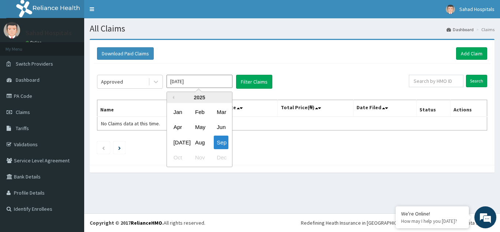
click at [194, 81] on input "Sep 2025" at bounding box center [200, 81] width 66 height 13
click at [199, 138] on div "Aug" at bounding box center [199, 142] width 15 height 14
type input "Aug 2025"
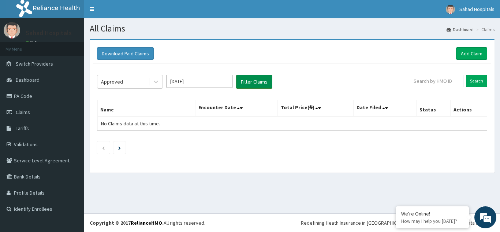
click at [252, 77] on button "Filter Claims" at bounding box center [254, 82] width 36 height 14
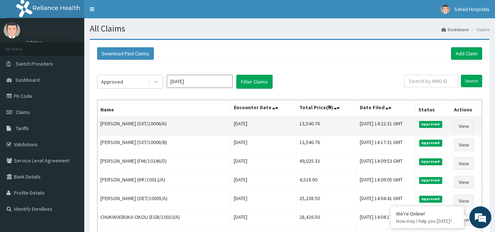
click at [303, 123] on td "13,540.76" at bounding box center [326, 125] width 61 height 19
copy td "13,540.76"
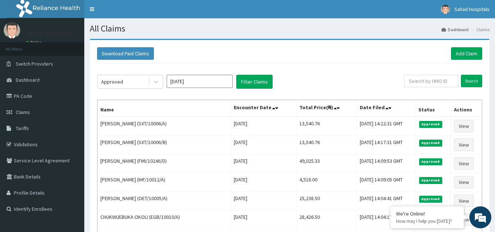
click at [352, 57] on div "Download Paid Claims Add Claim" at bounding box center [289, 53] width 385 height 12
click at [469, 51] on link "Add Claim" at bounding box center [466, 53] width 31 height 12
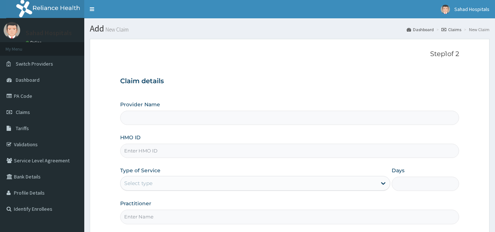
type input "Sahad Hospitals"
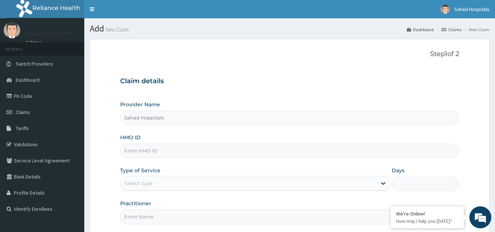
click at [156, 149] on input "HMO ID" at bounding box center [289, 151] width 339 height 14
paste input "PA/C8E63A"
type input "P"
click at [148, 150] on input "HMO ID" at bounding box center [289, 151] width 339 height 14
paste input "RELIANCE HMO (HTH/10008/B)"
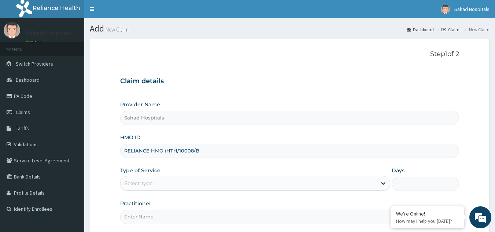
click at [166, 151] on input "RELIANCE HMO (HTH/10008/B" at bounding box center [289, 151] width 339 height 14
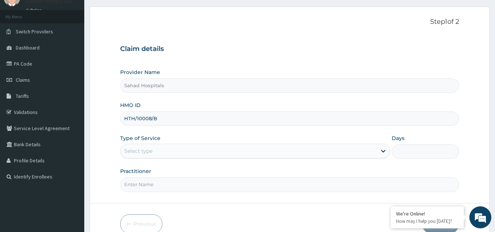
scroll to position [69, 0]
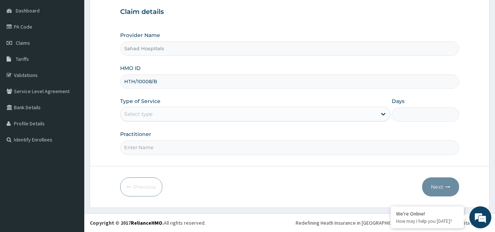
type input "HTH/10008/B"
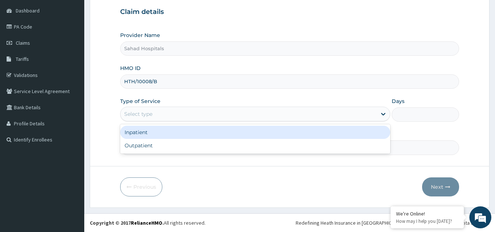
click at [151, 112] on div "Select type" at bounding box center [138, 113] width 28 height 7
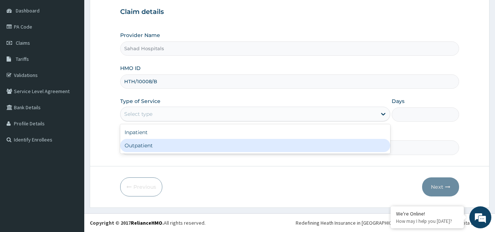
click at [156, 145] on div "Outpatient" at bounding box center [255, 145] width 270 height 13
type input "1"
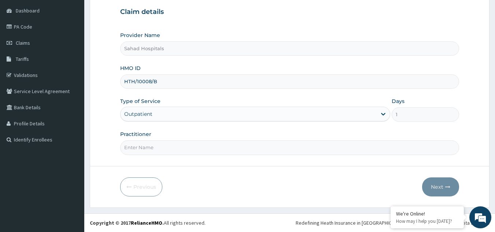
click at [145, 145] on input "Practitioner" at bounding box center [289, 147] width 339 height 14
type input "GP"
click at [438, 183] on button "Next" at bounding box center [440, 186] width 37 height 19
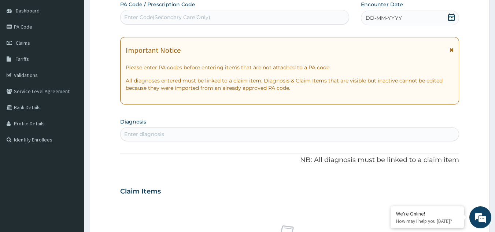
click at [133, 14] on div "Enter Code(Secondary Care Only)" at bounding box center [167, 17] width 86 height 7
paste input "PA/C8E63A"
type input "PA/C8E63A"
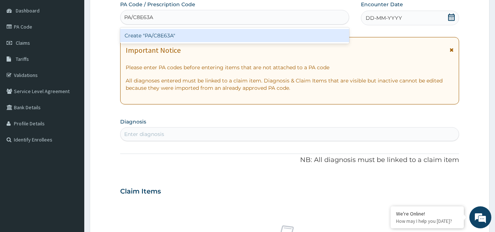
click at [141, 36] on div "Create "PA/C8E63A"" at bounding box center [234, 35] width 229 height 13
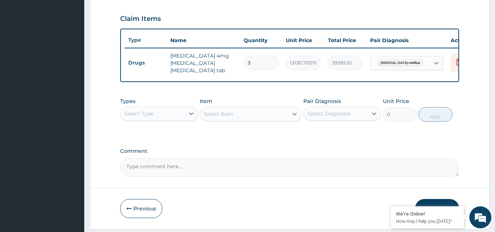
scroll to position [247, 0]
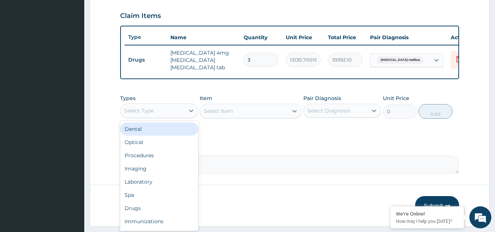
click at [164, 109] on div "Select Type" at bounding box center [152, 111] width 64 height 12
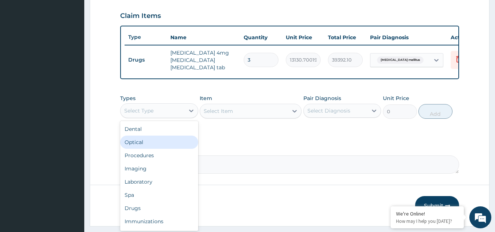
scroll to position [267, 0]
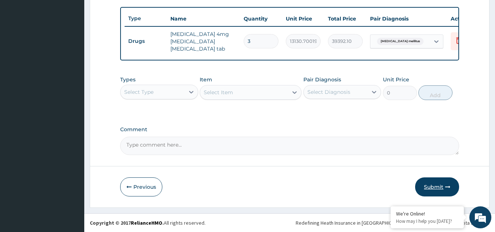
click at [435, 183] on button "Submit" at bounding box center [437, 186] width 44 height 19
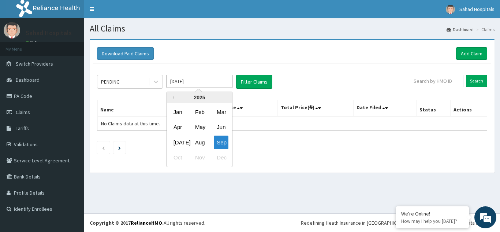
click at [175, 80] on input "[DATE]" at bounding box center [200, 81] width 66 height 13
click at [201, 141] on div "Aug" at bounding box center [199, 142] width 15 height 14
type input "[DATE]"
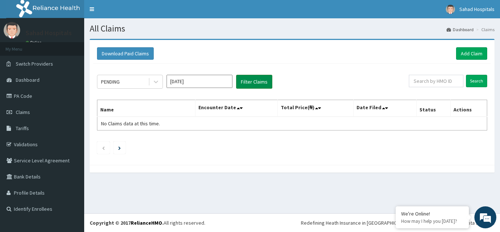
click at [252, 78] on button "Filter Claims" at bounding box center [254, 82] width 36 height 14
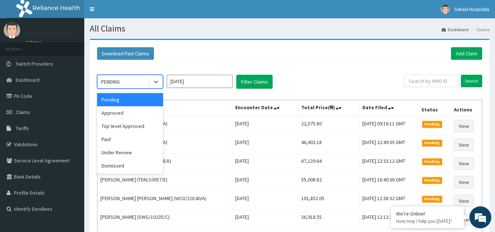
click at [123, 82] on div "PENDING" at bounding box center [122, 82] width 51 height 12
click at [125, 111] on div "Approved" at bounding box center [130, 112] width 66 height 13
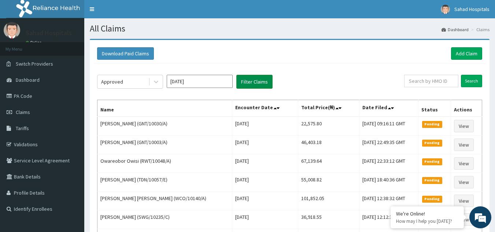
click at [255, 77] on button "Filter Claims" at bounding box center [254, 82] width 36 height 14
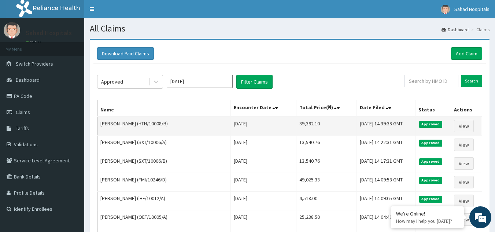
click at [304, 121] on td "39,392.10" at bounding box center [326, 125] width 61 height 19
copy td "39,392.10"
